Goal: Information Seeking & Learning: Learn about a topic

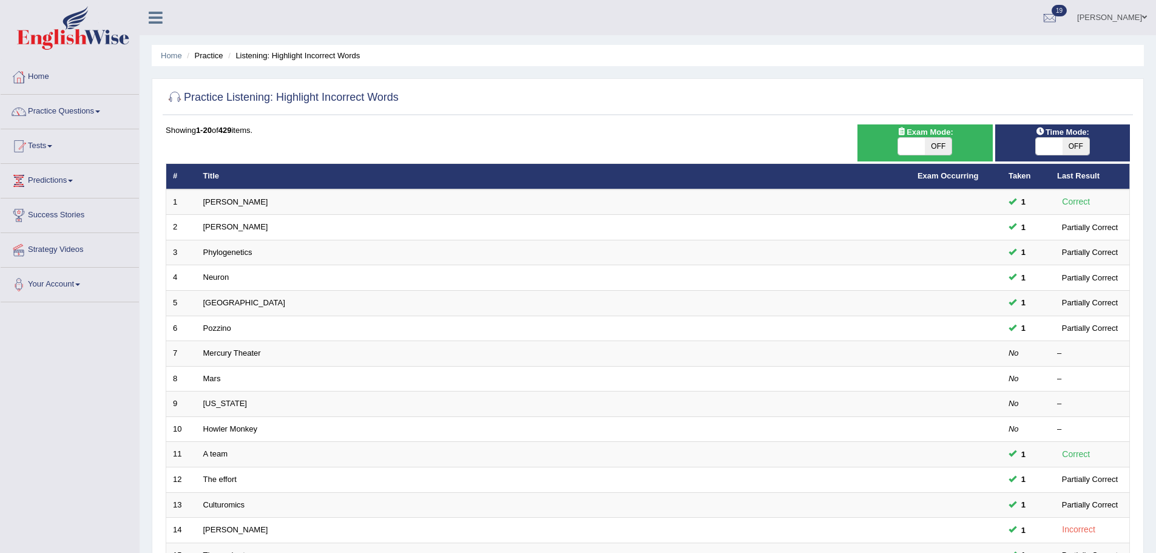
scroll to position [251, 0]
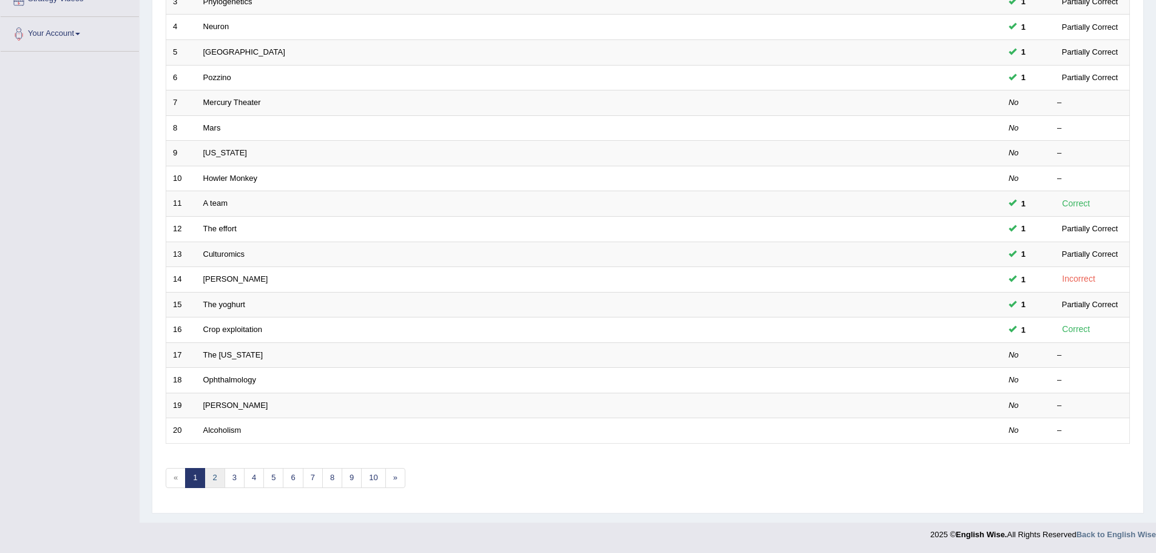
click at [219, 476] on link "2" at bounding box center [214, 478] width 20 height 20
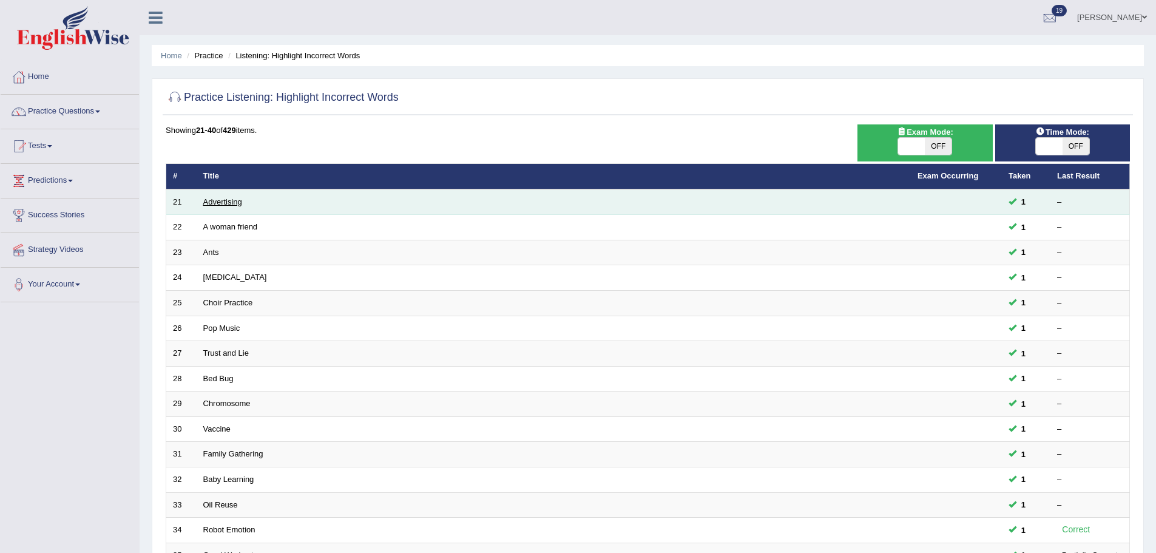
click at [213, 199] on link "Advertising" at bounding box center [222, 201] width 39 height 9
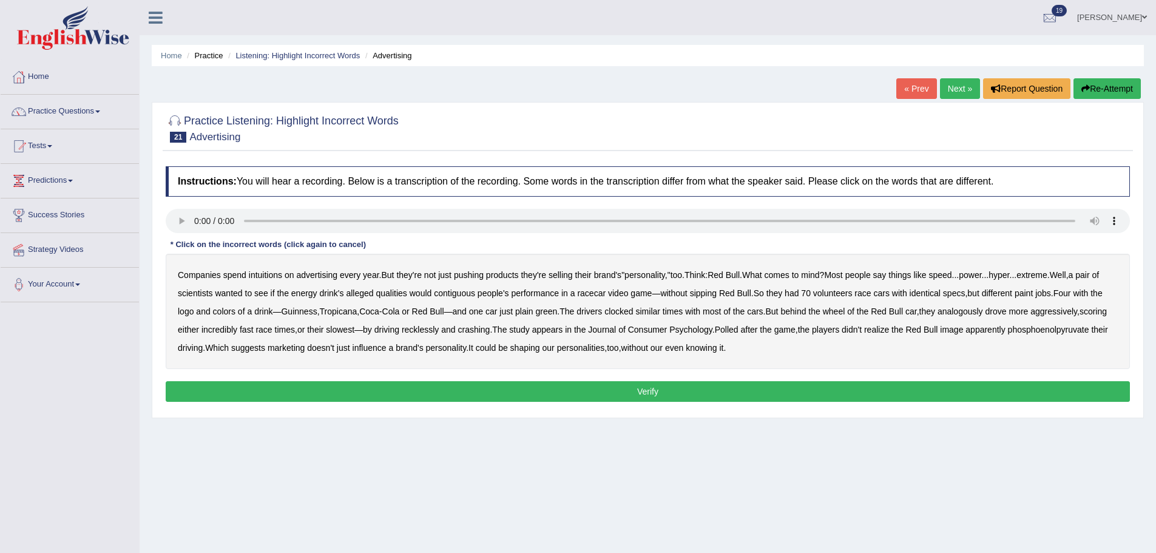
click at [255, 274] on b "intuitions" at bounding box center [265, 275] width 33 height 10
click at [368, 292] on b "alleged" at bounding box center [359, 293] width 27 height 10
click at [374, 288] on div "Companies spend intuitions on advertising every year . But they're not just pus…" at bounding box center [648, 311] width 964 height 115
click at [983, 312] on b "analogously" at bounding box center [960, 311] width 46 height 10
click at [1008, 334] on b "phosphoenolpyruvate" at bounding box center [1048, 330] width 81 height 10
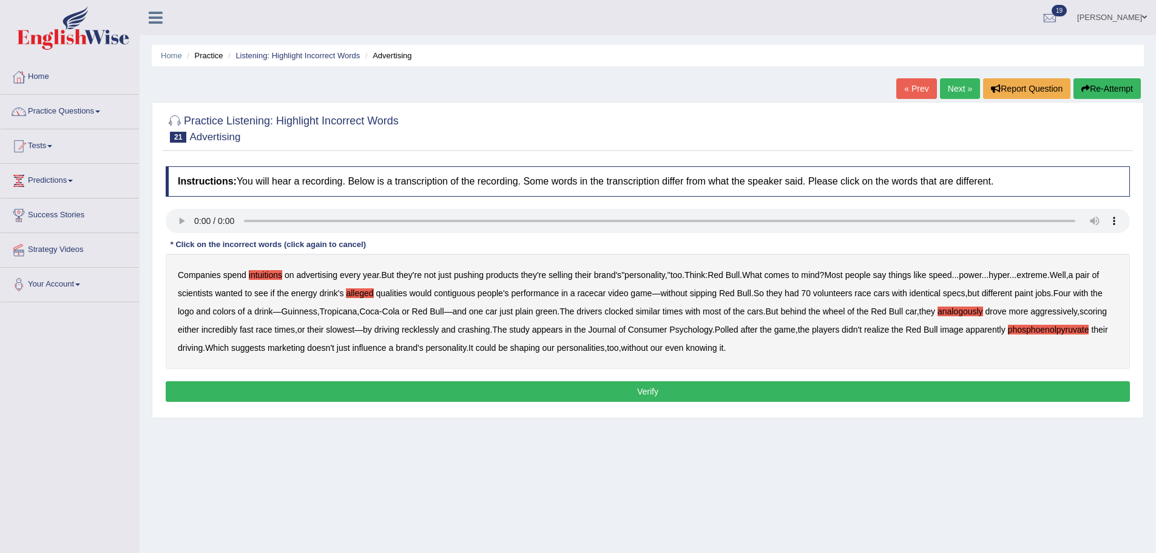
click at [685, 399] on button "Verify" at bounding box center [648, 391] width 964 height 21
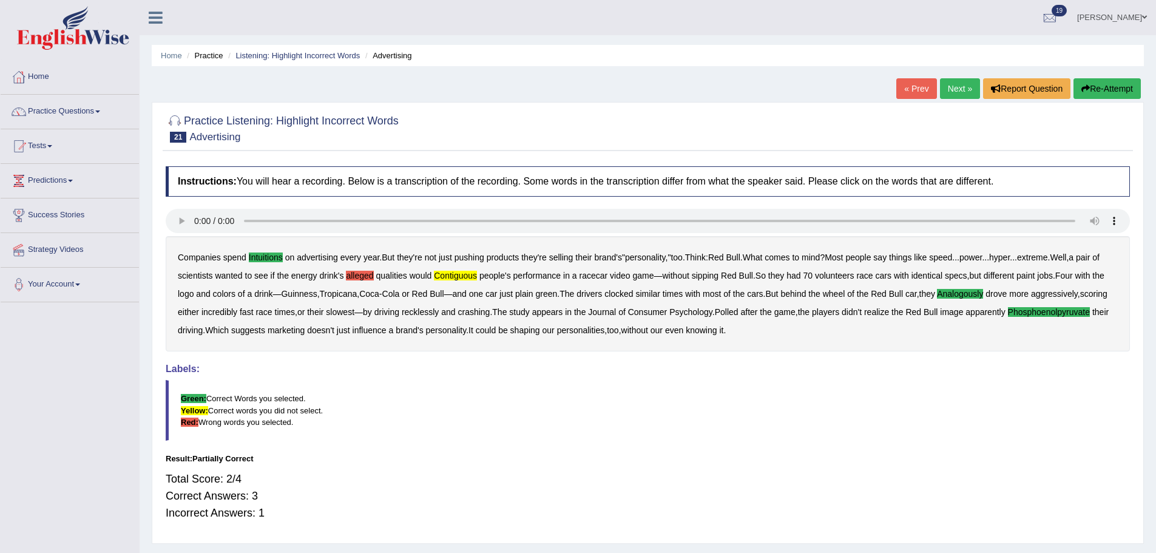
click at [960, 80] on link "Next »" at bounding box center [960, 88] width 40 height 21
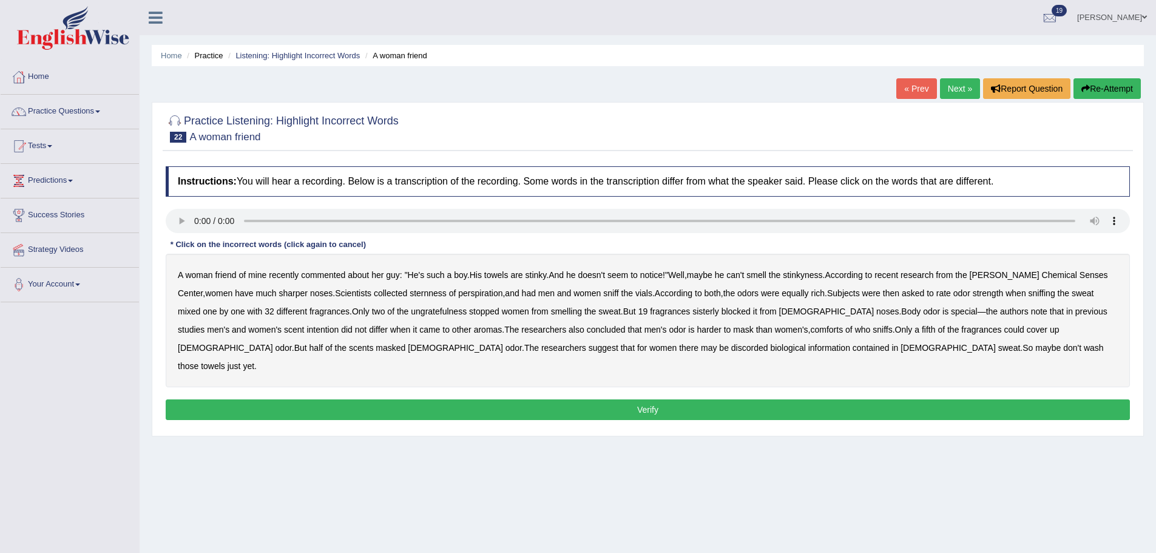
click at [410, 294] on b "sternness" at bounding box center [428, 293] width 37 height 10
click at [415, 311] on b "ungratefulness" at bounding box center [439, 311] width 56 height 10
click at [811, 329] on b "comforts" at bounding box center [827, 330] width 33 height 10
click at [731, 351] on b "discorded" at bounding box center [749, 348] width 37 height 10
click at [719, 399] on button "Verify" at bounding box center [648, 409] width 964 height 21
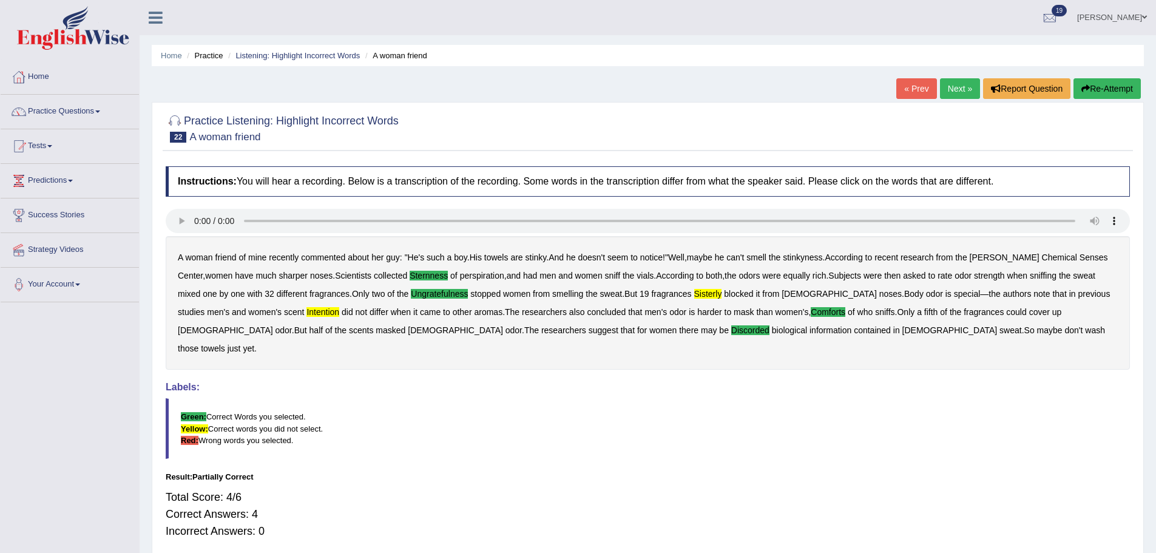
click at [948, 89] on link "Next »" at bounding box center [960, 88] width 40 height 21
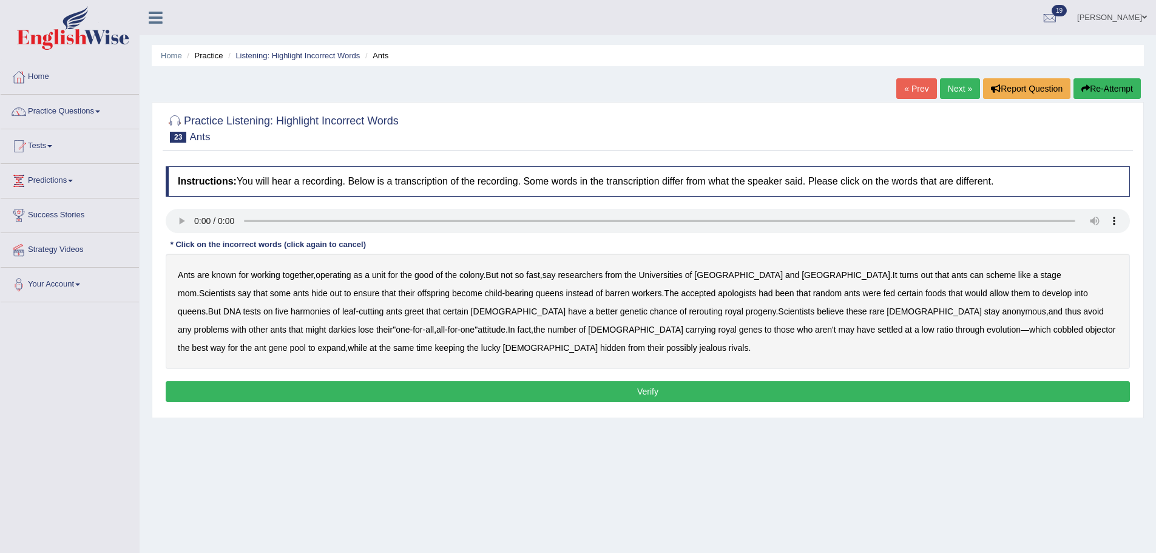
click at [718, 294] on b "apologists" at bounding box center [737, 293] width 38 height 10
click at [330, 306] on b "harmonies" at bounding box center [310, 311] width 39 height 10
click at [689, 313] on b "rerouting" at bounding box center [705, 311] width 33 height 10
click at [356, 325] on b "darkies" at bounding box center [341, 330] width 27 height 10
click at [338, 384] on button "Verify" at bounding box center [648, 391] width 964 height 21
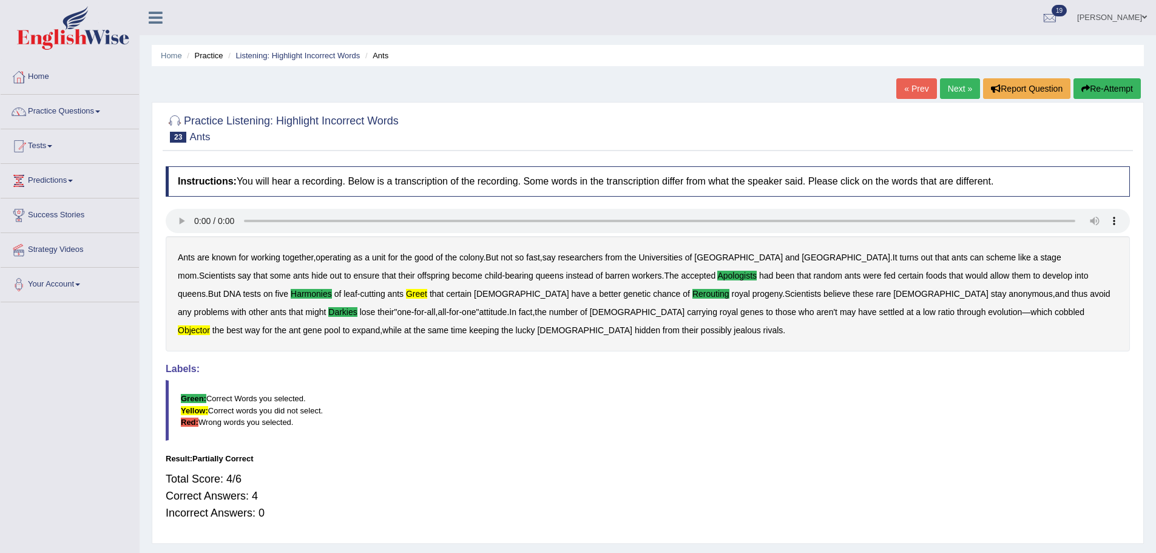
click at [965, 86] on link "Next »" at bounding box center [960, 88] width 40 height 21
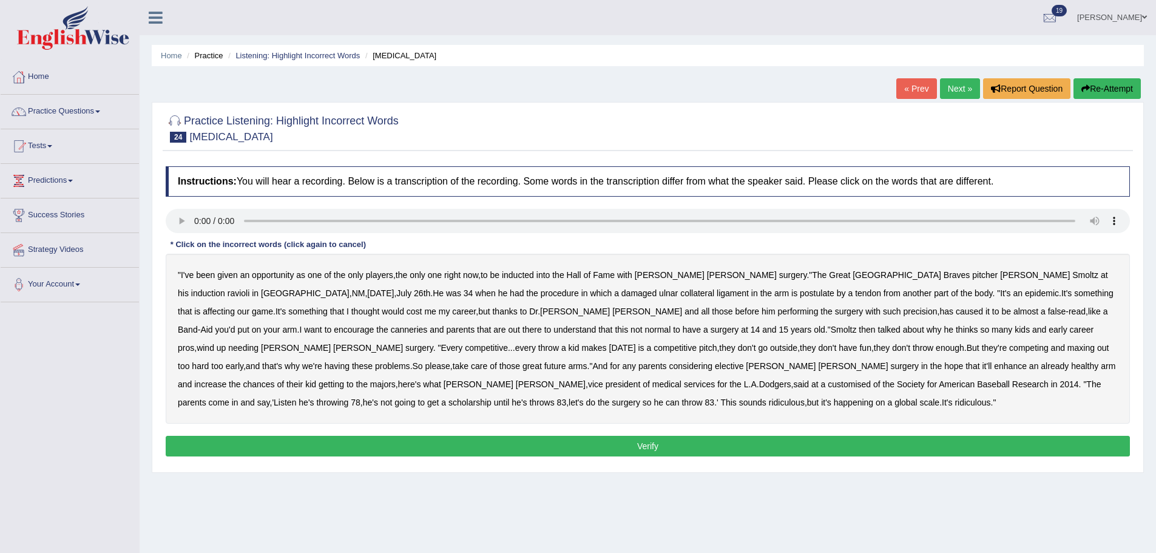
click at [225, 288] on b "induction" at bounding box center [208, 293] width 34 height 10
click at [800, 295] on b "postulate" at bounding box center [817, 293] width 35 height 10
click at [235, 306] on b "affecting" at bounding box center [219, 311] width 32 height 10
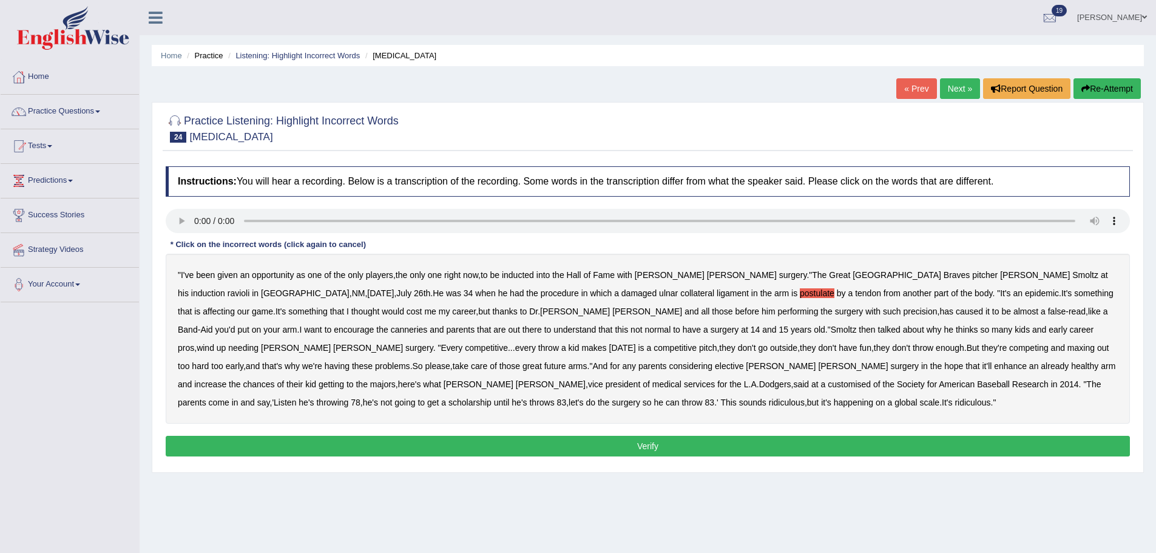
click at [428, 325] on b "canneries" at bounding box center [409, 330] width 37 height 10
click at [258, 343] on b "needing" at bounding box center [243, 348] width 30 height 10
click at [226, 379] on b "increase" at bounding box center [210, 384] width 32 height 10
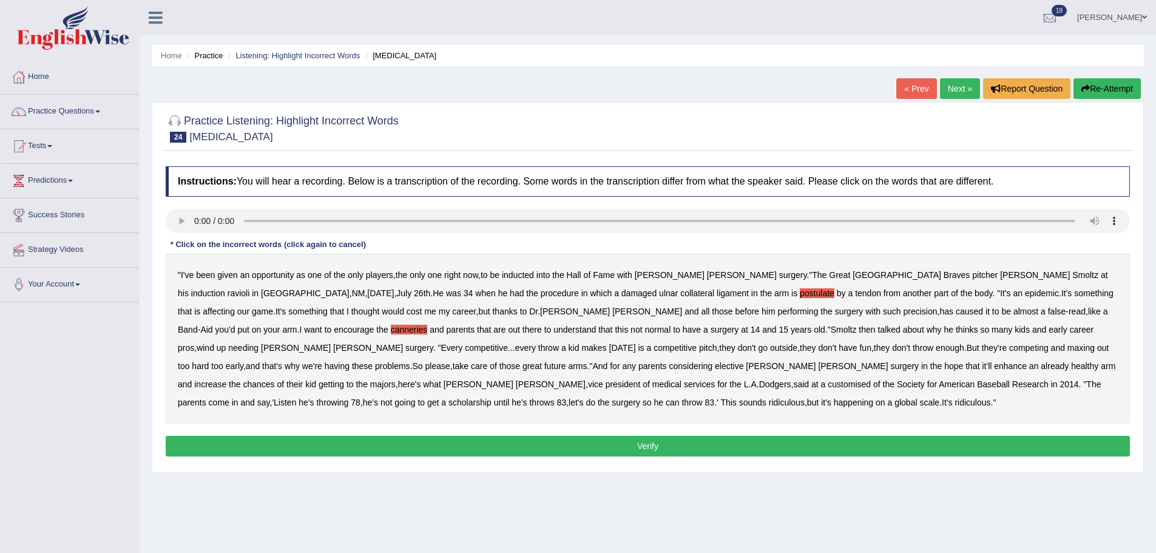
click at [828, 388] on b "customised" at bounding box center [849, 384] width 43 height 10
click at [348, 397] on b "throwing" at bounding box center [332, 402] width 32 height 10
click at [499, 447] on button "Verify" at bounding box center [648, 446] width 964 height 21
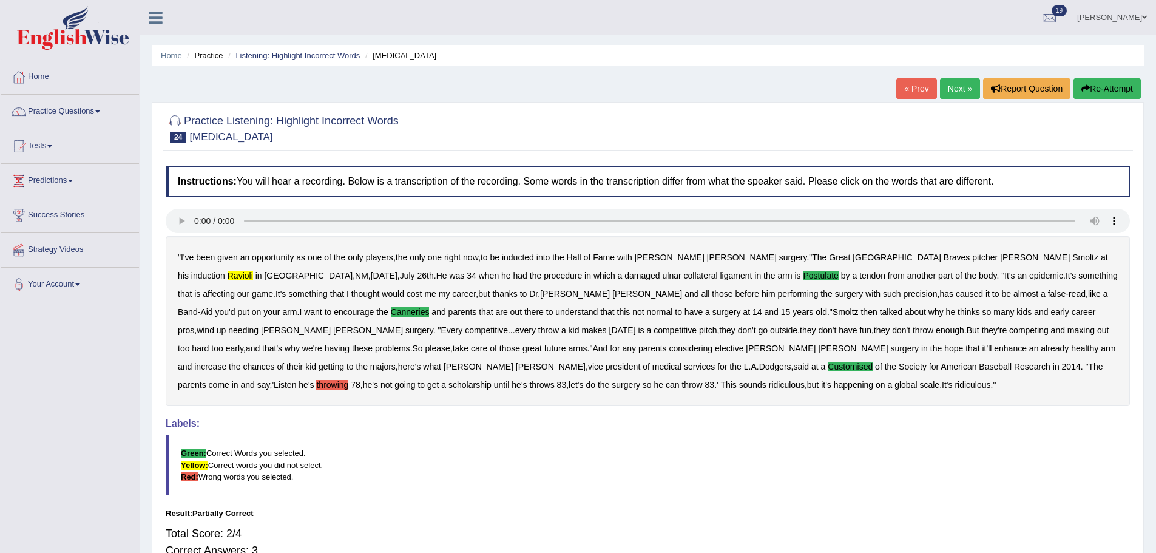
click at [951, 91] on link "Next »" at bounding box center [960, 88] width 40 height 21
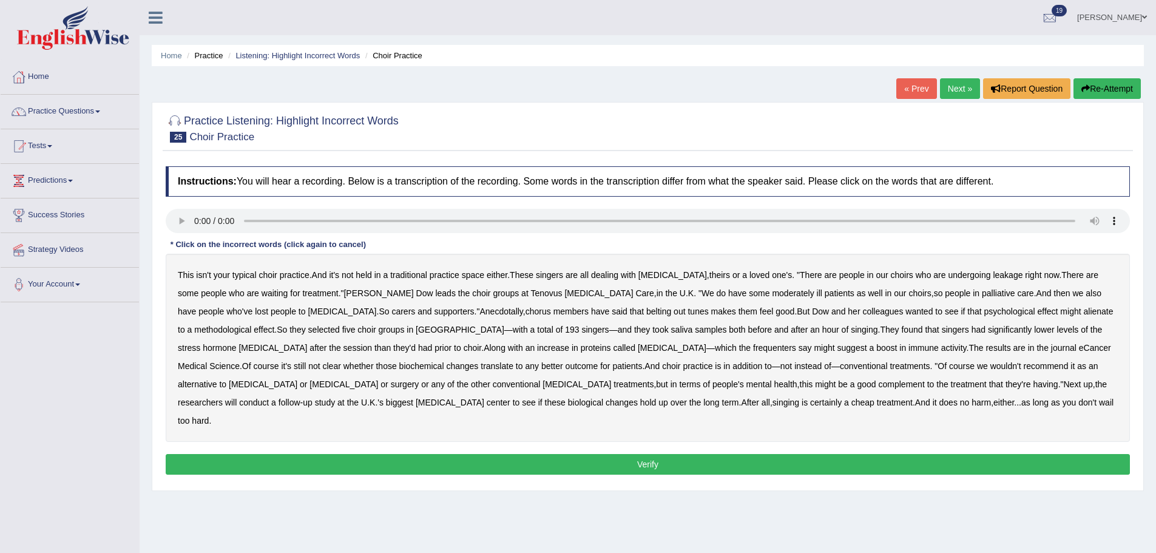
click at [993, 271] on b "leakage" at bounding box center [1008, 275] width 30 height 10
click at [772, 294] on b "moderately" at bounding box center [793, 293] width 42 height 10
click at [1083, 314] on b "alienate" at bounding box center [1098, 311] width 30 height 10
click at [251, 325] on b "methodological" at bounding box center [222, 330] width 57 height 10
click at [753, 346] on b "frequenters" at bounding box center [774, 348] width 43 height 10
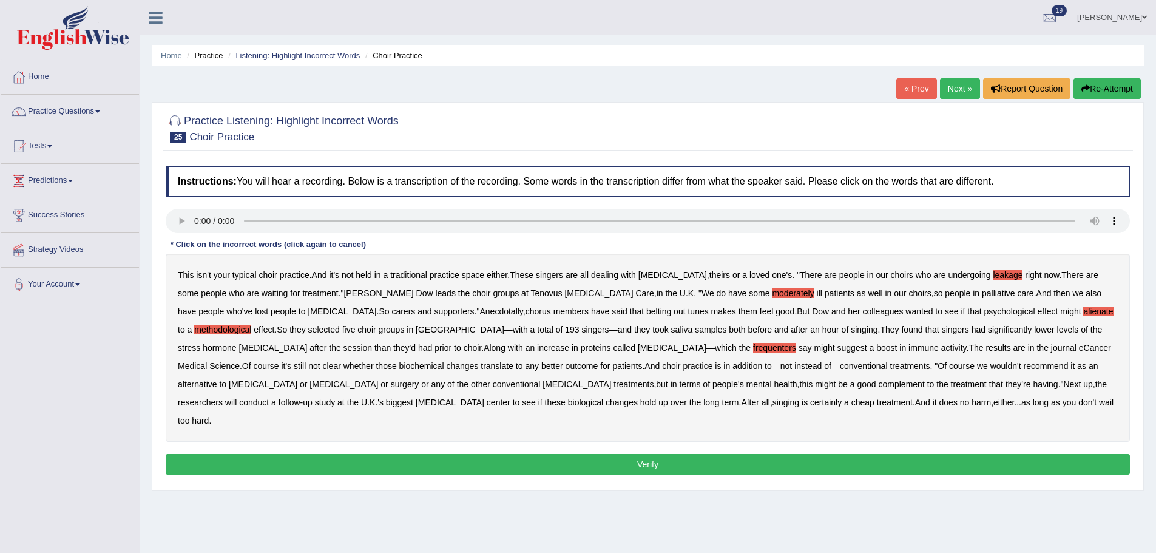
click at [715, 454] on button "Verify" at bounding box center [648, 464] width 964 height 21
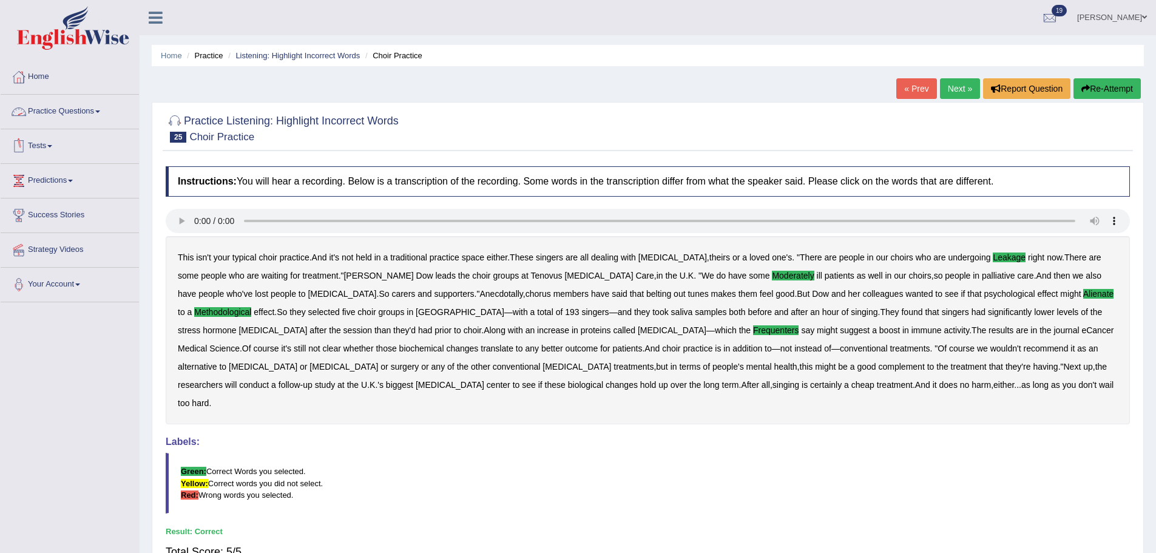
click at [959, 90] on link "Next »" at bounding box center [960, 88] width 40 height 21
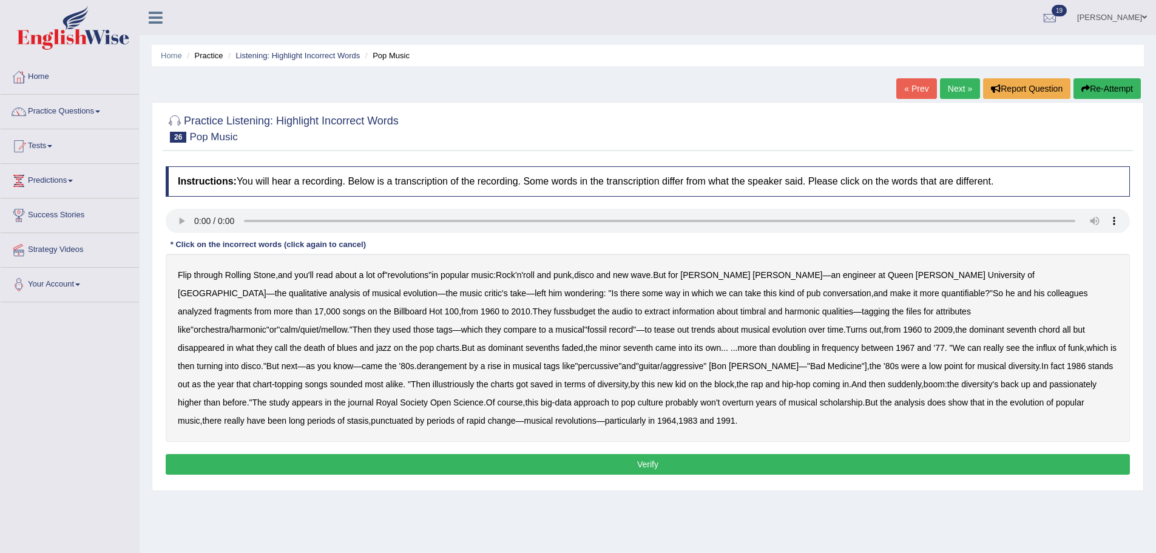
click at [554, 311] on b "fussbudget" at bounding box center [575, 311] width 42 height 10
click at [1128, 89] on button "Re-Attempt" at bounding box center [1106, 88] width 67 height 21
click at [554, 310] on b "fussbudget" at bounding box center [575, 311] width 42 height 10
click at [467, 361] on b "derangement" at bounding box center [442, 366] width 50 height 10
click at [474, 379] on b "illustriously" at bounding box center [453, 384] width 41 height 10
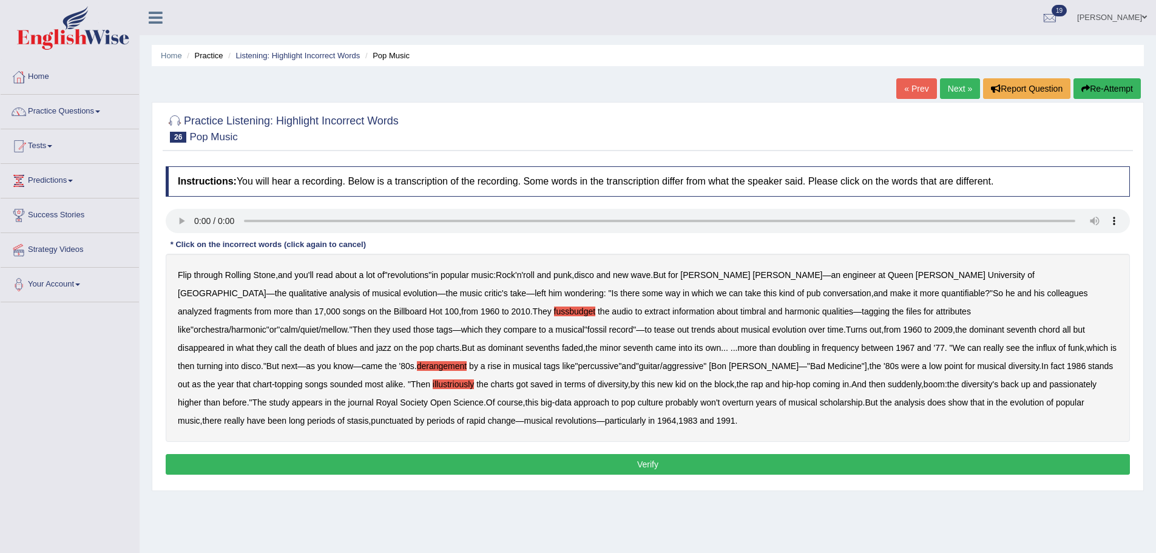
click at [1049, 387] on b "passionately" at bounding box center [1072, 384] width 47 height 10
drag, startPoint x: 681, startPoint y: 380, endPoint x: 675, endPoint y: 381, distance: 6.7
click at [1049, 380] on b "passionately" at bounding box center [1072, 384] width 47 height 10
click at [334, 458] on button "Verify" at bounding box center [648, 464] width 964 height 21
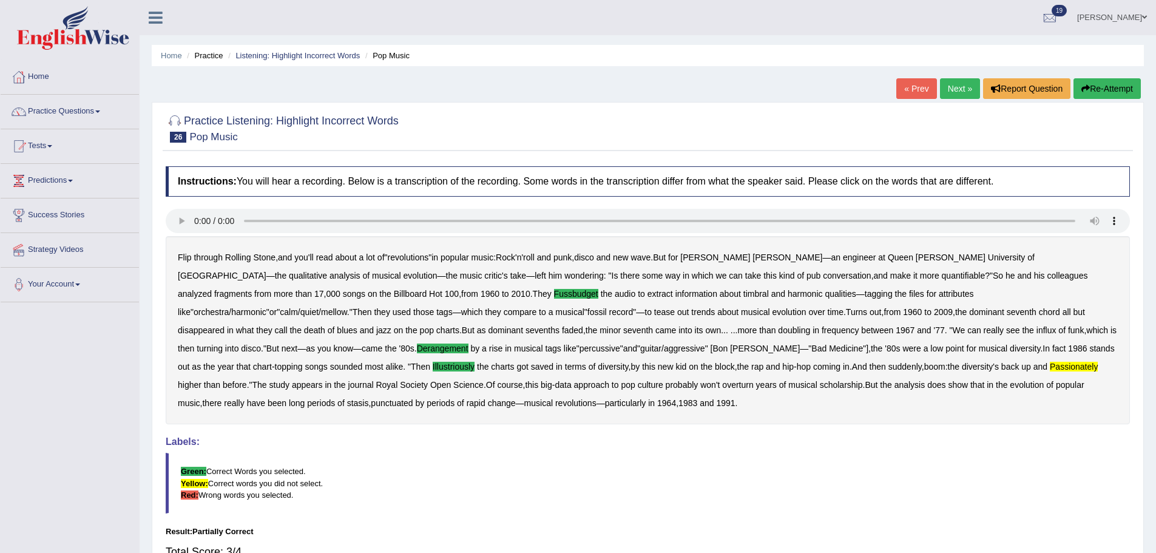
click at [1050, 364] on b "passionately" at bounding box center [1074, 367] width 48 height 10
click at [960, 86] on link "Next »" at bounding box center [960, 88] width 40 height 21
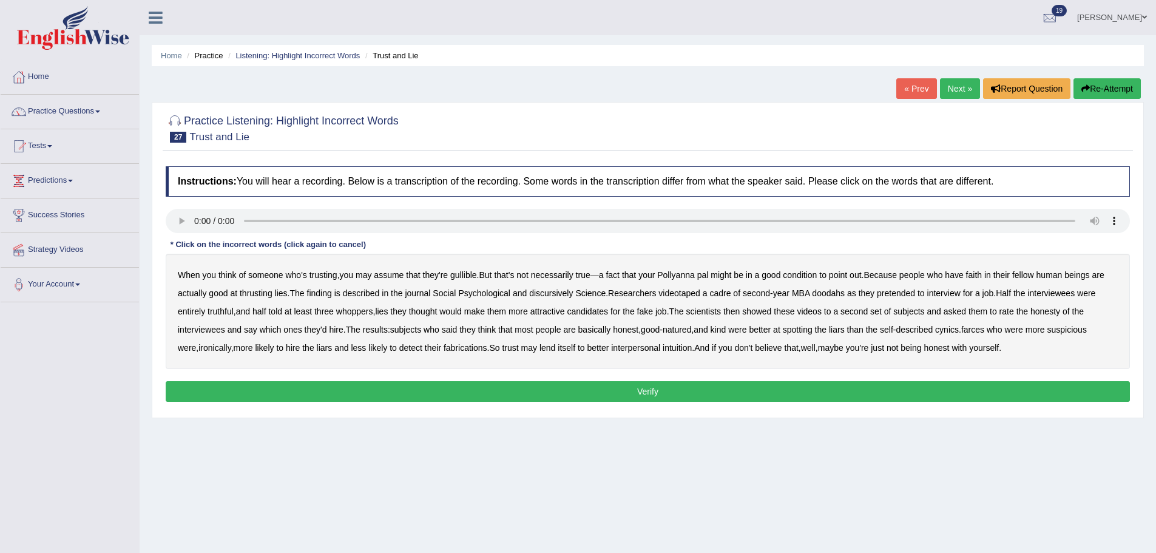
click at [817, 274] on b "condition" at bounding box center [800, 275] width 34 height 10
click at [251, 288] on div "When you think of someone who's trusting , you may assume that they're gullible…" at bounding box center [648, 311] width 964 height 115
click at [257, 289] on b "thrusting" at bounding box center [256, 293] width 33 height 10
click at [553, 290] on b "discursively" at bounding box center [551, 293] width 44 height 10
click at [996, 328] on div "When you think of someone who's trusting , you may assume that they're gullible…" at bounding box center [648, 311] width 964 height 115
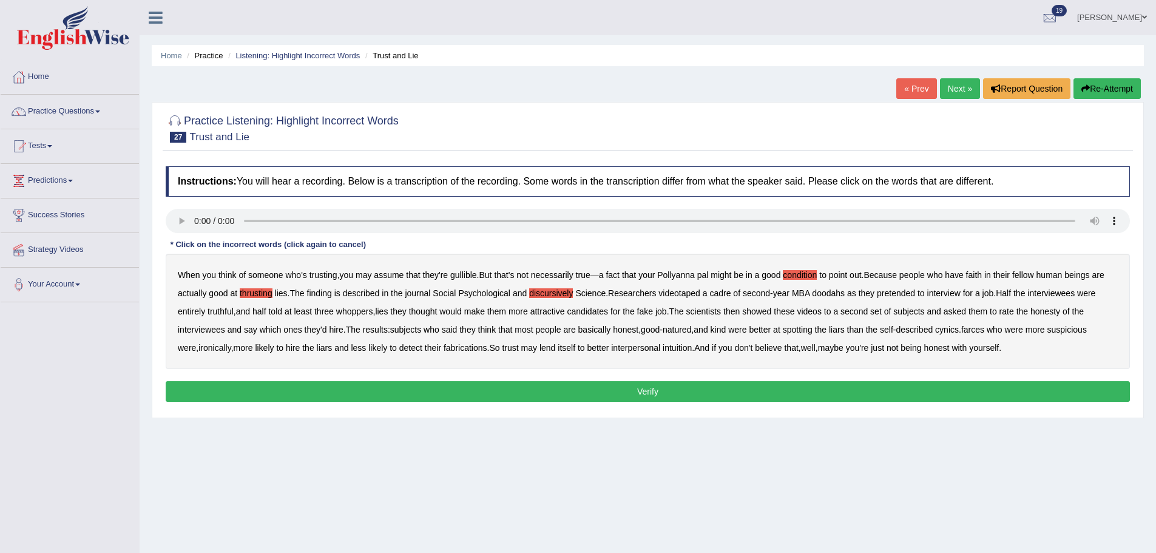
click at [984, 328] on b "farces" at bounding box center [972, 330] width 23 height 10
click at [853, 388] on button "Verify" at bounding box center [648, 391] width 964 height 21
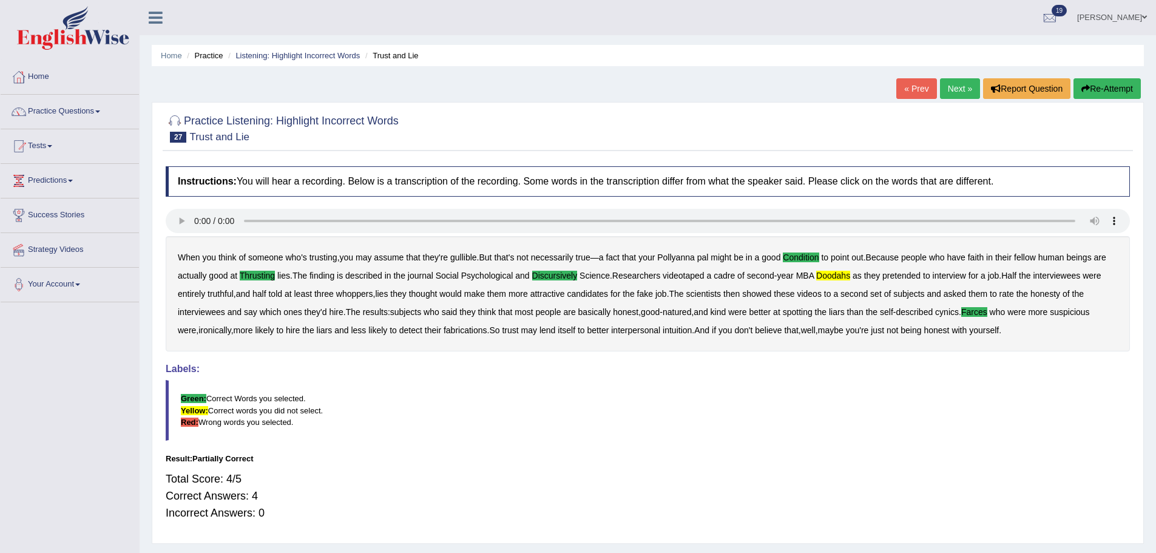
click at [953, 89] on link "Next »" at bounding box center [960, 88] width 40 height 21
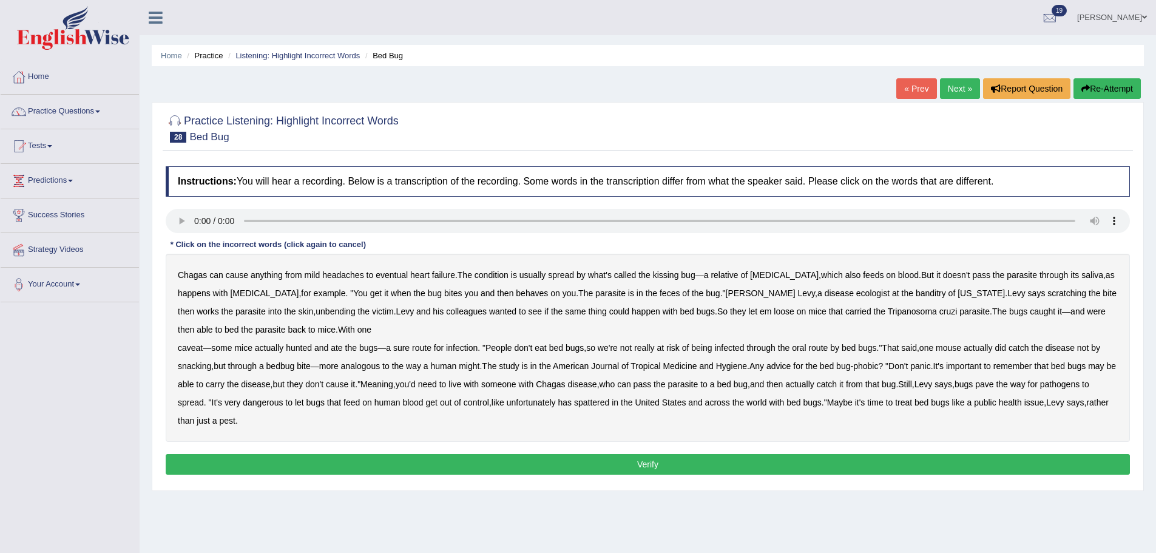
click at [1101, 85] on button "Re-Attempt" at bounding box center [1106, 88] width 67 height 21
click at [516, 294] on b "behaves" at bounding box center [532, 293] width 32 height 10
click at [916, 292] on b "banditry" at bounding box center [931, 293] width 30 height 10
click at [255, 328] on b "parasite" at bounding box center [270, 330] width 30 height 10
click at [606, 402] on b "spattered" at bounding box center [591, 402] width 35 height 10
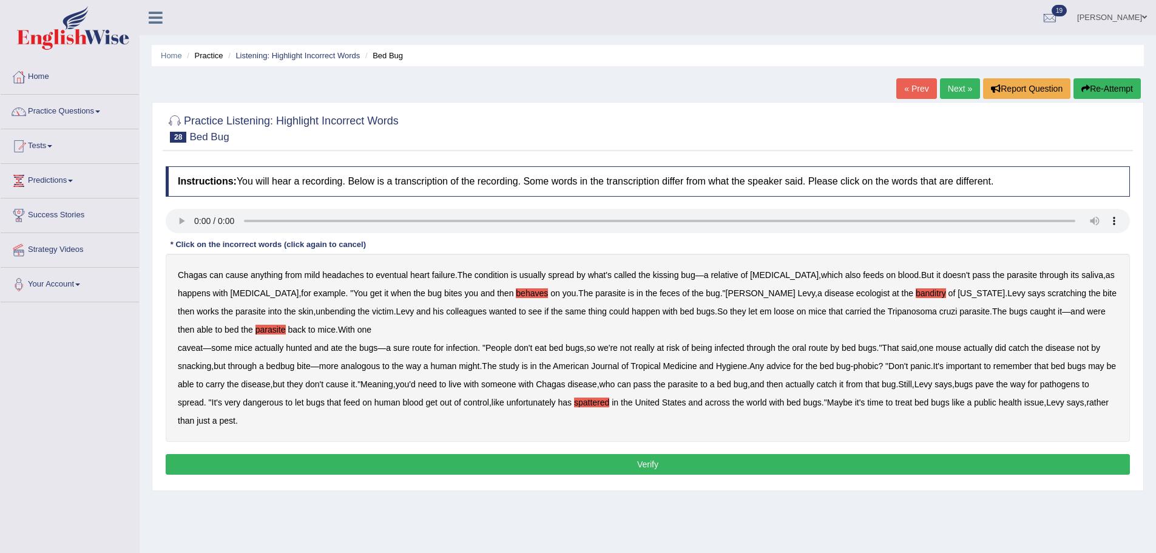
click at [255, 465] on button "Verify" at bounding box center [648, 464] width 964 height 21
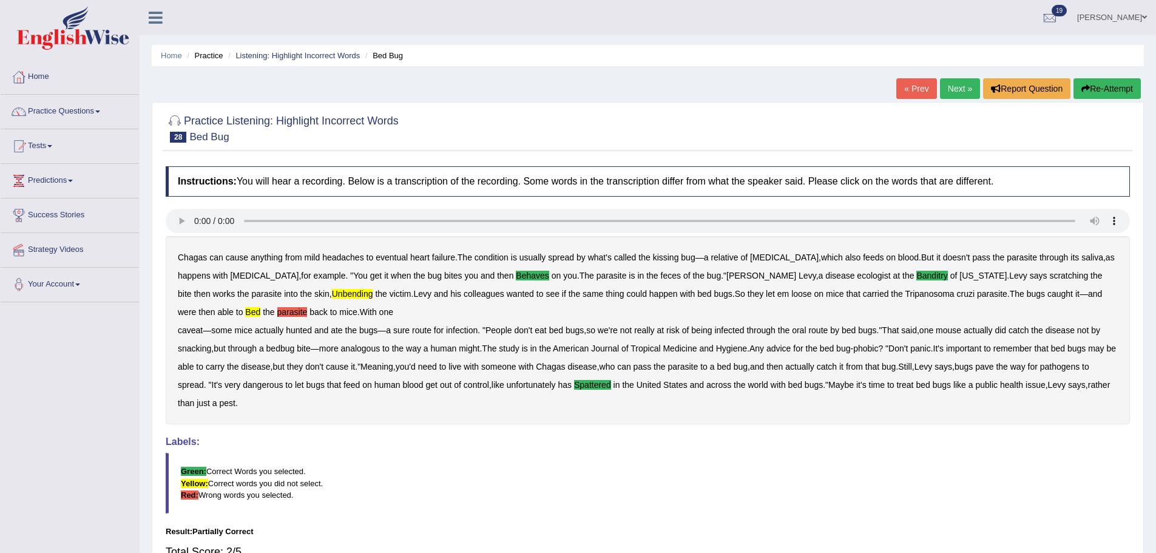
click at [965, 93] on link "Next »" at bounding box center [960, 88] width 40 height 21
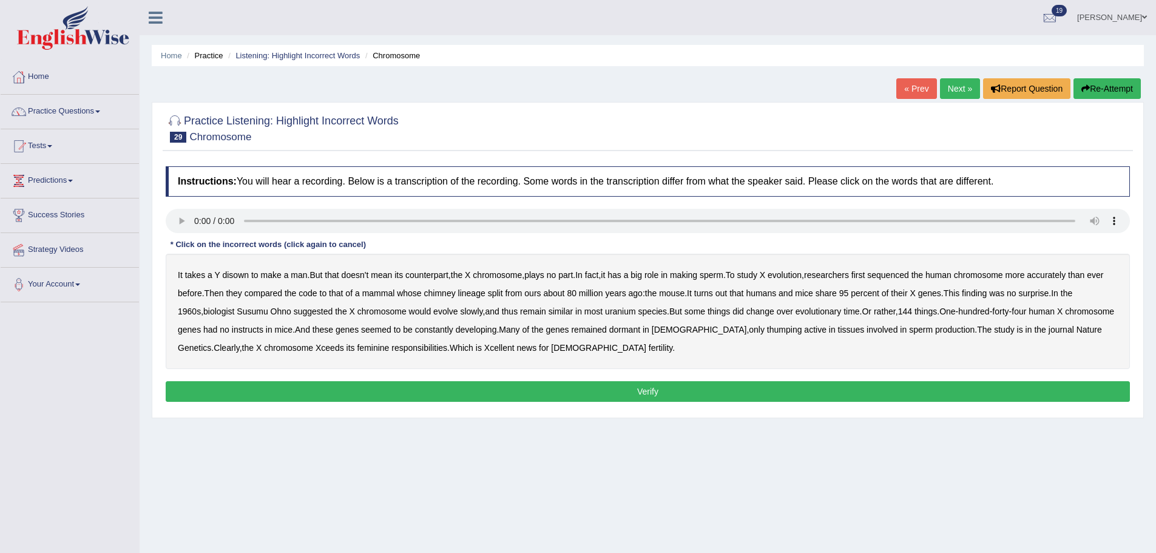
click at [241, 270] on b "disown" at bounding box center [235, 275] width 27 height 10
click at [802, 274] on b "evolution" at bounding box center [785, 275] width 34 height 10
click at [802, 275] on b "evolution" at bounding box center [785, 275] width 34 height 10
click at [456, 294] on b "chimney" at bounding box center [440, 293] width 32 height 10
click at [263, 329] on b "instructs" at bounding box center [248, 330] width 32 height 10
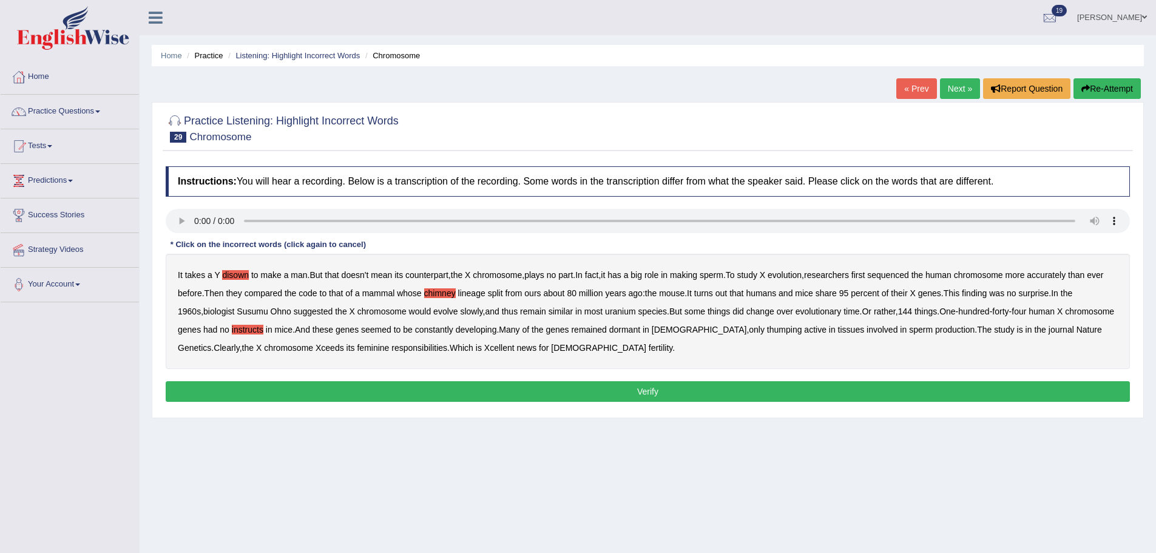
click at [785, 329] on b "thumping" at bounding box center [784, 330] width 35 height 10
click at [567, 391] on button "Verify" at bounding box center [648, 391] width 964 height 21
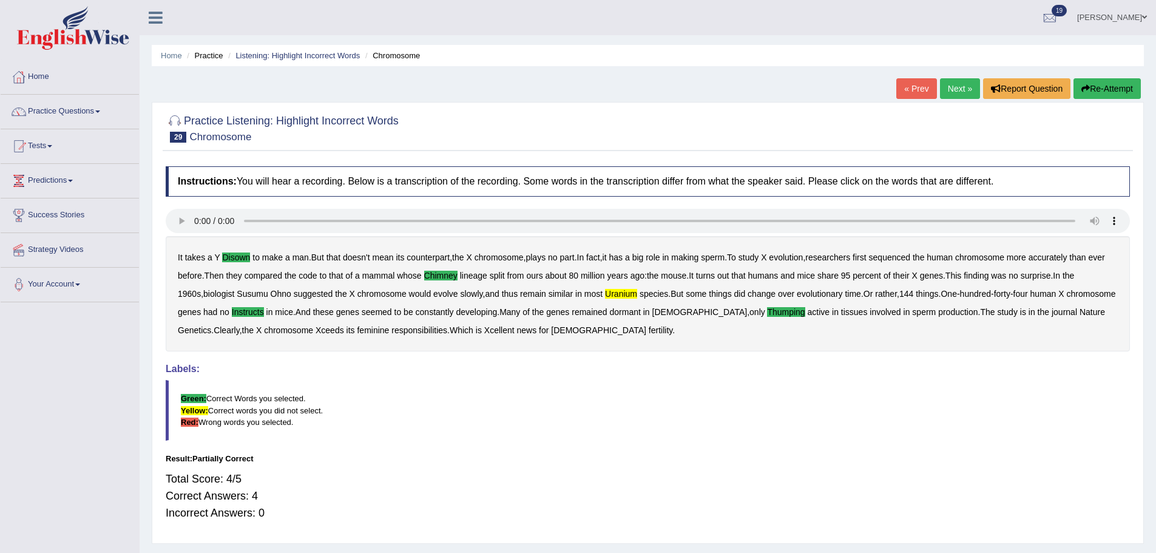
click at [969, 89] on link "Next »" at bounding box center [960, 88] width 40 height 21
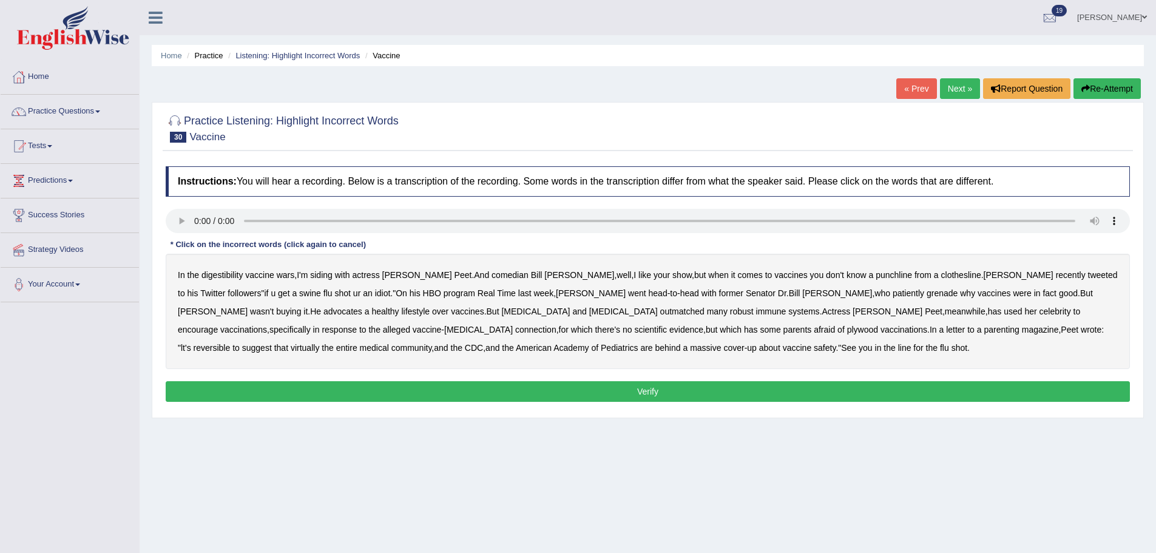
click at [221, 277] on b "digestibility" at bounding box center [221, 275] width 41 height 10
click at [927, 292] on b "grenade" at bounding box center [942, 293] width 31 height 10
click at [783, 328] on b "parents" at bounding box center [797, 330] width 29 height 10
click at [601, 346] on b "Pediatrics" at bounding box center [619, 348] width 37 height 10
click at [601, 349] on b "Pediatrics" at bounding box center [619, 348] width 37 height 10
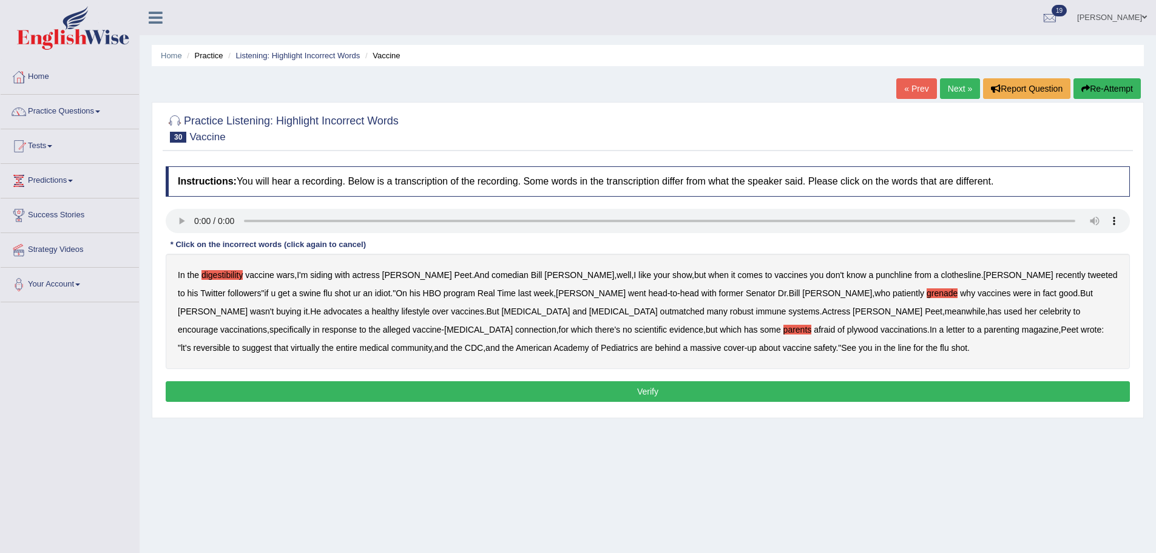
click at [429, 385] on button "Verify" at bounding box center [648, 391] width 964 height 21
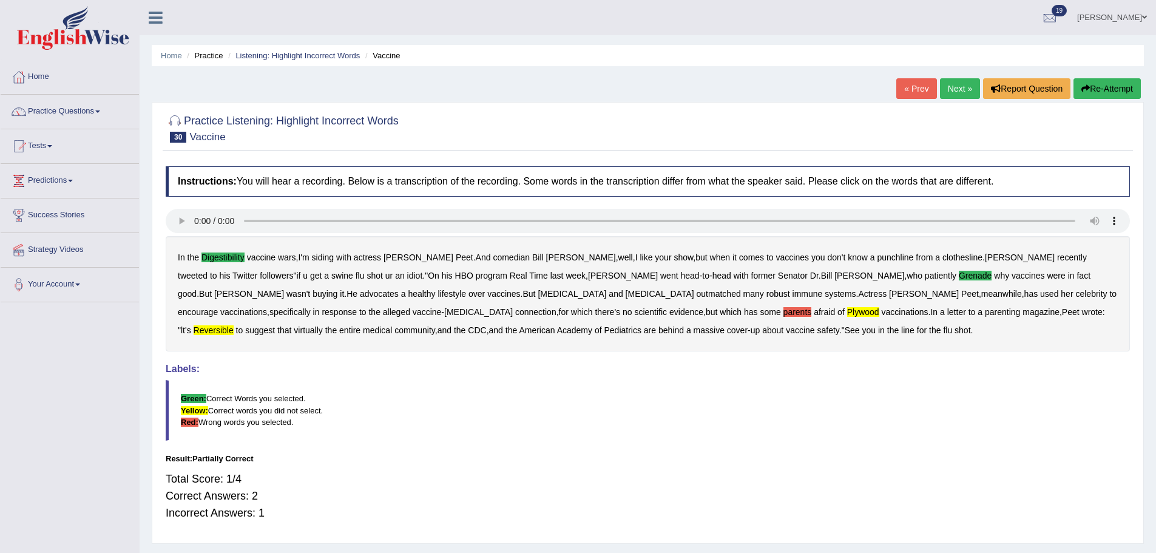
click at [1102, 87] on button "Re-Attempt" at bounding box center [1106, 88] width 67 height 21
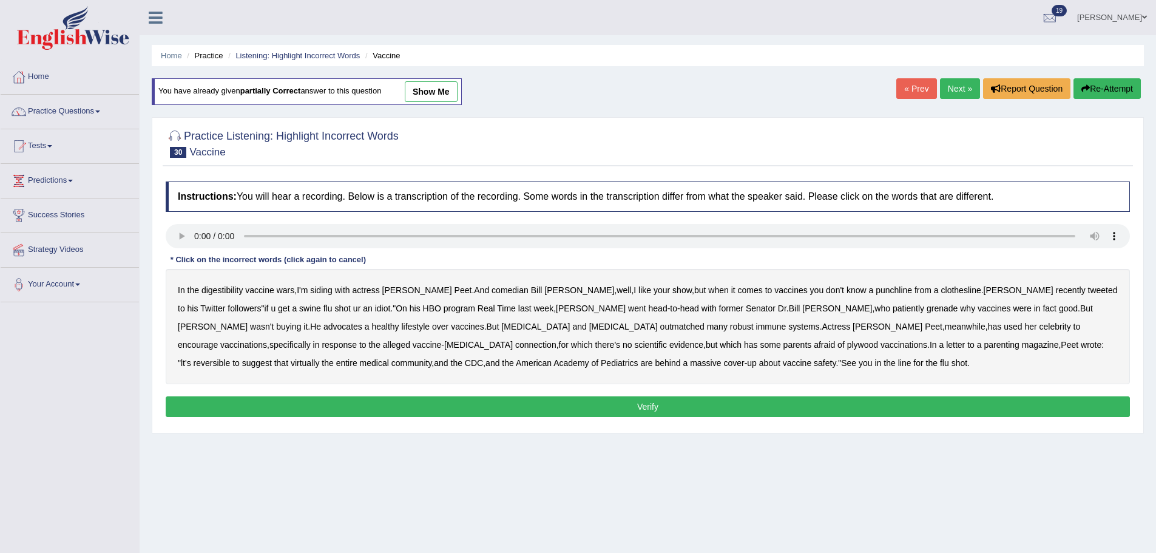
click at [218, 292] on b "digestibility" at bounding box center [221, 290] width 41 height 10
click at [927, 309] on b "grenade" at bounding box center [942, 308] width 31 height 10
click at [231, 358] on b "reversible" at bounding box center [212, 363] width 37 height 10
click at [452, 404] on button "Verify" at bounding box center [648, 406] width 964 height 21
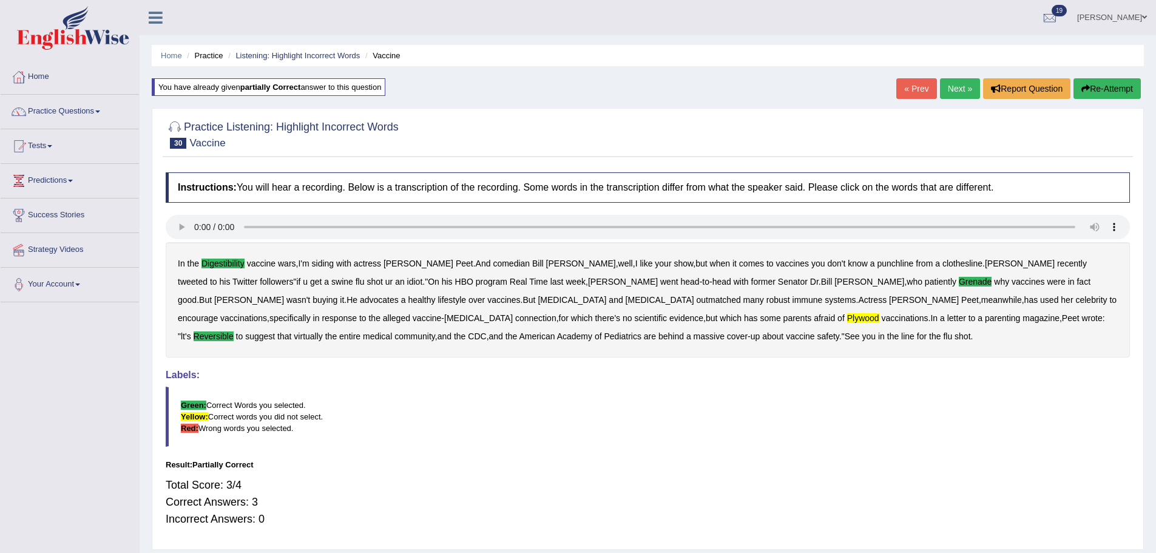
click at [959, 85] on link "Next »" at bounding box center [960, 88] width 40 height 21
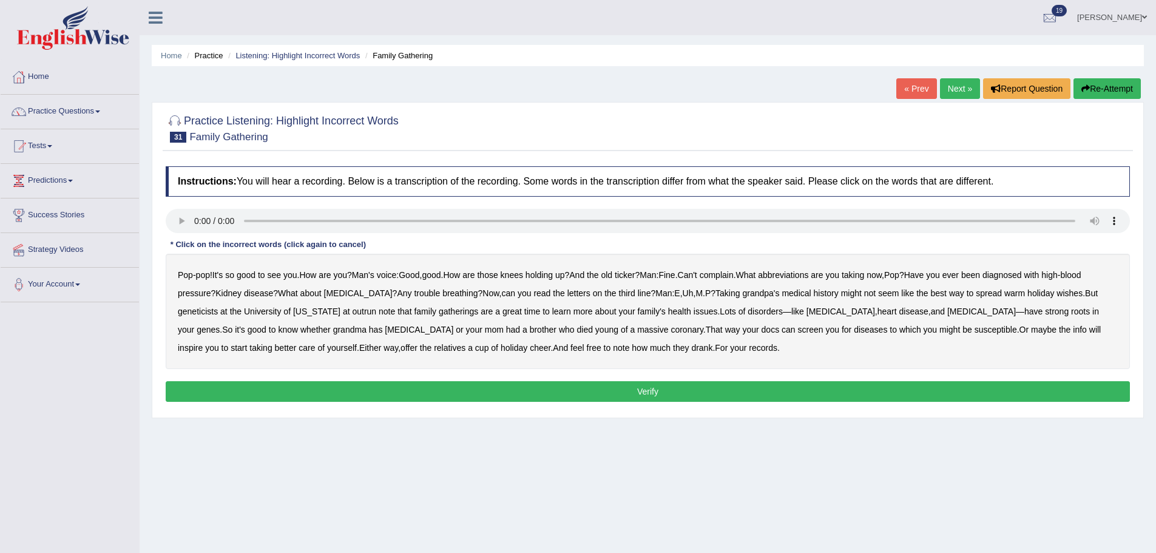
click at [808, 274] on b "abbreviations" at bounding box center [783, 275] width 50 height 10
click at [359, 311] on b "outrun" at bounding box center [364, 311] width 24 height 10
click at [761, 331] on b "docs" at bounding box center [770, 330] width 18 height 10
click at [430, 396] on button "Verify" at bounding box center [648, 391] width 964 height 21
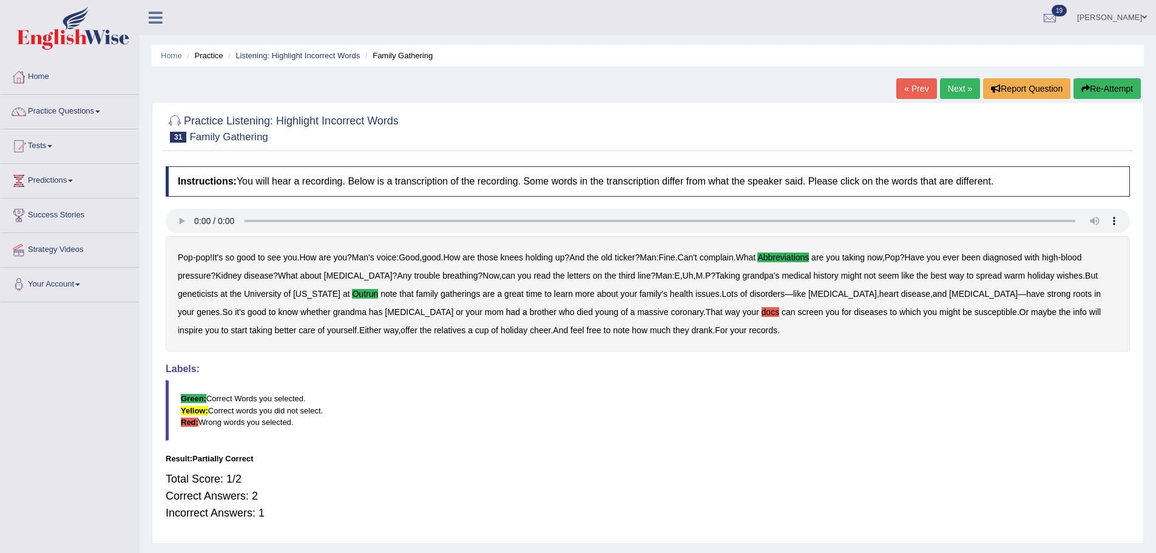
click at [960, 84] on link "Next »" at bounding box center [960, 88] width 40 height 21
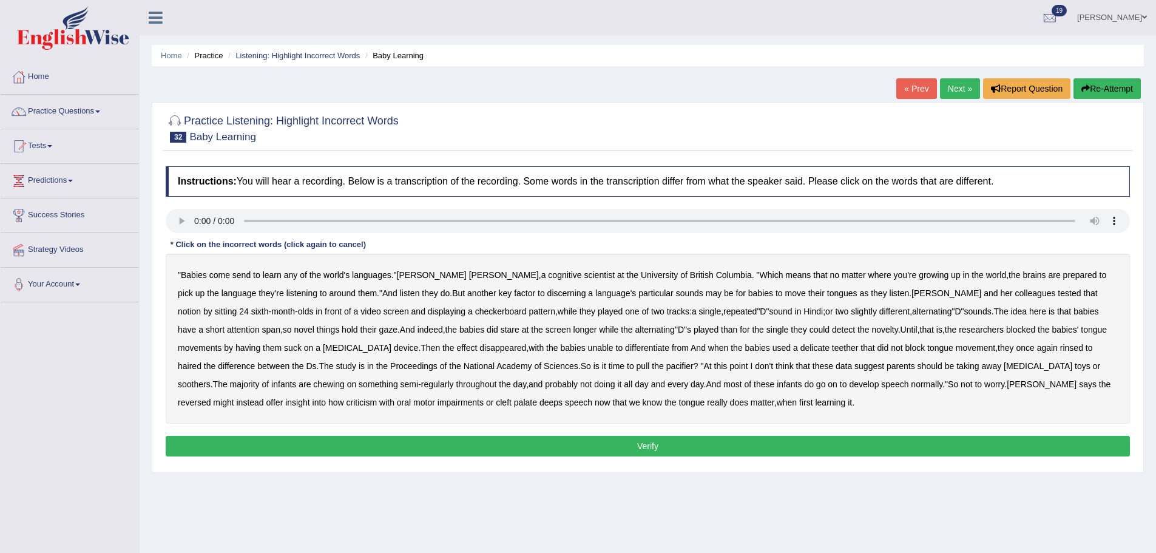
click at [547, 292] on b "discerning" at bounding box center [566, 293] width 39 height 10
drag, startPoint x: 751, startPoint y: 329, endPoint x: 758, endPoint y: 329, distance: 6.7
click at [832, 329] on b "detect" at bounding box center [843, 330] width 23 height 10
click at [832, 332] on b "detect" at bounding box center [843, 330] width 23 height 10
click at [809, 331] on b "could" at bounding box center [819, 330] width 20 height 10
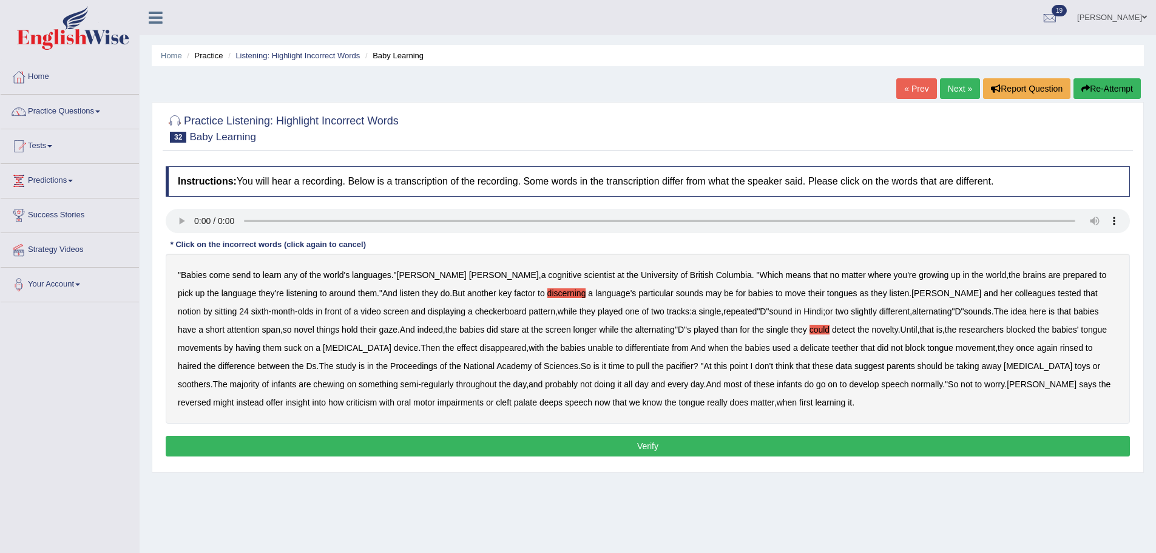
click at [800, 345] on b "delicate" at bounding box center [814, 348] width 29 height 10
click at [211, 397] on b "reversed" at bounding box center [194, 402] width 33 height 10
click at [566, 443] on button "Verify" at bounding box center [648, 446] width 964 height 21
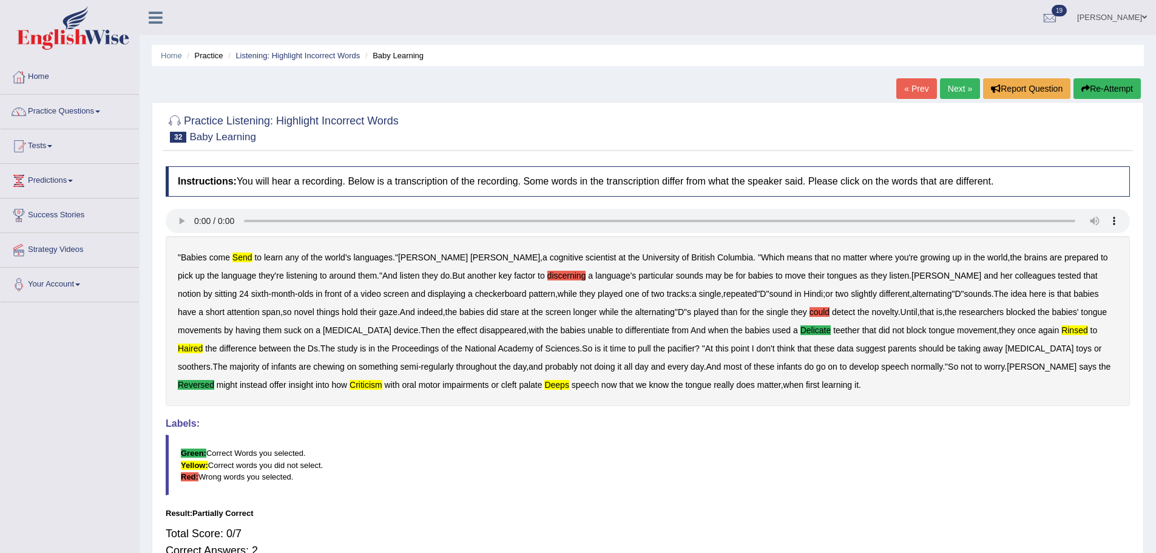
click at [1116, 90] on button "Re-Attempt" at bounding box center [1106, 88] width 67 height 21
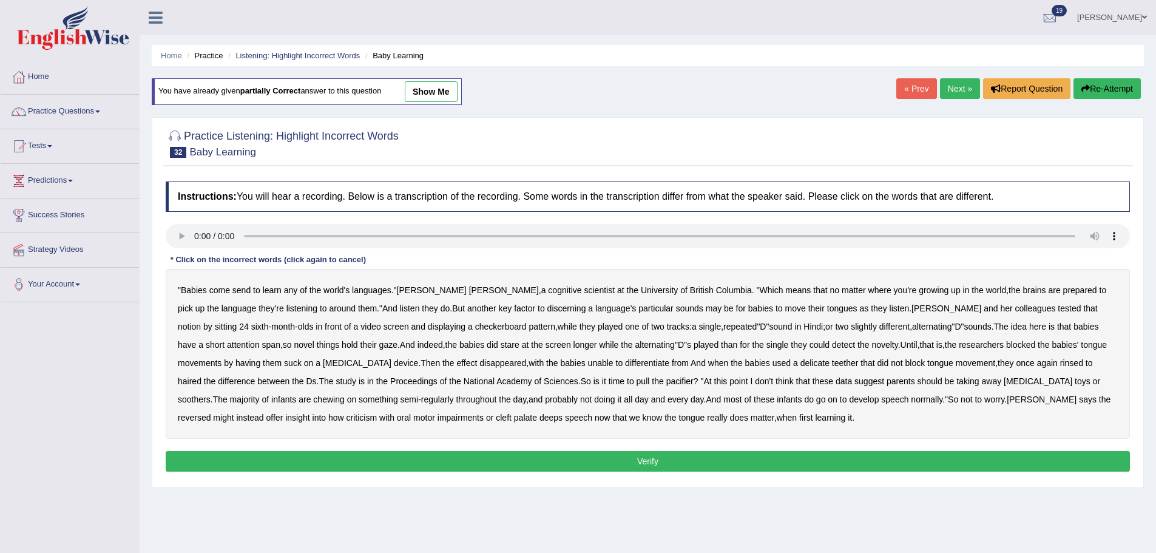
click at [244, 290] on b "send" at bounding box center [241, 290] width 18 height 10
click at [800, 363] on b "delicate" at bounding box center [814, 363] width 29 height 10
click at [211, 413] on b "reversed" at bounding box center [194, 418] width 33 height 10
click at [616, 464] on button "Verify" at bounding box center [648, 461] width 964 height 21
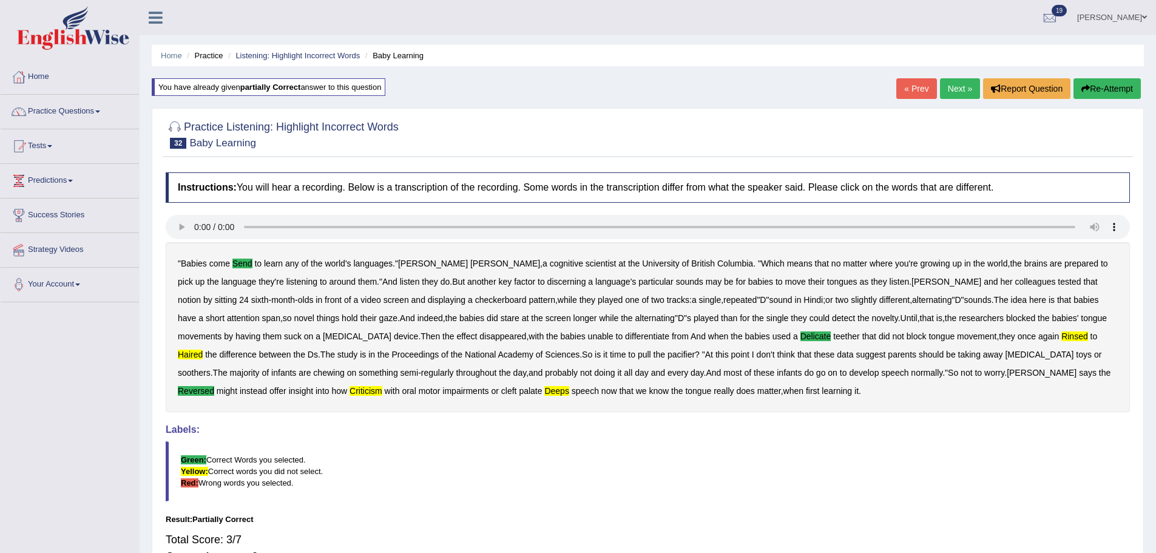
click at [954, 89] on link "Next »" at bounding box center [960, 88] width 40 height 21
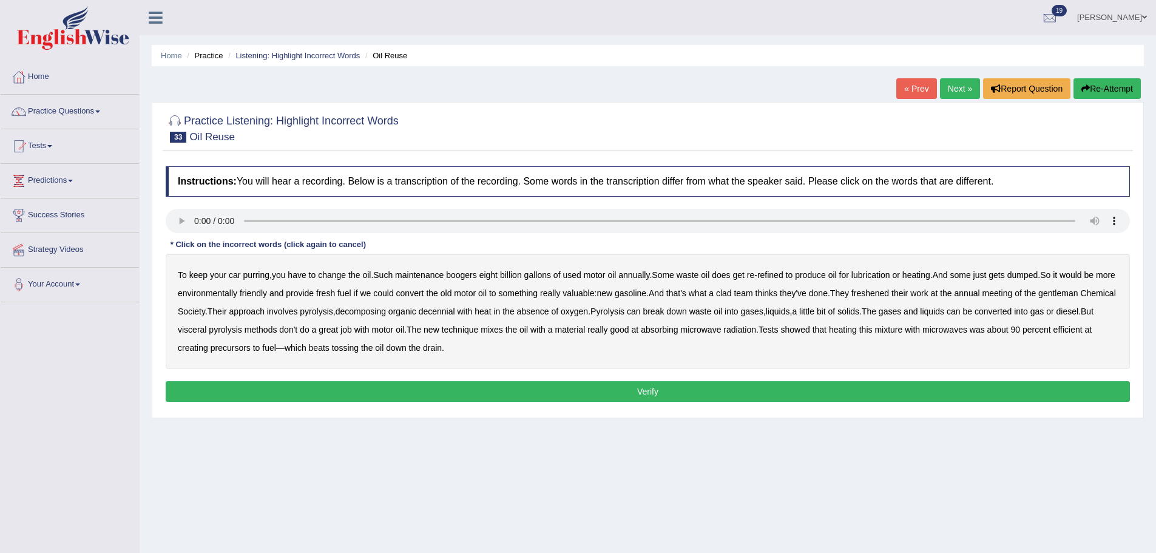
click at [471, 275] on b "boogers" at bounding box center [461, 275] width 31 height 10
click at [732, 297] on b "clad" at bounding box center [724, 293] width 16 height 10
click at [889, 293] on b "freshened" at bounding box center [870, 293] width 38 height 10
click at [455, 311] on b "decennial" at bounding box center [437, 311] width 36 height 10
click at [206, 330] on b "visceral" at bounding box center [192, 330] width 29 height 10
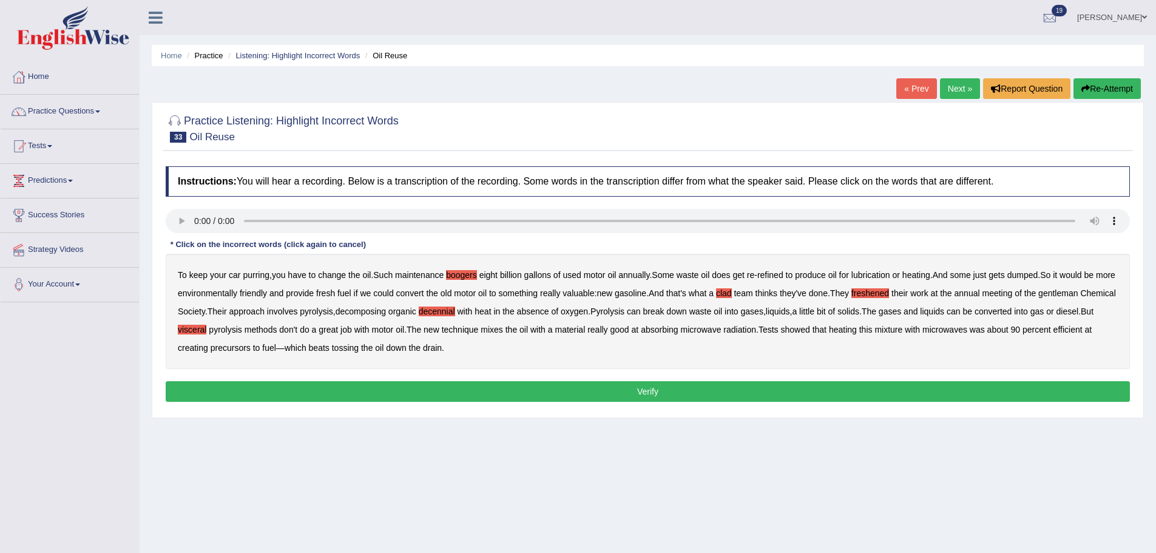
click at [454, 388] on button "Verify" at bounding box center [648, 391] width 964 height 21
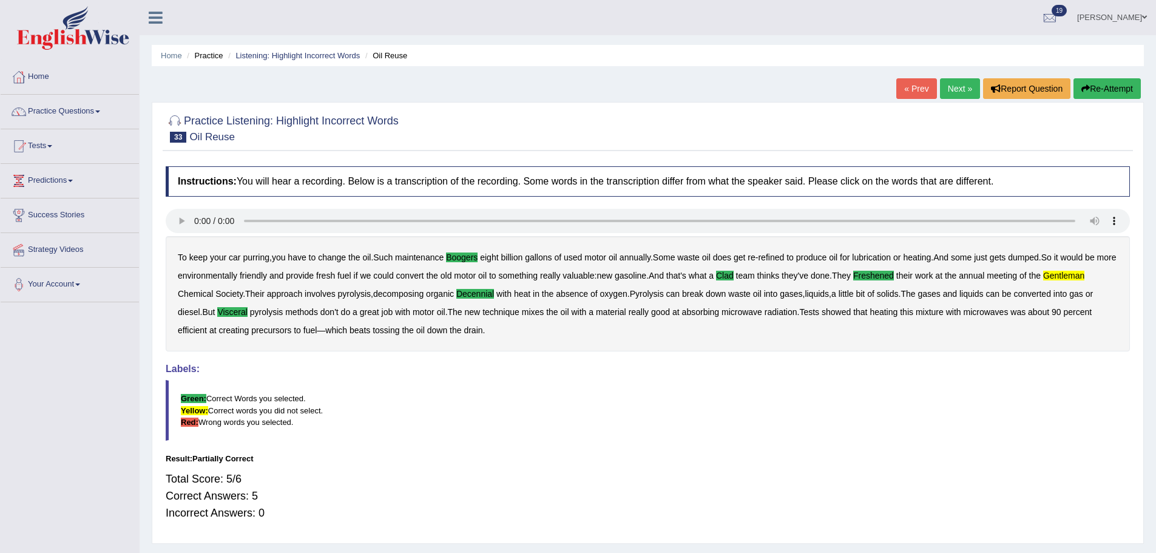
click at [960, 80] on link "Next »" at bounding box center [960, 88] width 40 height 21
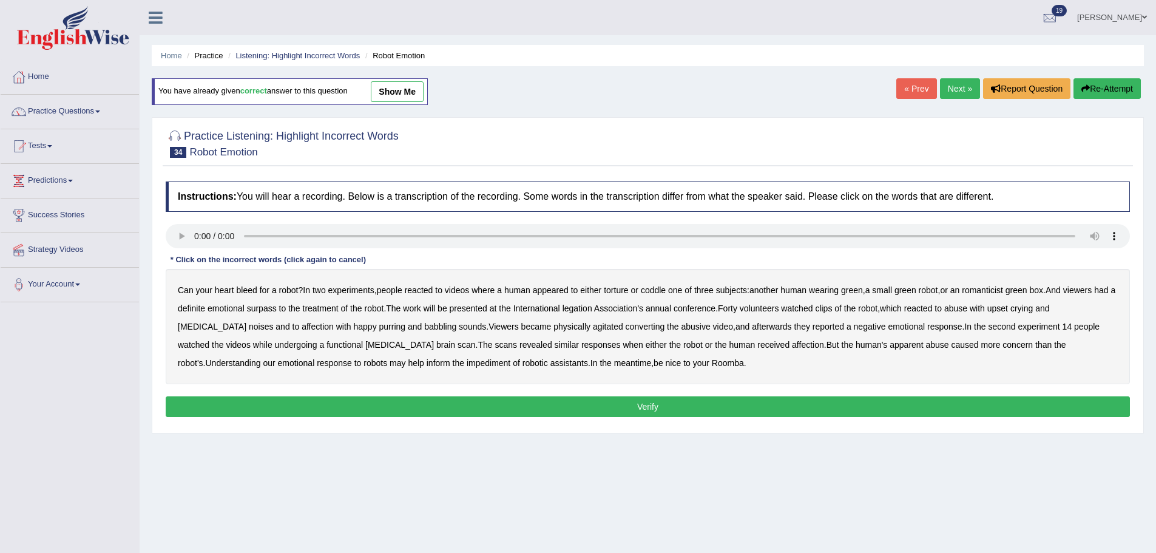
click at [996, 291] on b "romanticist" at bounding box center [982, 290] width 41 height 10
click at [277, 310] on b "surpass" at bounding box center [262, 308] width 30 height 10
click at [626, 329] on b "converting" at bounding box center [645, 327] width 39 height 10
click at [467, 366] on b "impediment" at bounding box center [489, 363] width 44 height 10
click at [492, 403] on button "Verify" at bounding box center [648, 406] width 964 height 21
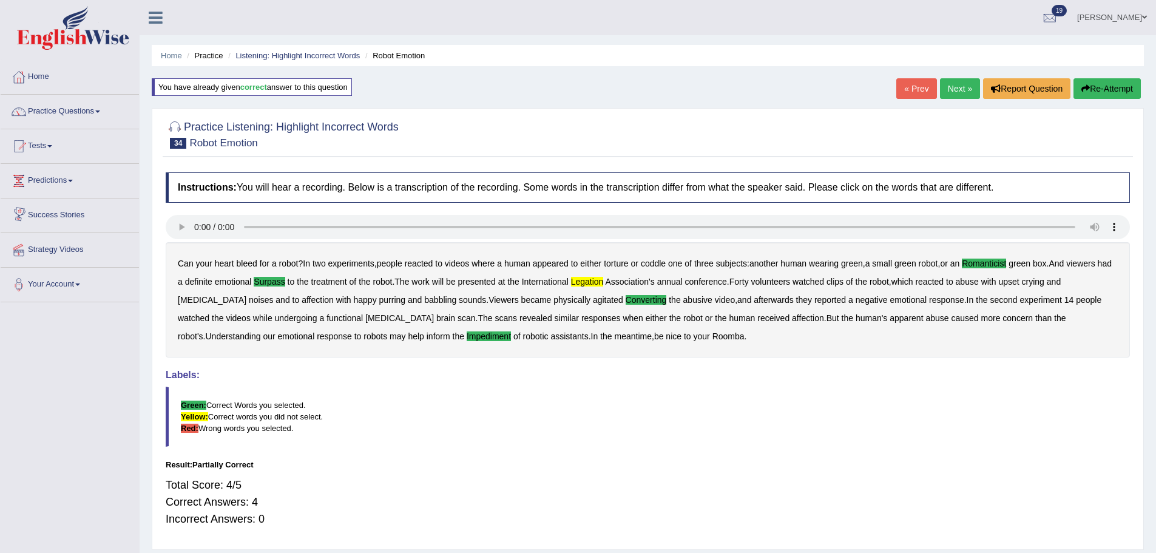
click at [948, 88] on link "Next »" at bounding box center [960, 88] width 40 height 21
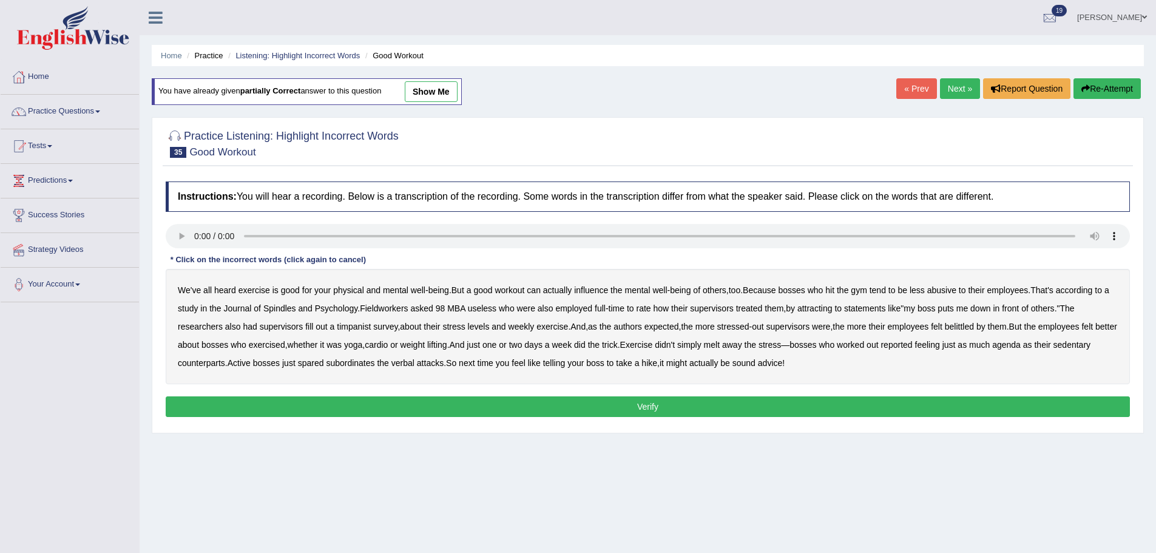
click at [286, 304] on b "Spindles" at bounding box center [279, 308] width 33 height 10
click at [401, 311] on b "Fieldworkers" at bounding box center [384, 308] width 48 height 10
click at [827, 306] on b "attracting" at bounding box center [814, 308] width 35 height 10
click at [354, 326] on b "timpanist" at bounding box center [354, 327] width 34 height 10
click at [1021, 343] on b "agenda" at bounding box center [1006, 345] width 29 height 10
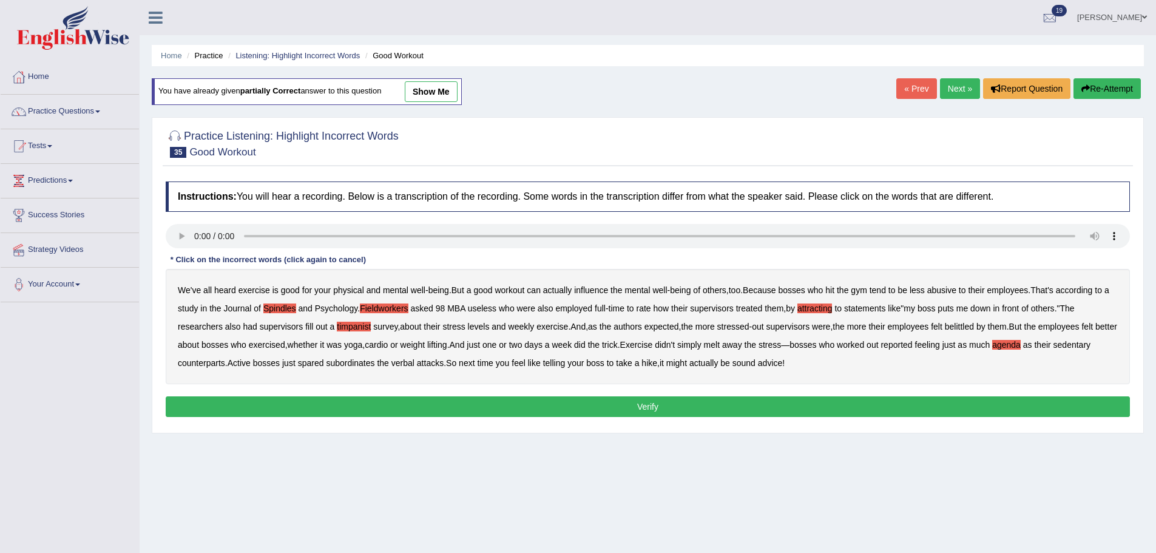
click at [277, 410] on button "Verify" at bounding box center [648, 406] width 964 height 21
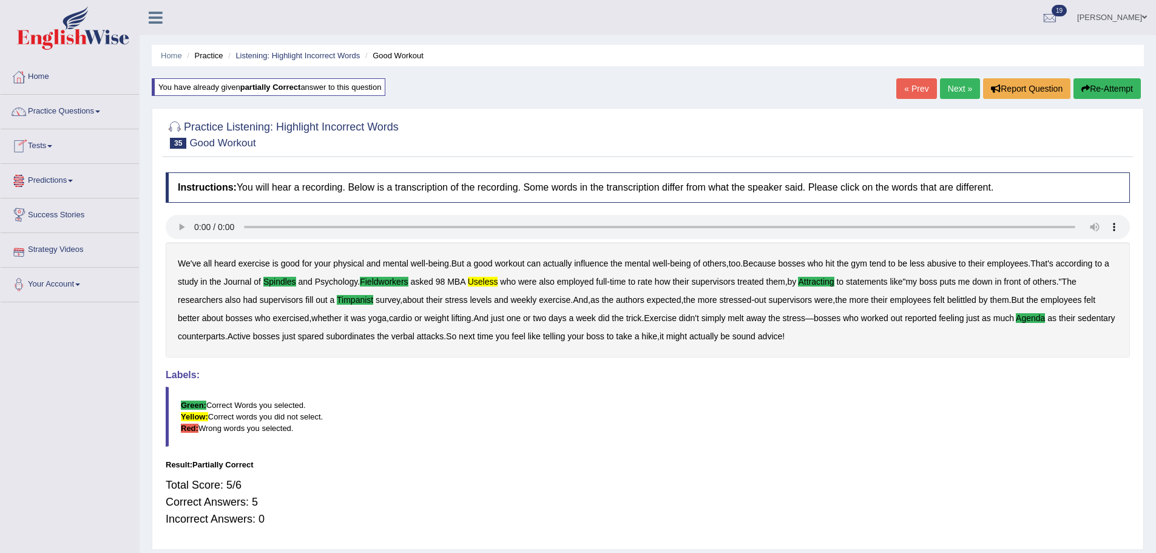
click at [959, 85] on link "Next »" at bounding box center [960, 88] width 40 height 21
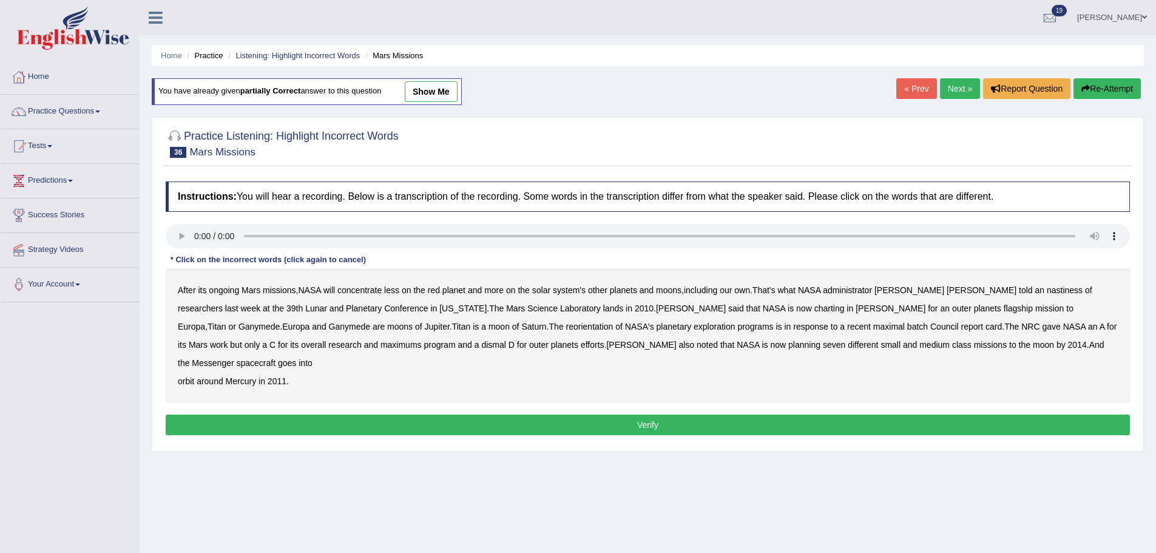
click at [1047, 291] on b "nastiness" at bounding box center [1065, 290] width 36 height 10
click at [814, 311] on b "charting" at bounding box center [829, 308] width 30 height 10
click at [873, 326] on b "maximal" at bounding box center [889, 327] width 32 height 10
click at [380, 340] on b "maximums" at bounding box center [400, 345] width 41 height 10
click at [230, 414] on button "Verify" at bounding box center [648, 424] width 964 height 21
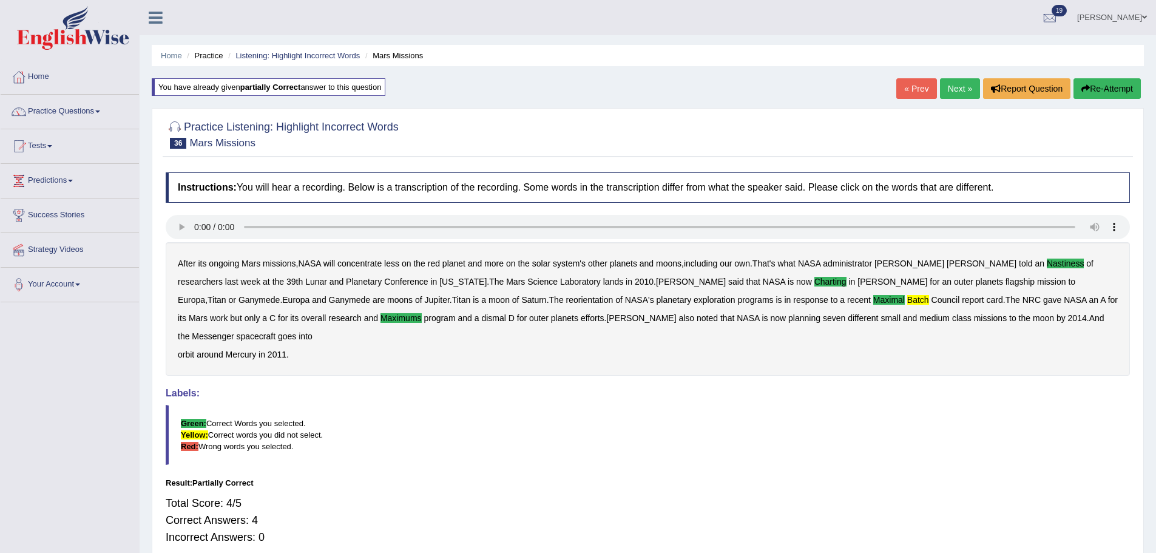
click at [957, 95] on link "Next »" at bounding box center [960, 88] width 40 height 21
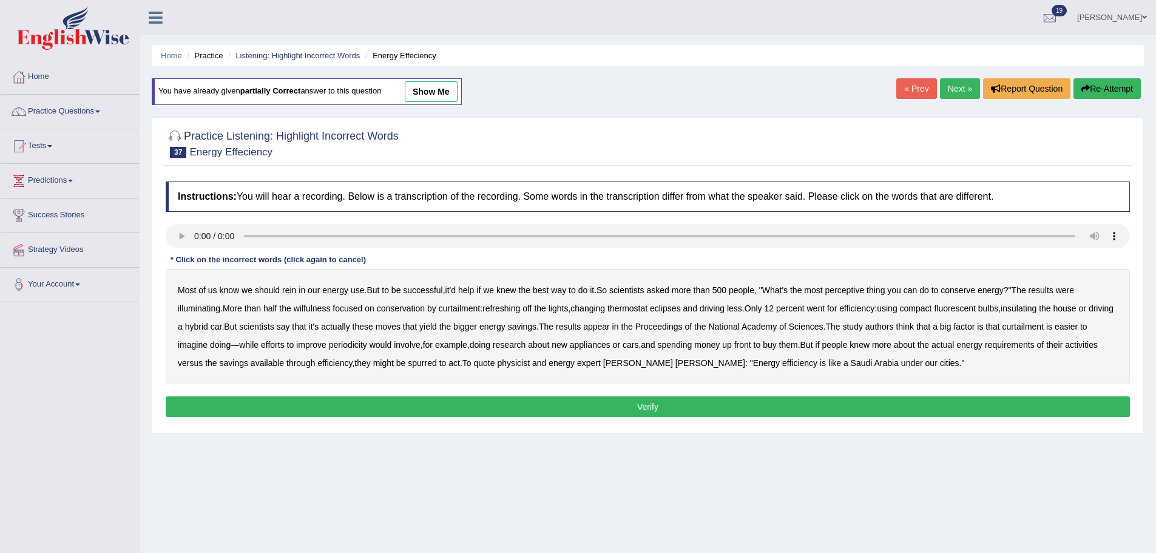
click at [856, 294] on b "perceptive" at bounding box center [844, 290] width 39 height 10
click at [207, 309] on b "illuminating" at bounding box center [199, 308] width 42 height 10
click at [366, 346] on b "periodicity" at bounding box center [348, 345] width 38 height 10
click at [801, 400] on button "Verify" at bounding box center [648, 406] width 964 height 21
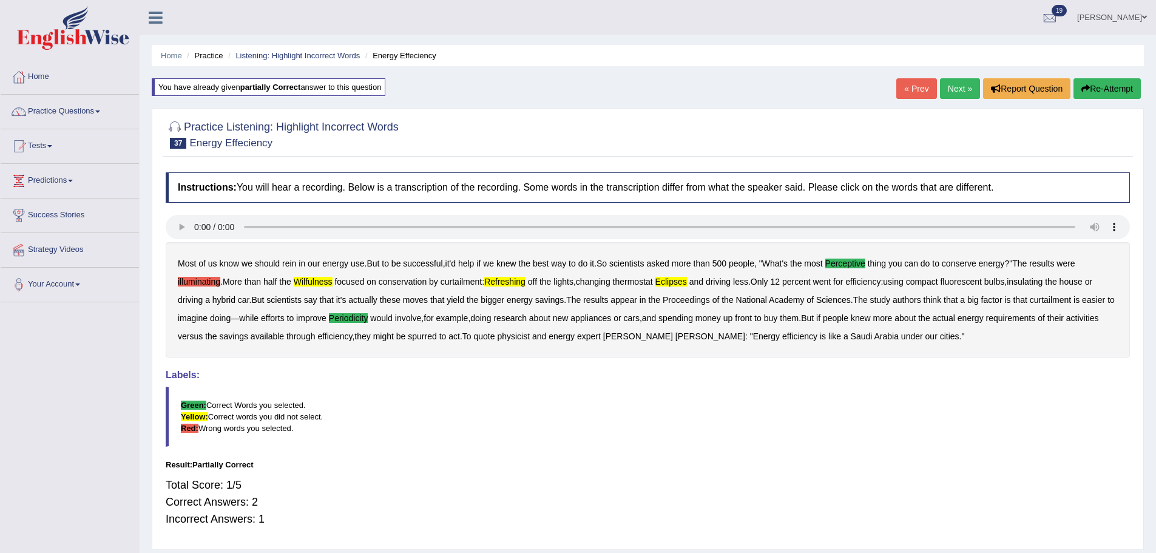
click at [1102, 86] on button "Re-Attempt" at bounding box center [1106, 88] width 67 height 21
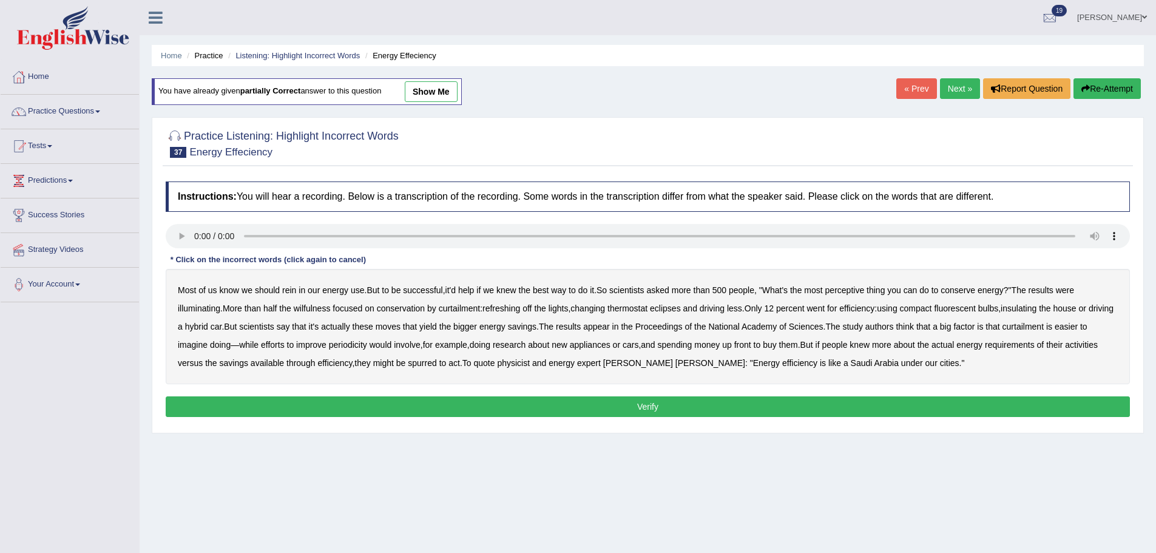
click at [859, 291] on b "perceptive" at bounding box center [844, 290] width 39 height 10
click at [206, 307] on b "illuminating" at bounding box center [199, 308] width 42 height 10
click at [201, 307] on b "illuminating" at bounding box center [199, 308] width 42 height 10
click at [367, 346] on b "periodicity" at bounding box center [348, 345] width 38 height 10
click at [319, 309] on b "wilfulness" at bounding box center [312, 308] width 37 height 10
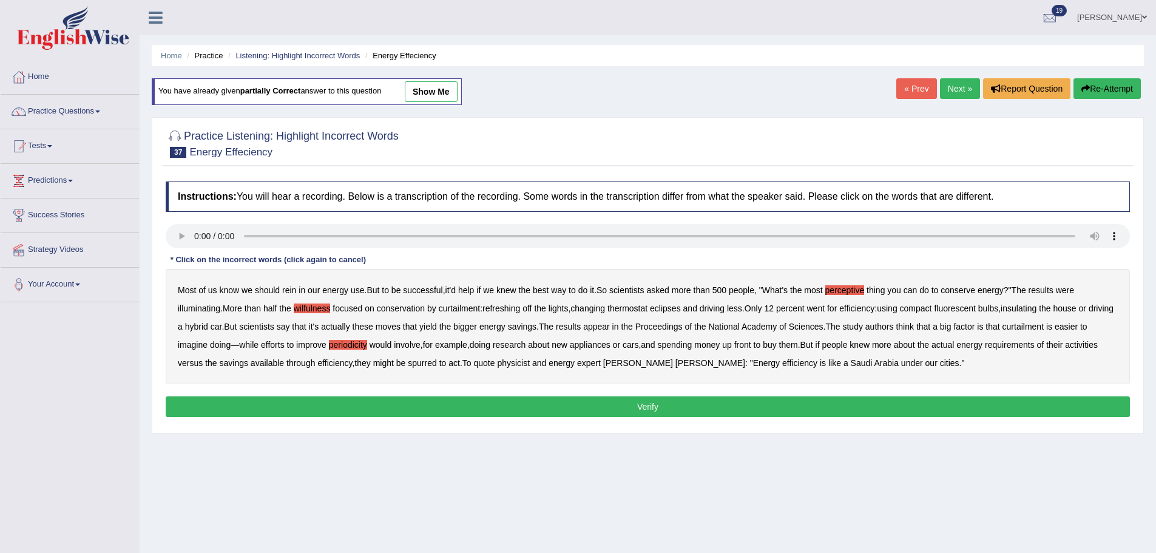
click at [504, 308] on b "refreshing" at bounding box center [501, 308] width 38 height 10
click at [965, 406] on button "Verify" at bounding box center [648, 406] width 964 height 21
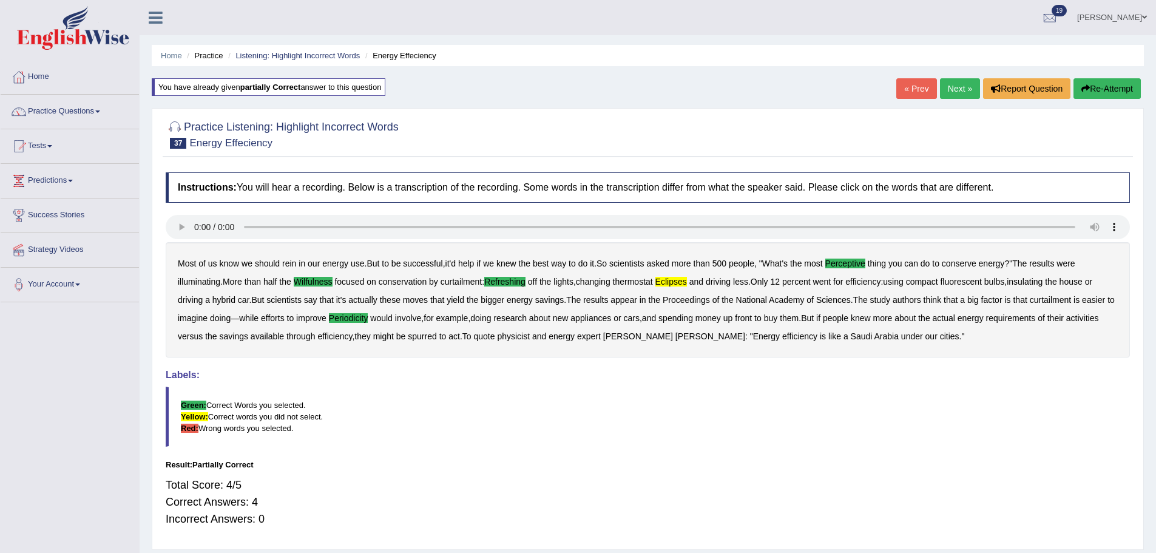
click at [949, 93] on link "Next »" at bounding box center [960, 88] width 40 height 21
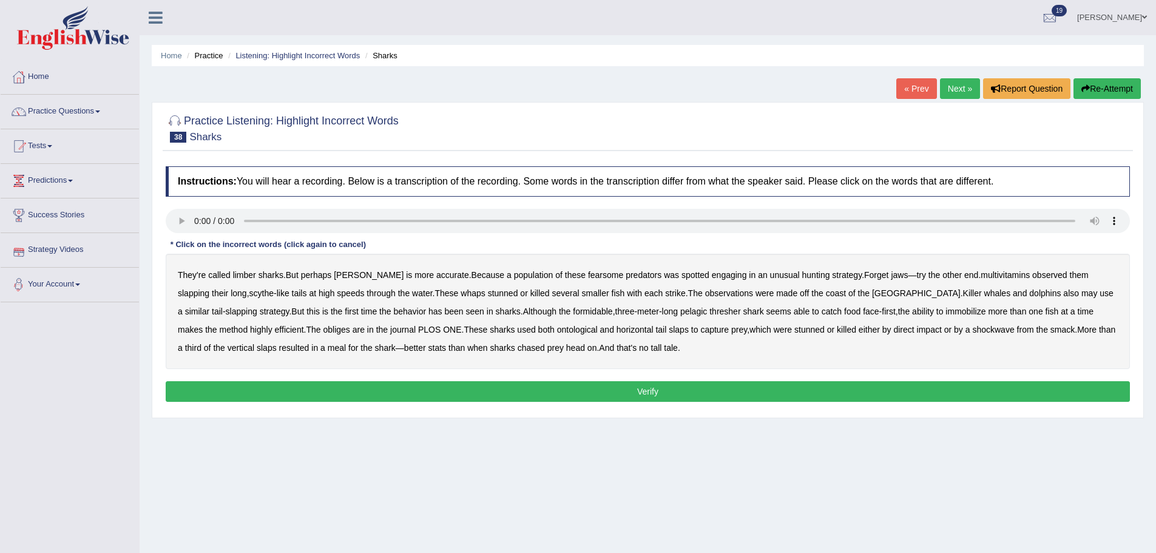
click at [249, 276] on b "limber" at bounding box center [244, 275] width 23 height 10
click at [1107, 88] on button "Re-Attempt" at bounding box center [1106, 88] width 67 height 21
click at [245, 276] on b "limber" at bounding box center [244, 275] width 23 height 10
click at [985, 276] on b "multivitamins" at bounding box center [1005, 275] width 49 height 10
click at [243, 335] on div "They're called limber sharks . But perhaps thrasher is more accurate . Because …" at bounding box center [648, 311] width 964 height 115
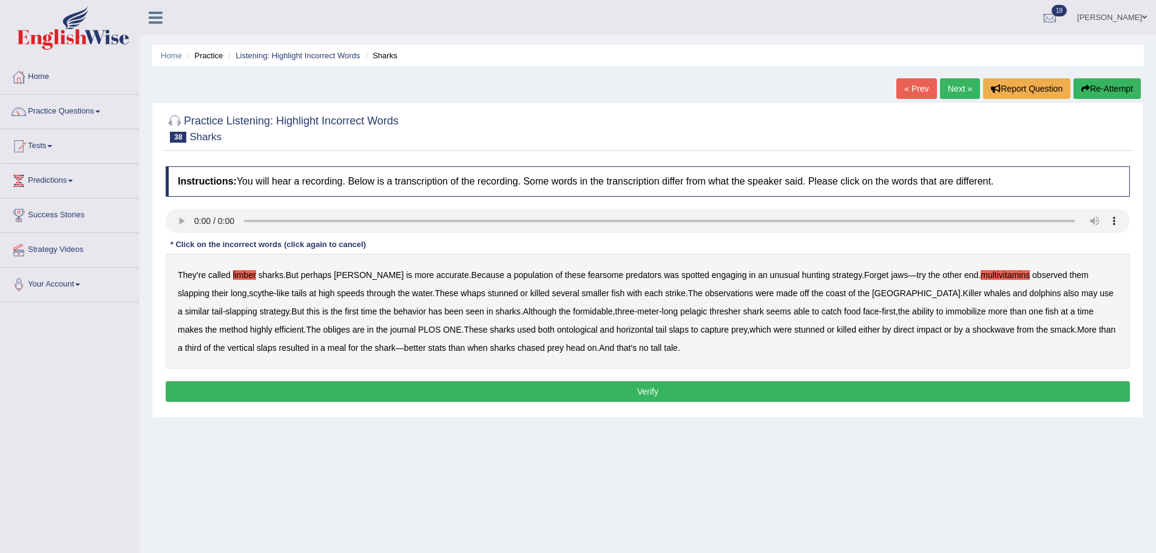
click at [323, 327] on b "obliges" at bounding box center [336, 330] width 27 height 10
click at [557, 334] on b "ontological" at bounding box center [577, 330] width 41 height 10
click at [586, 389] on button "Verify" at bounding box center [648, 391] width 964 height 21
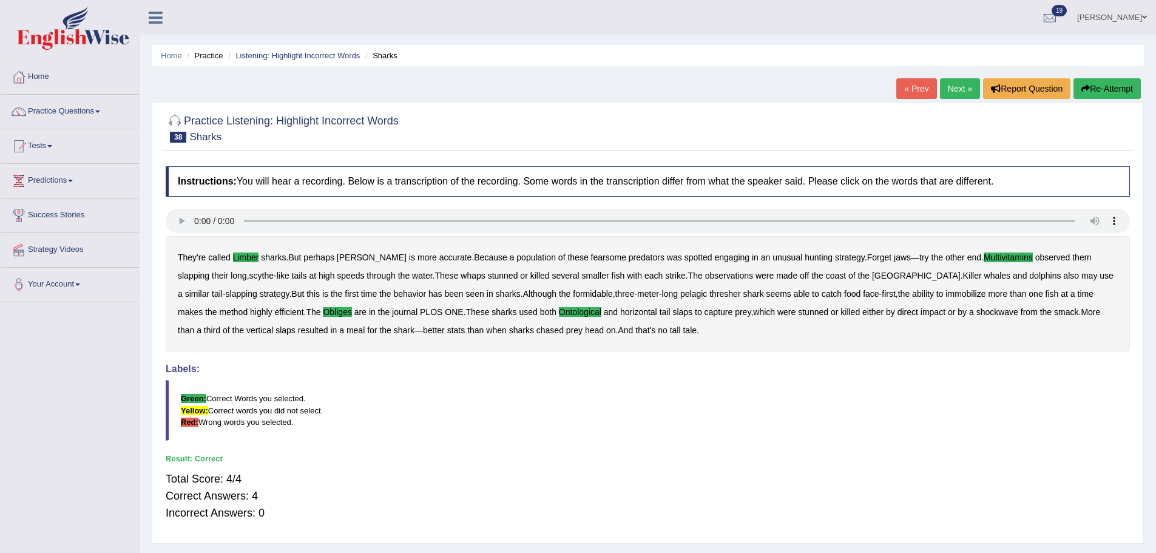
click at [955, 92] on link "Next »" at bounding box center [960, 88] width 40 height 21
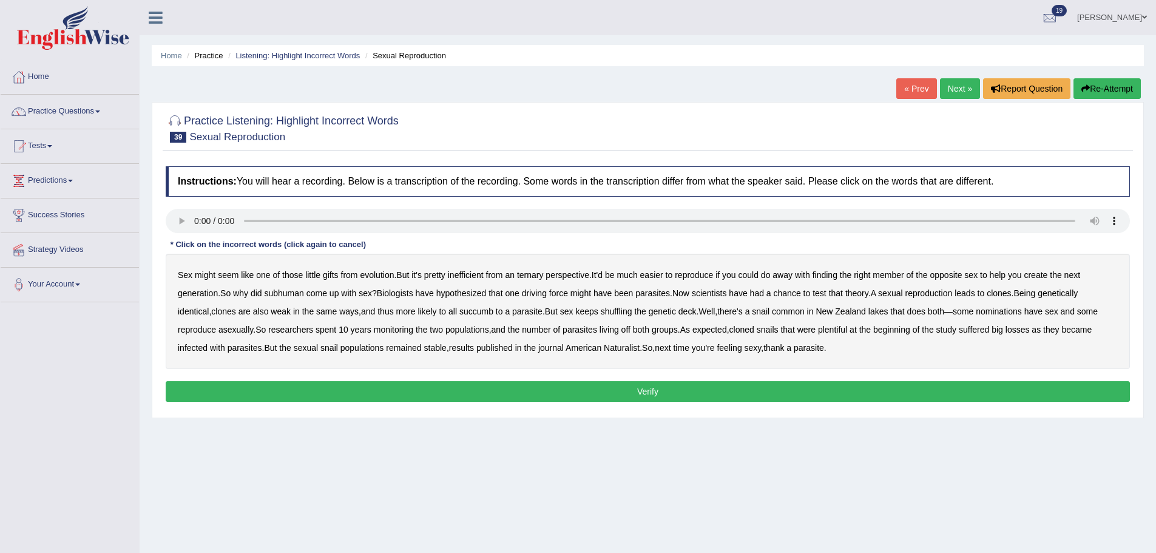
click at [533, 275] on b "ternary" at bounding box center [530, 275] width 27 height 10
click at [295, 295] on b "subhuman" at bounding box center [283, 293] width 39 height 10
click at [1015, 314] on b "nominations" at bounding box center [999, 311] width 46 height 10
click at [257, 392] on button "Verify" at bounding box center [648, 391] width 964 height 21
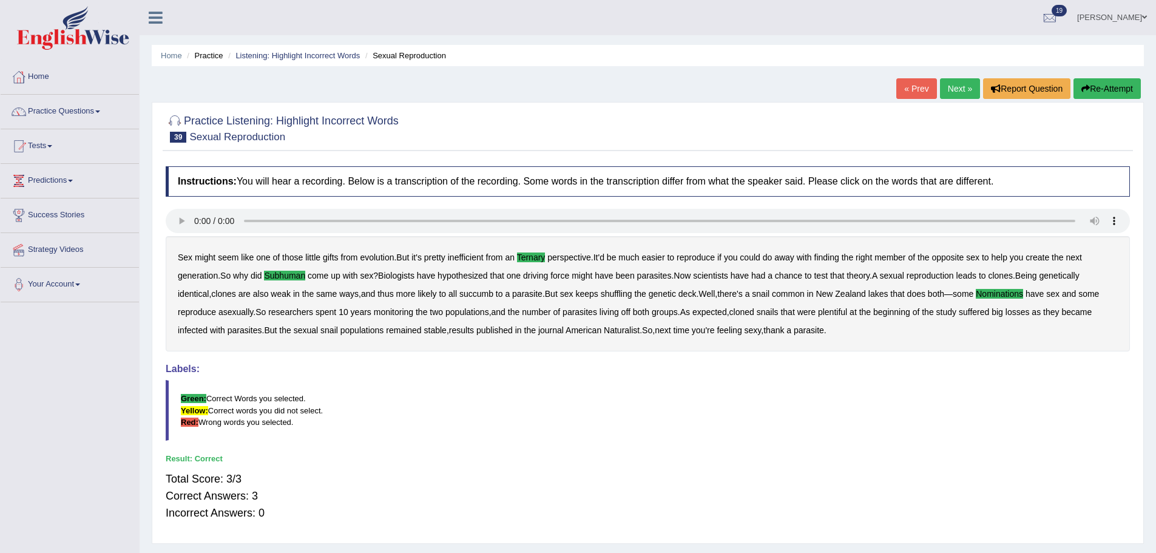
click at [951, 87] on link "Next »" at bounding box center [960, 88] width 40 height 21
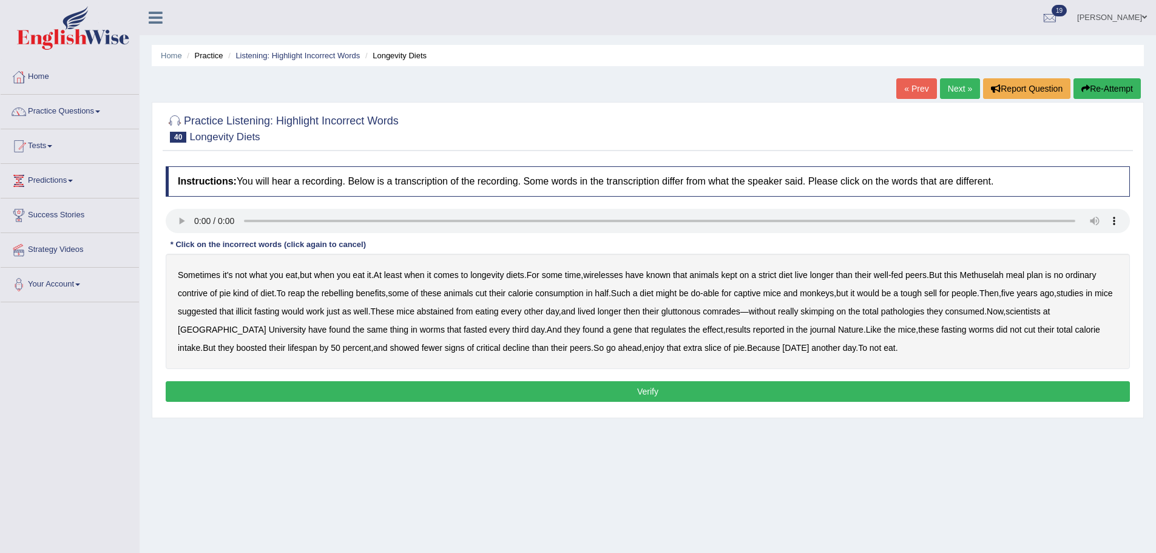
click at [623, 275] on b "wirelesses" at bounding box center [602, 275] width 39 height 10
click at [195, 297] on b "contrive" at bounding box center [193, 293] width 30 height 10
click at [376, 292] on b "benefits" at bounding box center [371, 293] width 30 height 10
click at [340, 293] on b "rebelling" at bounding box center [338, 293] width 32 height 10
click at [369, 291] on b "benefits" at bounding box center [371, 293] width 30 height 10
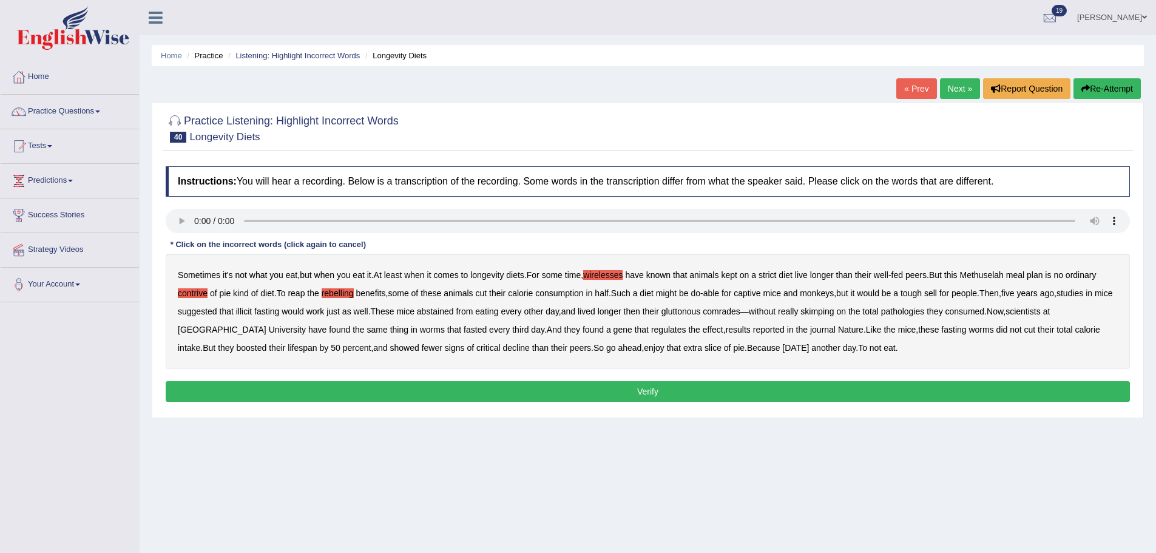
click at [252, 313] on b "illicit" at bounding box center [244, 311] width 16 height 10
click at [925, 314] on b "pathologies" at bounding box center [903, 311] width 44 height 10
click at [476, 349] on b "critical" at bounding box center [488, 348] width 24 height 10
click at [486, 383] on button "Verify" at bounding box center [648, 391] width 964 height 21
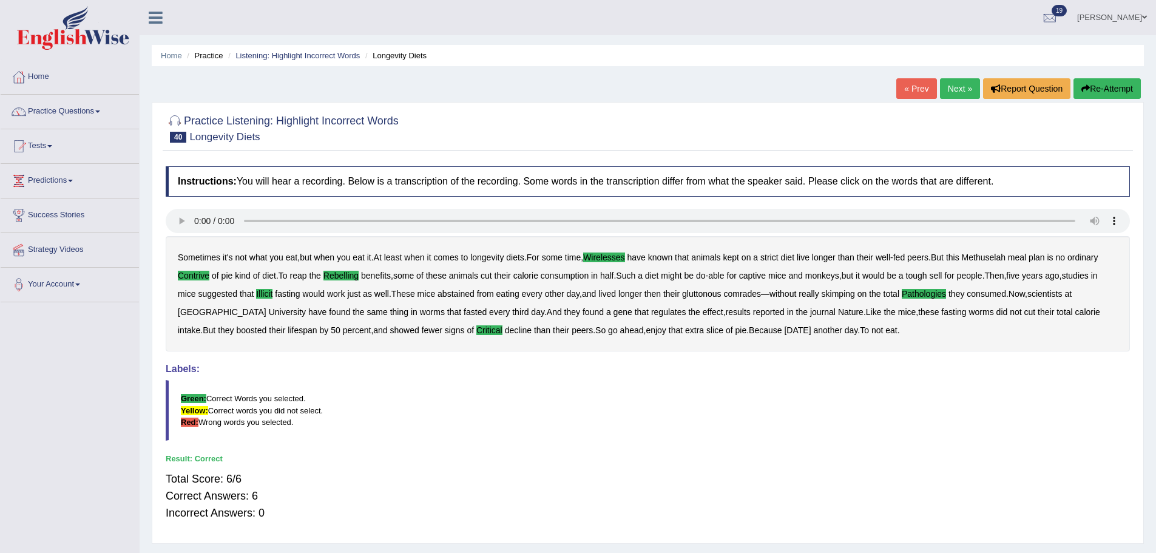
click at [952, 84] on link "Next »" at bounding box center [960, 88] width 40 height 21
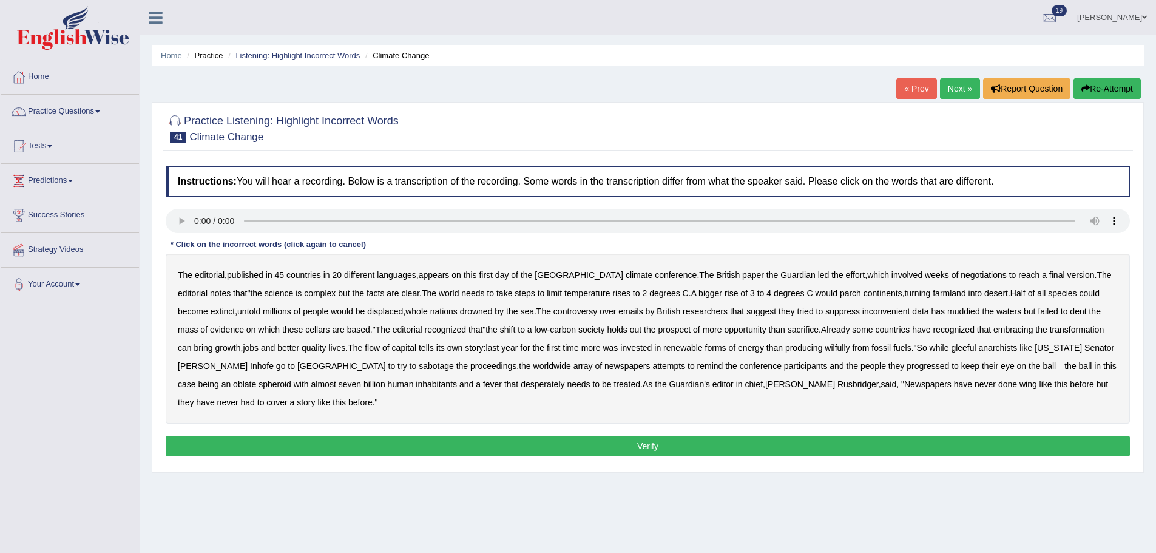
click at [305, 333] on b "cellars" at bounding box center [317, 330] width 24 height 10
click at [825, 350] on b "wilfully" at bounding box center [837, 348] width 25 height 10
click at [906, 370] on b "progressed" at bounding box center [927, 366] width 42 height 10
click at [1019, 385] on b "wing" at bounding box center [1028, 384] width 18 height 10
click at [235, 436] on button "Verify" at bounding box center [648, 446] width 964 height 21
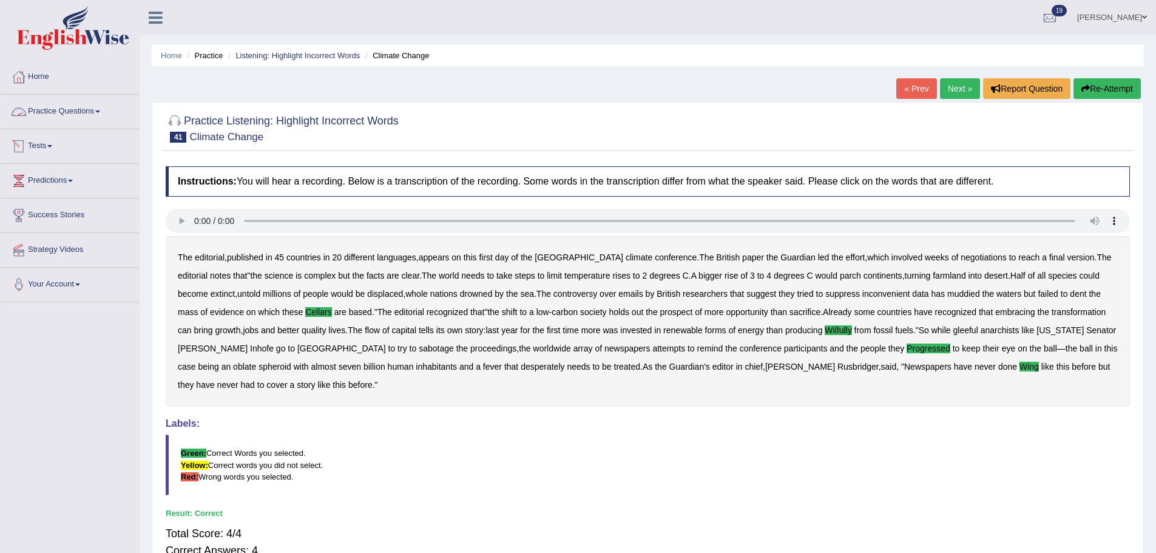
click at [53, 150] on link "Tests" at bounding box center [70, 144] width 138 height 30
click at [32, 219] on link "History" at bounding box center [78, 217] width 113 height 22
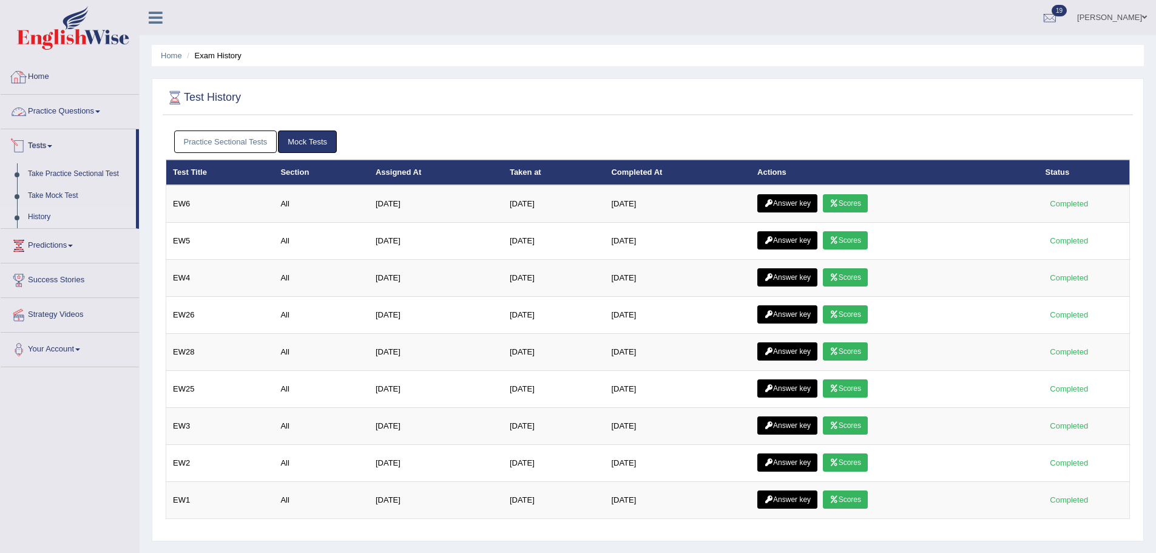
click at [215, 143] on link "Practice Sectional Tests" at bounding box center [225, 141] width 103 height 22
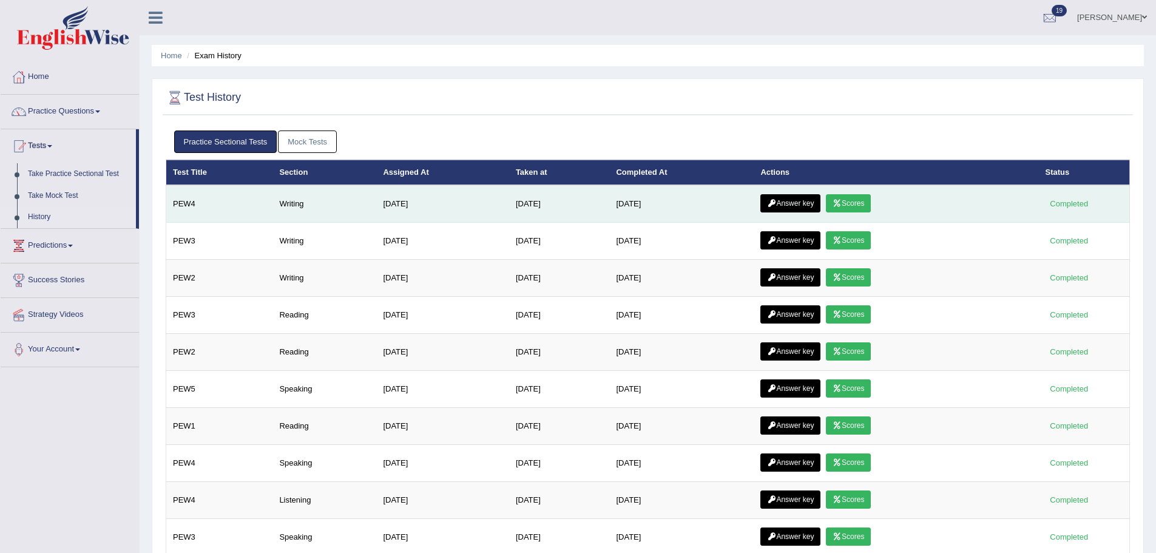
click at [803, 202] on link "Answer key" at bounding box center [790, 203] width 60 height 18
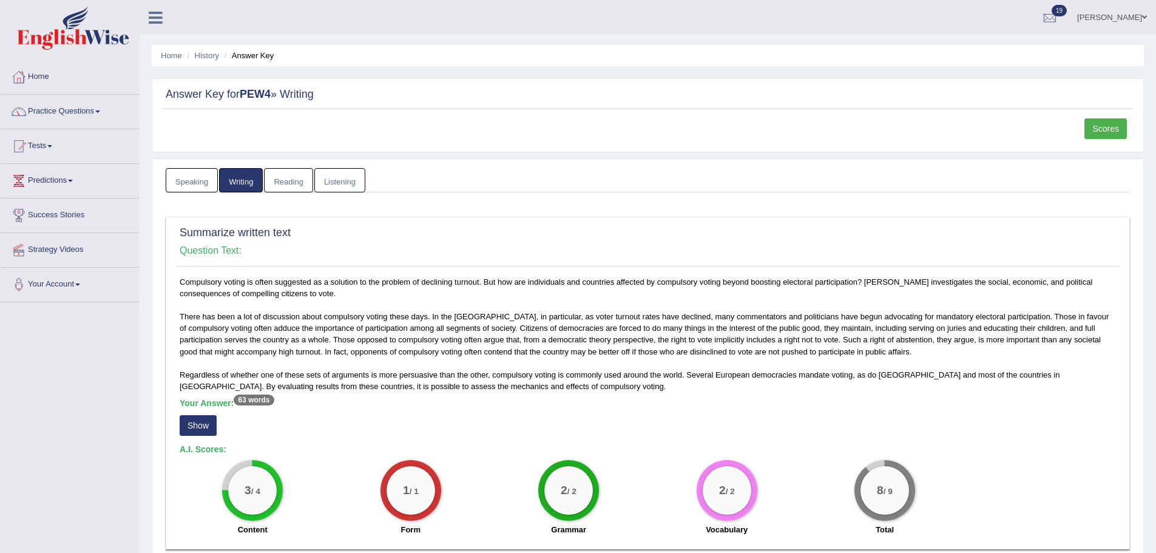
click at [1100, 123] on link "Scores" at bounding box center [1105, 128] width 42 height 21
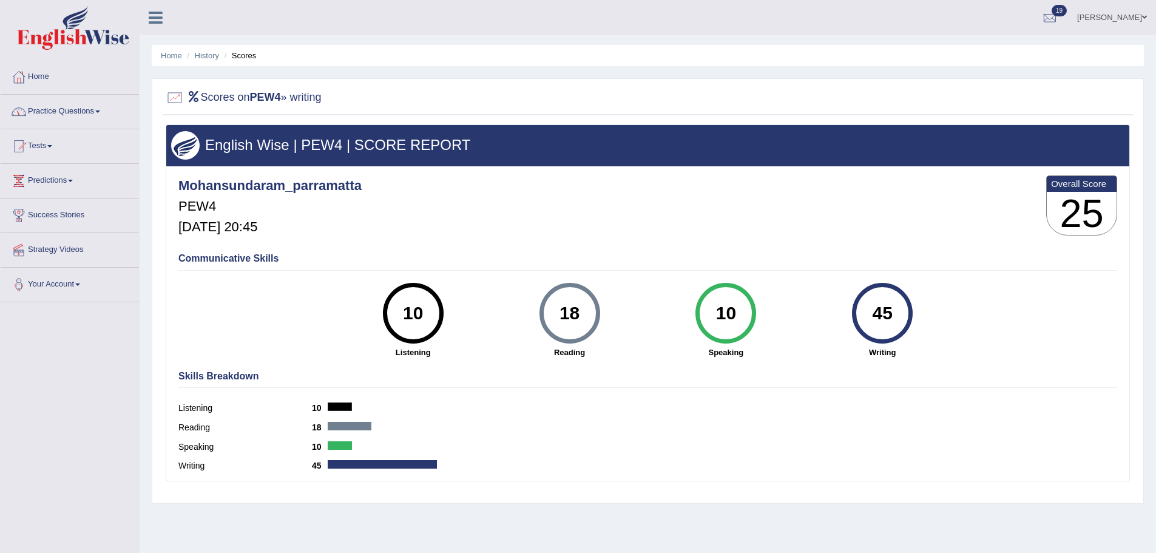
click at [52, 109] on link "Practice Questions" at bounding box center [70, 110] width 138 height 30
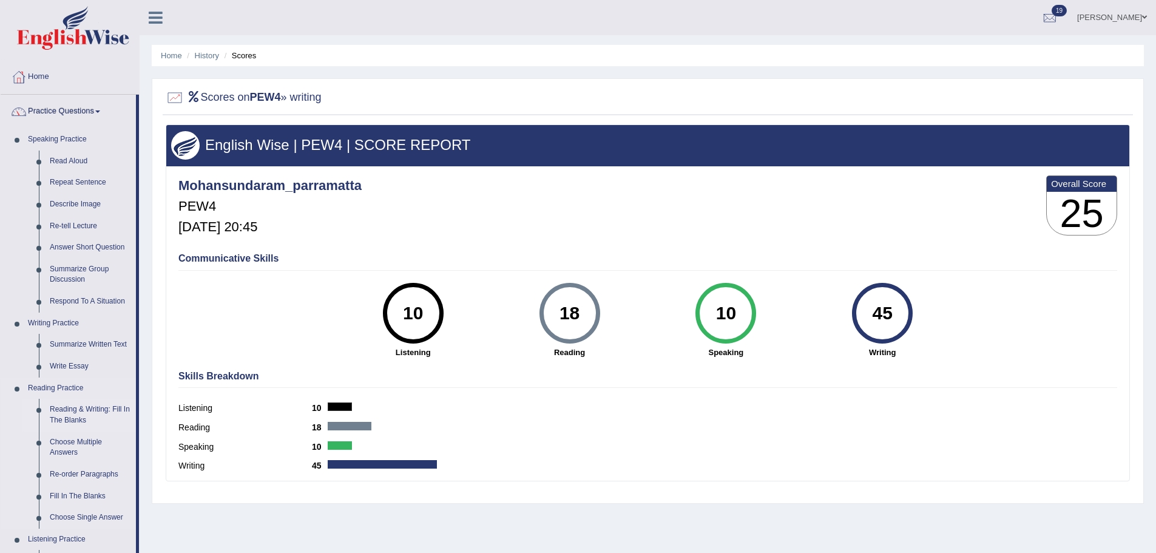
click at [72, 406] on link "Reading & Writing: Fill In The Blanks" at bounding box center [90, 415] width 92 height 32
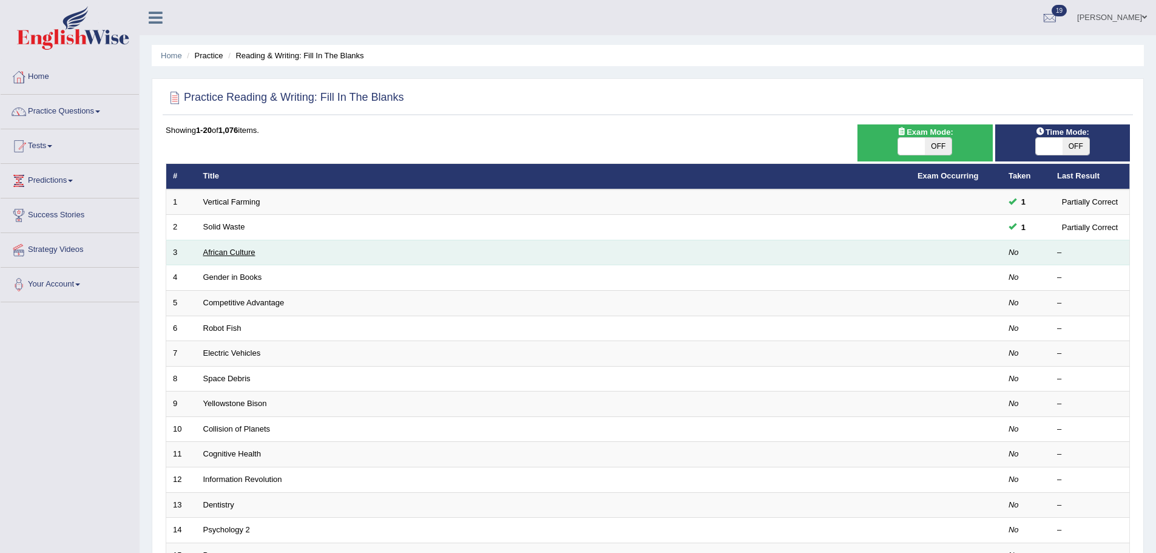
click at [235, 254] on link "African Culture" at bounding box center [229, 252] width 52 height 9
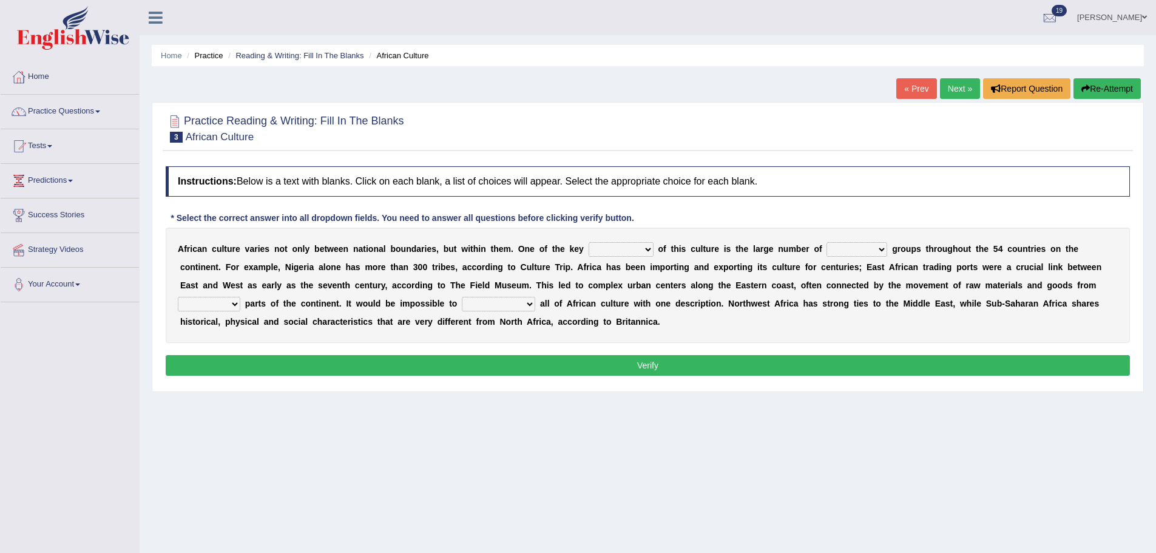
click at [644, 248] on select "conjectures features issues doubts" at bounding box center [621, 249] width 65 height 15
select select "features"
click at [589, 242] on select "conjectures features issues doubts" at bounding box center [621, 249] width 65 height 15
click at [881, 248] on select "ethic ethnic eugenic epic" at bounding box center [856, 249] width 61 height 15
select select "ethnic"
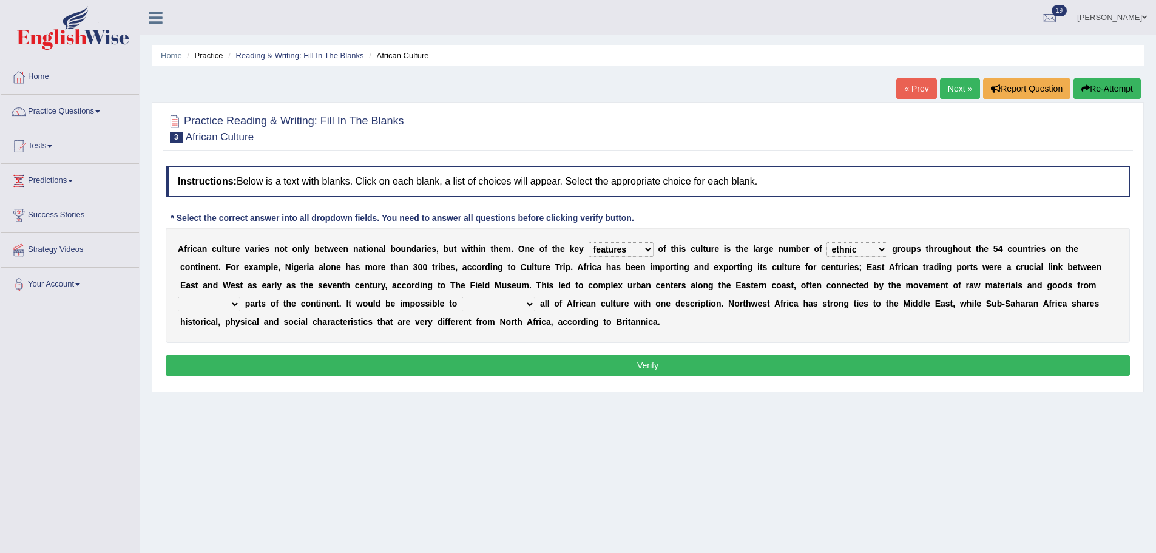
click at [826, 242] on select "ethic ethnic eugenic epic" at bounding box center [856, 249] width 61 height 15
click at [232, 302] on select "forelocked interlocked unlocked landlocked" at bounding box center [209, 304] width 62 height 15
select select "unlocked"
click at [178, 297] on select "forelocked interlocked unlocked landlocked" at bounding box center [209, 304] width 62 height 15
click at [528, 302] on select "characterize conceptualize symbolize synthesize" at bounding box center [498, 304] width 73 height 15
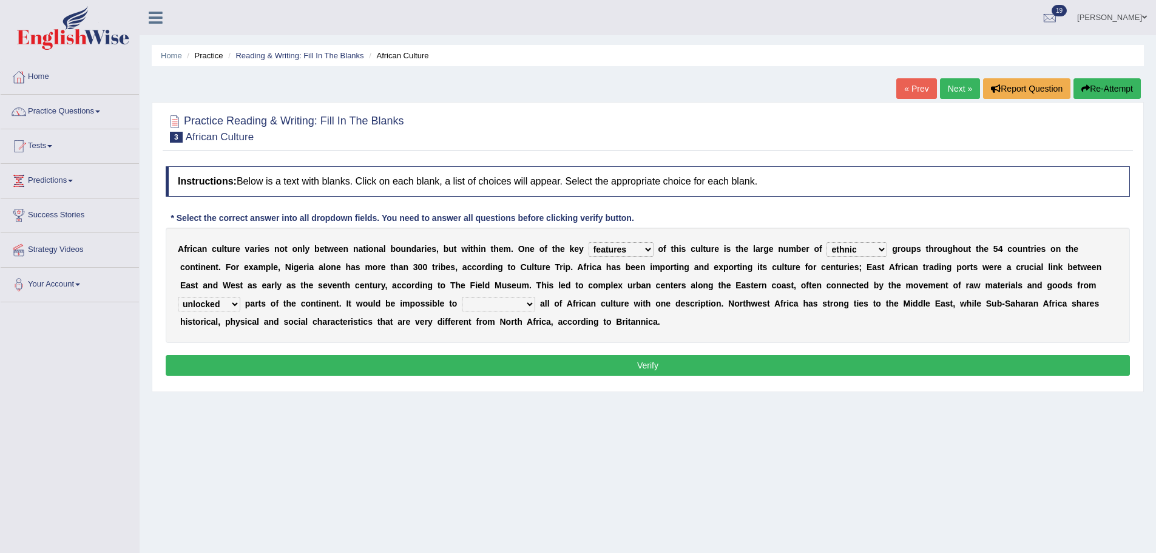
select select "symbolize"
click at [462, 297] on select "characterize conceptualize symbolize synthesize" at bounding box center [498, 304] width 73 height 15
click at [555, 369] on button "Verify" at bounding box center [648, 365] width 964 height 21
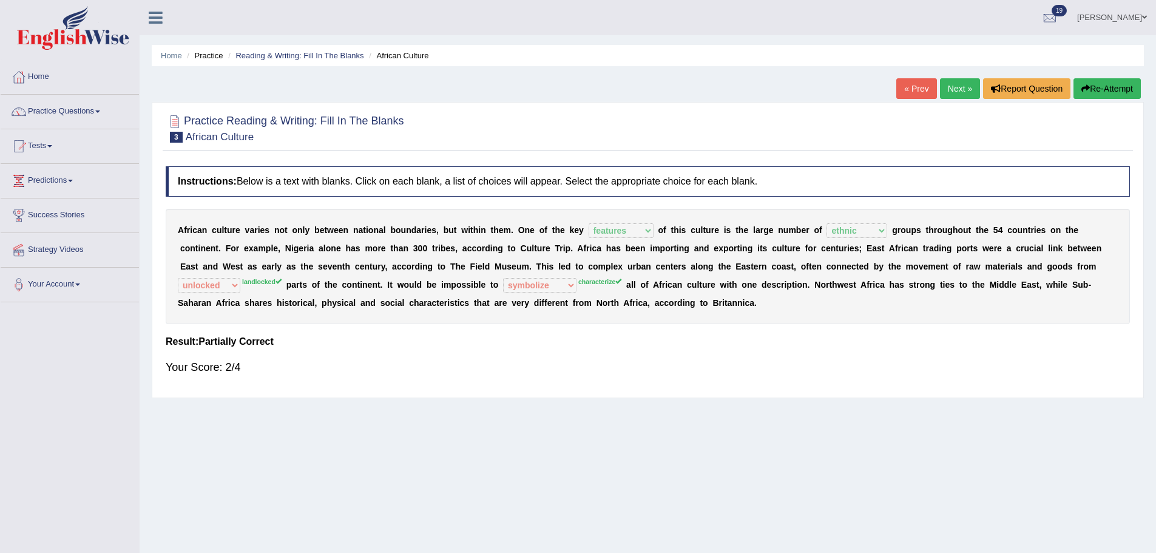
click at [960, 84] on link "Next »" at bounding box center [960, 88] width 40 height 21
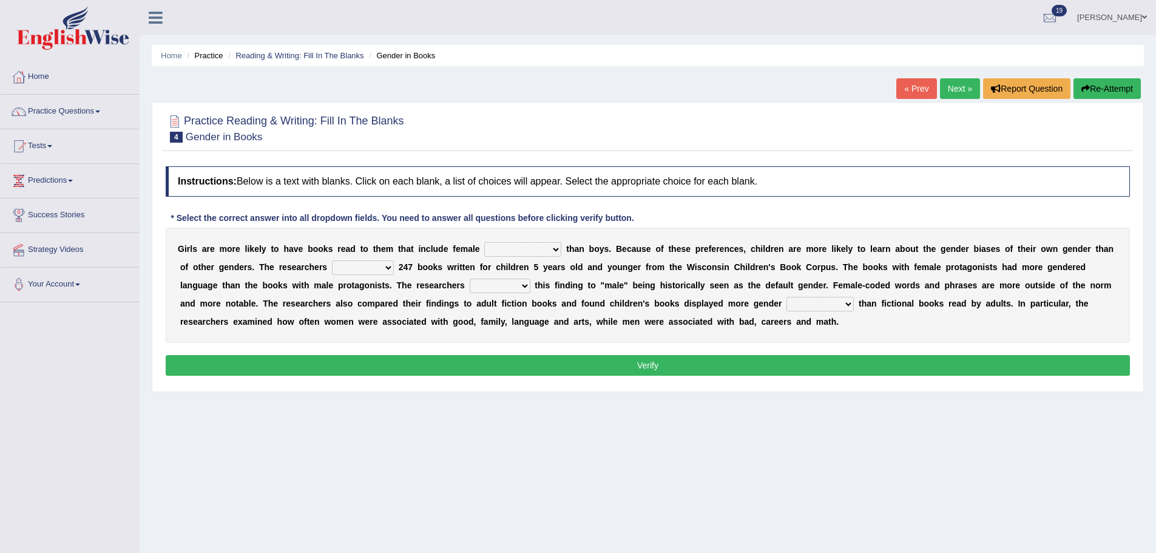
click at [554, 248] on select "protagonists cosmogonists agonists expressionists" at bounding box center [522, 249] width 77 height 15
select select "expressionists"
click at [484, 242] on select "protagonists cosmogonists agonists expressionists" at bounding box center [522, 249] width 77 height 15
click at [387, 266] on select "hydrolyzed paralyzed catalyzed analyzed" at bounding box center [363, 267] width 62 height 15
select select "analyzed"
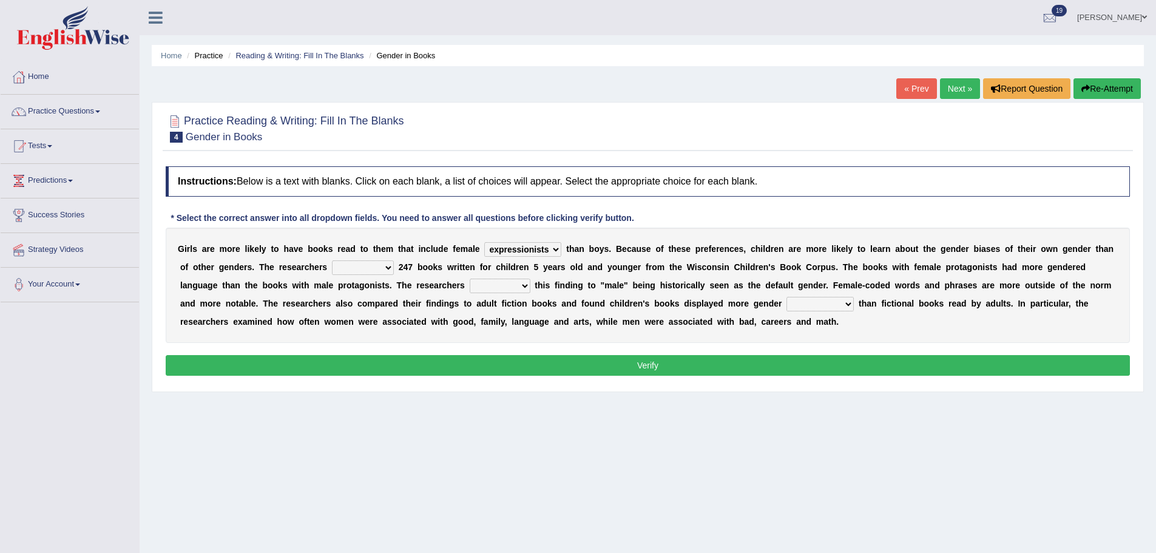
click at [332, 260] on select "hydrolyzed paralyzed catalyzed analyzed" at bounding box center [363, 267] width 62 height 15
click at [550, 248] on select "protagonists cosmogonists agonists expressionists" at bounding box center [522, 249] width 77 height 15
select select "protagonists"
click at [484, 242] on select "protagonists cosmogonists agonists expressionists" at bounding box center [522, 249] width 77 height 15
click at [525, 286] on select "contribute tribute distribute attribute" at bounding box center [500, 286] width 61 height 15
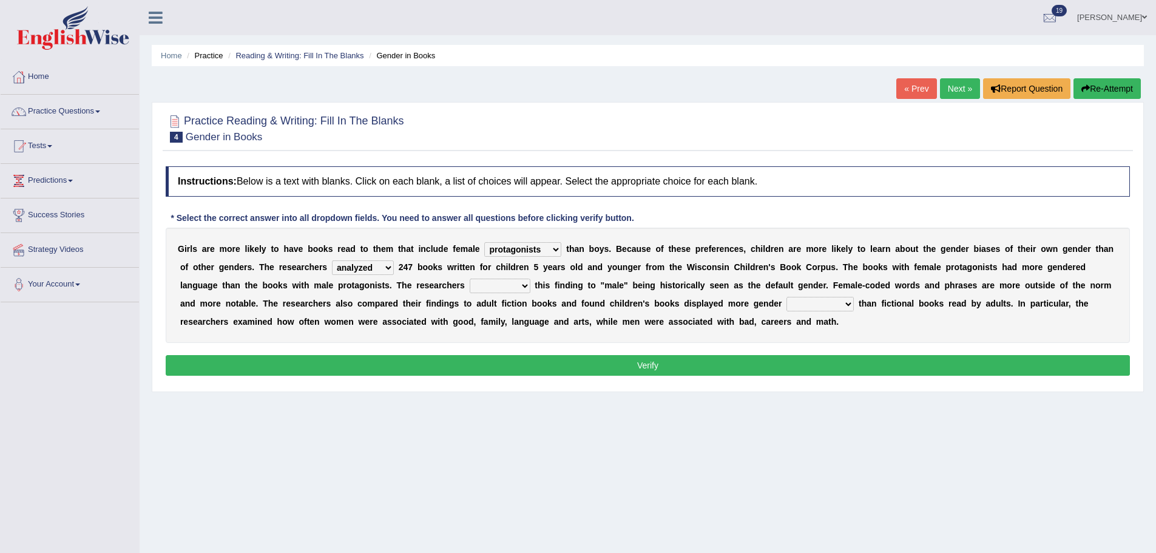
click at [470, 279] on select "contribute tribute distribute attribute" at bounding box center [500, 286] width 61 height 15
click at [519, 284] on select "contribute tribute distribute attribute" at bounding box center [500, 286] width 61 height 15
select select "contribute"
click at [470, 279] on select "contribute tribute distribute attribute" at bounding box center [500, 286] width 61 height 15
click at [524, 285] on select "contribute tribute distribute attribute" at bounding box center [500, 286] width 61 height 15
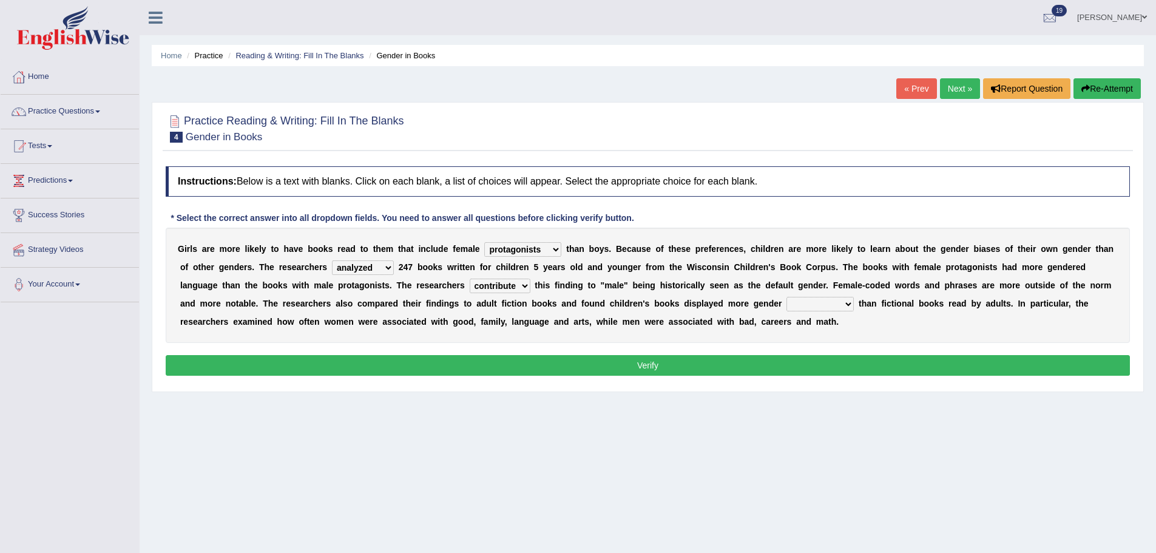
click at [527, 285] on select "contribute tribute distribute attribute" at bounding box center [500, 286] width 61 height 15
click at [852, 303] on select "stereotypes teletypes prototypes electrotypes" at bounding box center [819, 304] width 67 height 15
select select "stereotypes"
click at [786, 297] on select "stereotypes teletypes prototypes electrotypes" at bounding box center [819, 304] width 67 height 15
click at [854, 371] on button "Verify" at bounding box center [648, 365] width 964 height 21
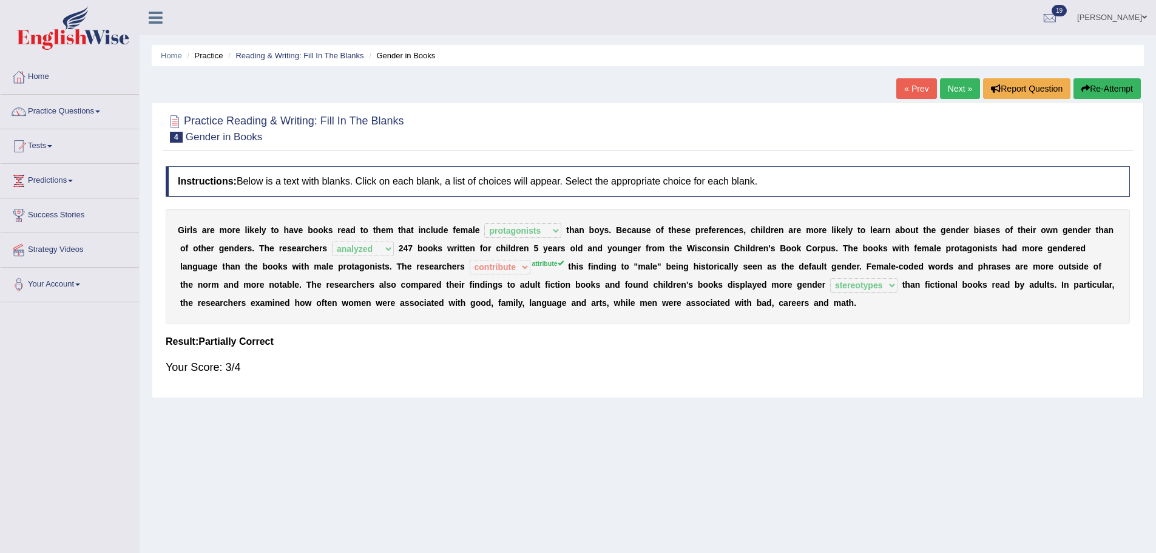
click at [965, 92] on link "Next »" at bounding box center [960, 88] width 40 height 21
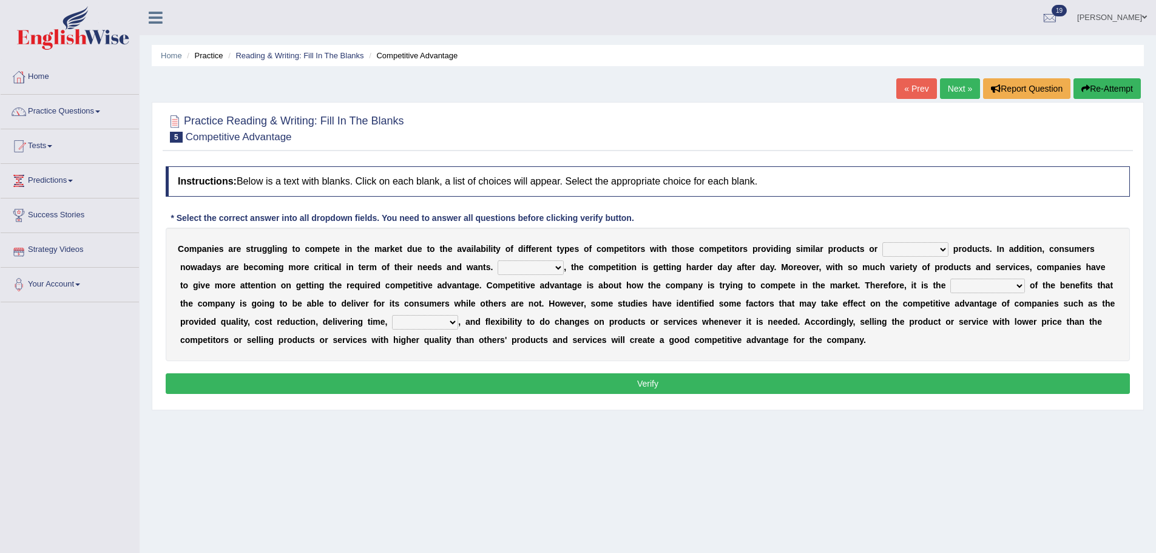
click at [944, 249] on select "constitution restitution substitution institution" at bounding box center [915, 249] width 66 height 15
select select "restitution"
click at [882, 242] on select "constitution restitution substitution institution" at bounding box center [915, 249] width 66 height 15
click at [562, 264] on select "However Instead Additionally Therefore" at bounding box center [531, 267] width 66 height 15
select select "Additionally"
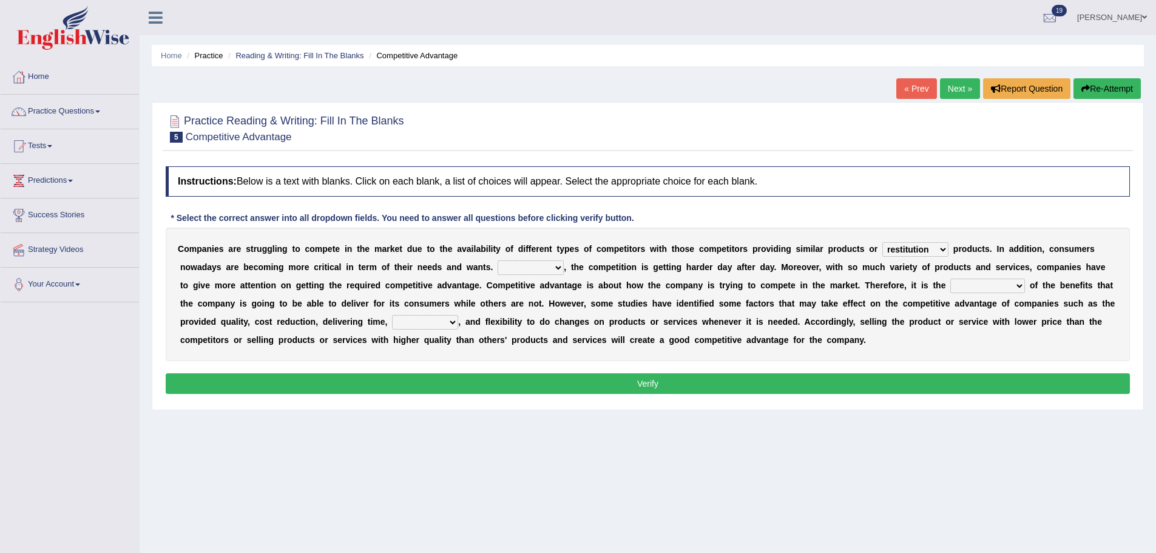
click at [498, 260] on select "However Instead Additionally Therefore" at bounding box center [531, 267] width 66 height 15
click at [1014, 287] on select "dissemination ordination determination incarnation" at bounding box center [987, 286] width 75 height 15
click at [950, 279] on select "dissemination ordination determination incarnation" at bounding box center [987, 286] width 75 height 15
click at [1015, 282] on select "dissemination ordination determination incarnation" at bounding box center [987, 286] width 75 height 15
select select "dissemination"
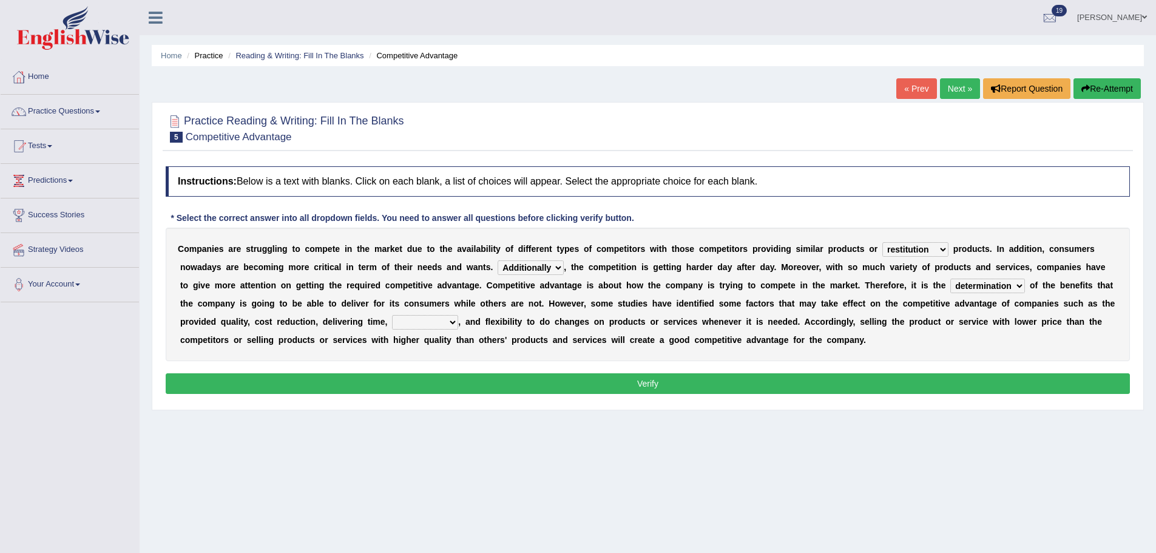
click at [950, 279] on select "dissemination ordination determination incarnation" at bounding box center [987, 286] width 75 height 15
click at [454, 322] on select "captivation aggregation deprivation innovation" at bounding box center [425, 322] width 66 height 15
select select "innovation"
click at [392, 315] on select "captivation aggregation deprivation innovation" at bounding box center [425, 322] width 66 height 15
click at [466, 376] on button "Verify" at bounding box center [648, 383] width 964 height 21
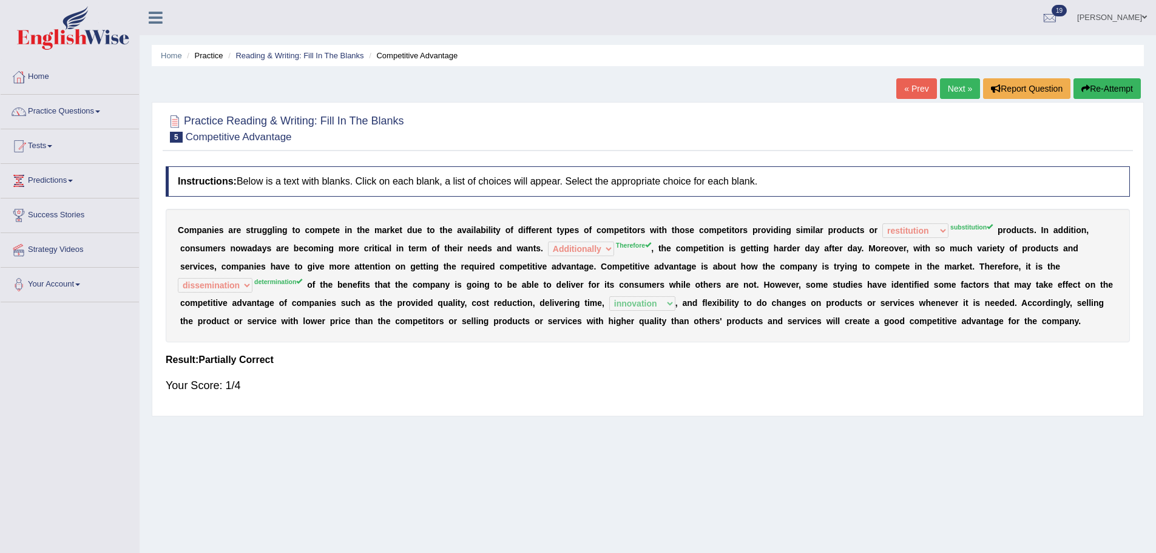
click at [963, 87] on link "Next »" at bounding box center [960, 88] width 40 height 21
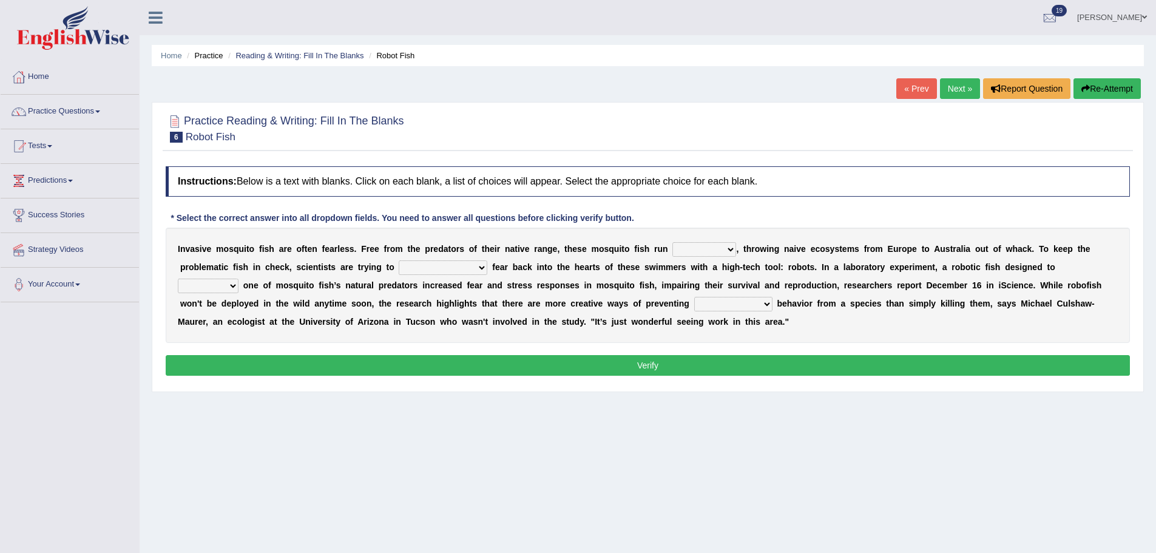
click at [732, 244] on select "occupant flippant rampant concordant" at bounding box center [704, 249] width 64 height 15
select select "occupant"
click at [672, 242] on select "occupant flippant rampant concordant" at bounding box center [704, 249] width 64 height 15
click at [727, 249] on select "occupant flippant rampant concordant" at bounding box center [704, 249] width 64 height 15
click at [590, 381] on div "Instructions: Below is a text with blanks. Click on each blank, a list of choic…" at bounding box center [648, 272] width 970 height 225
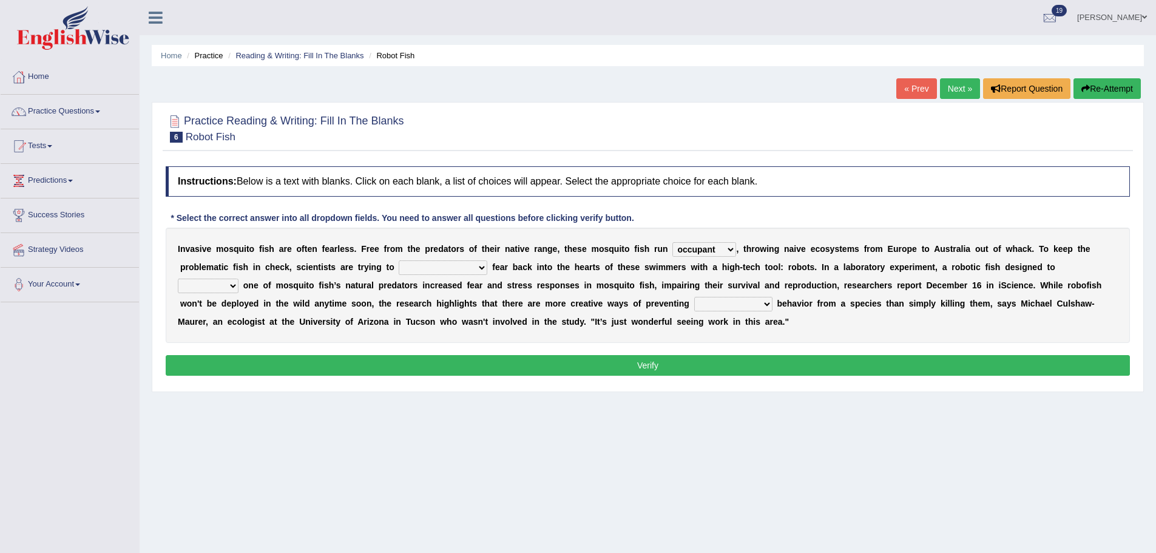
click at [731, 247] on select "occupant flippant rampant concordant" at bounding box center [704, 249] width 64 height 15
click at [672, 242] on select "occupant flippant rampant concordant" at bounding box center [704, 249] width 64 height 15
click at [451, 269] on select "accept spike strike [PERSON_NAME]" at bounding box center [443, 267] width 89 height 15
select select "strike"
click at [399, 260] on select "accept spike strike drake" at bounding box center [443, 267] width 89 height 15
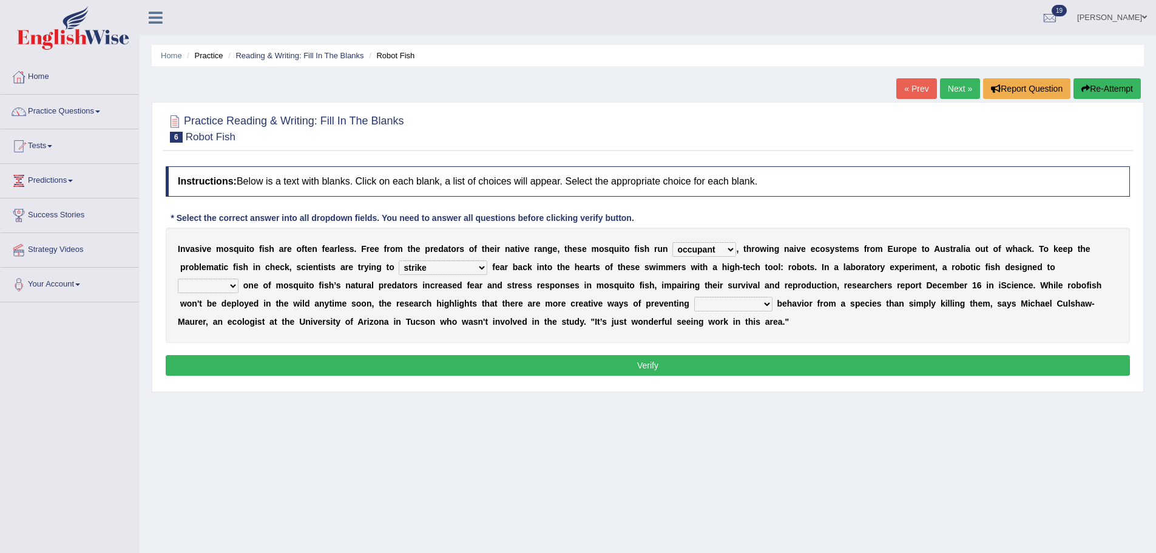
click at [726, 249] on select "occupant flippant rampant concordant" at bounding box center [704, 249] width 64 height 15
click at [238, 279] on select "bequest mimic battle conquest" at bounding box center [208, 286] width 61 height 15
select select "mimic"
click at [238, 279] on select "bequest mimic battle conquest" at bounding box center [208, 286] width 61 height 15
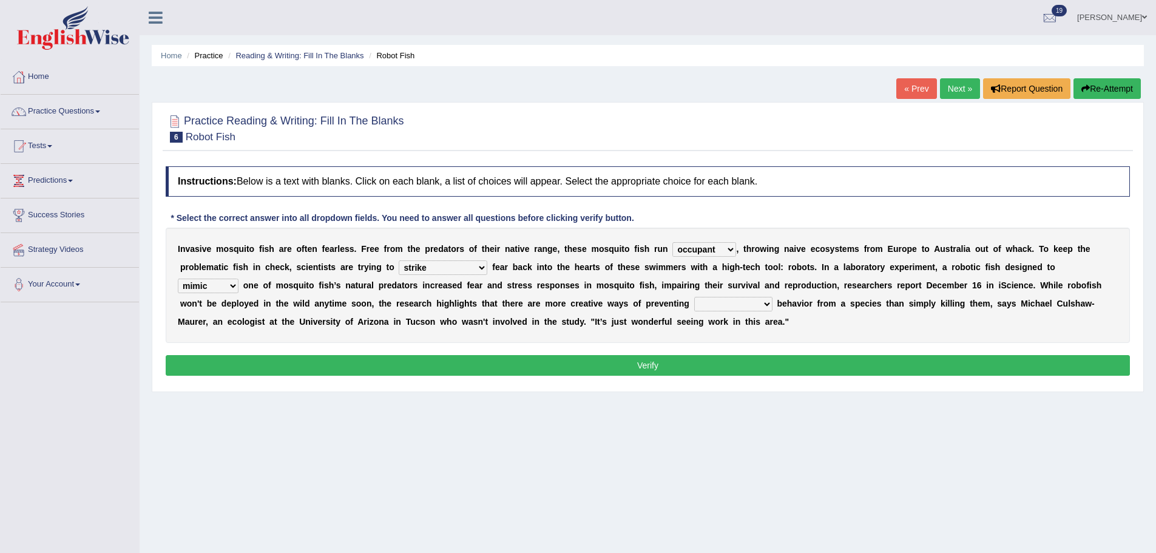
click at [238, 279] on select "bequest mimic battle conquest" at bounding box center [208, 286] width 61 height 15
click at [694, 308] on select "unprivileged unprecedented uncharted unwanted" at bounding box center [733, 304] width 78 height 15
select select "unwanted"
click at [694, 297] on select "unprivileged unprecedented uncharted unwanted" at bounding box center [733, 304] width 78 height 15
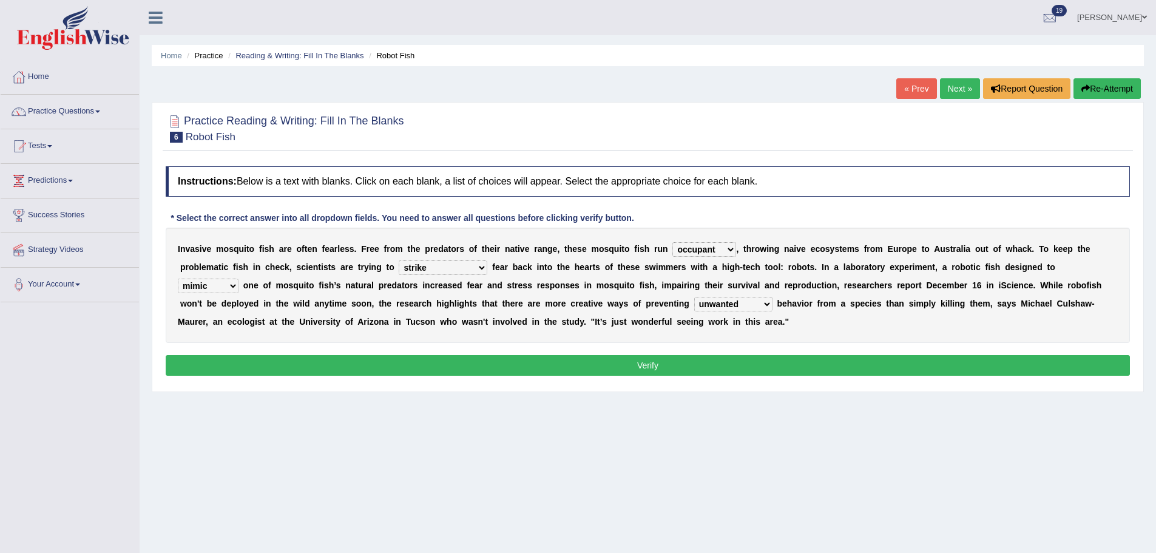
click at [645, 368] on button "Verify" at bounding box center [648, 365] width 964 height 21
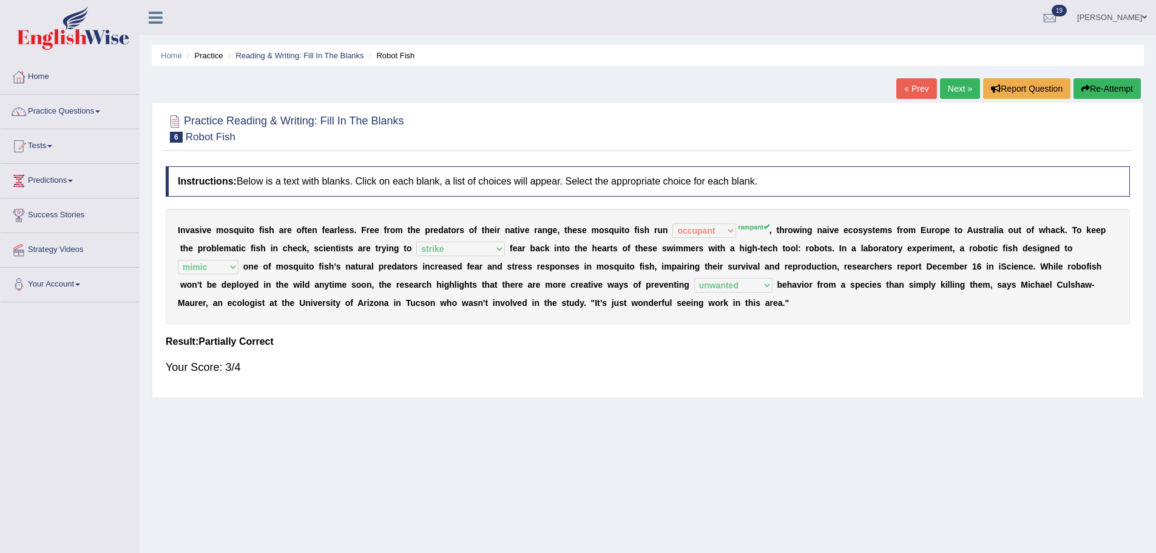
click at [951, 84] on link "Next »" at bounding box center [960, 88] width 40 height 21
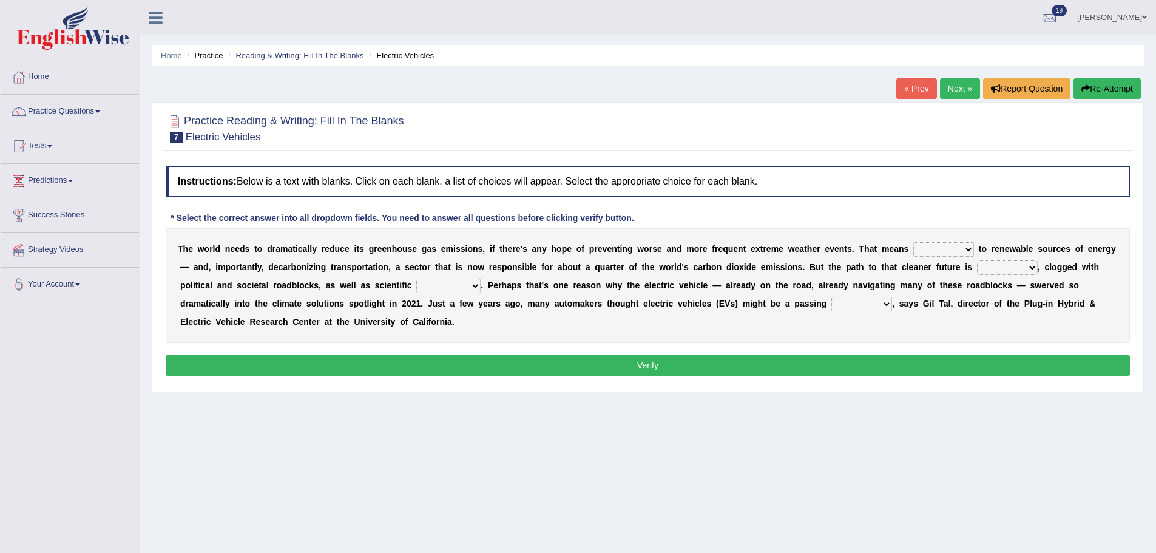
click at [964, 247] on select "grafting drafting crafting shifting" at bounding box center [943, 249] width 61 height 15
select select "shifting"
click at [913, 242] on select "grafting drafting crafting shifting" at bounding box center [943, 249] width 61 height 15
click at [1027, 267] on select "daunting daunted daunt dauntless" at bounding box center [1007, 267] width 61 height 15
select select "daunting"
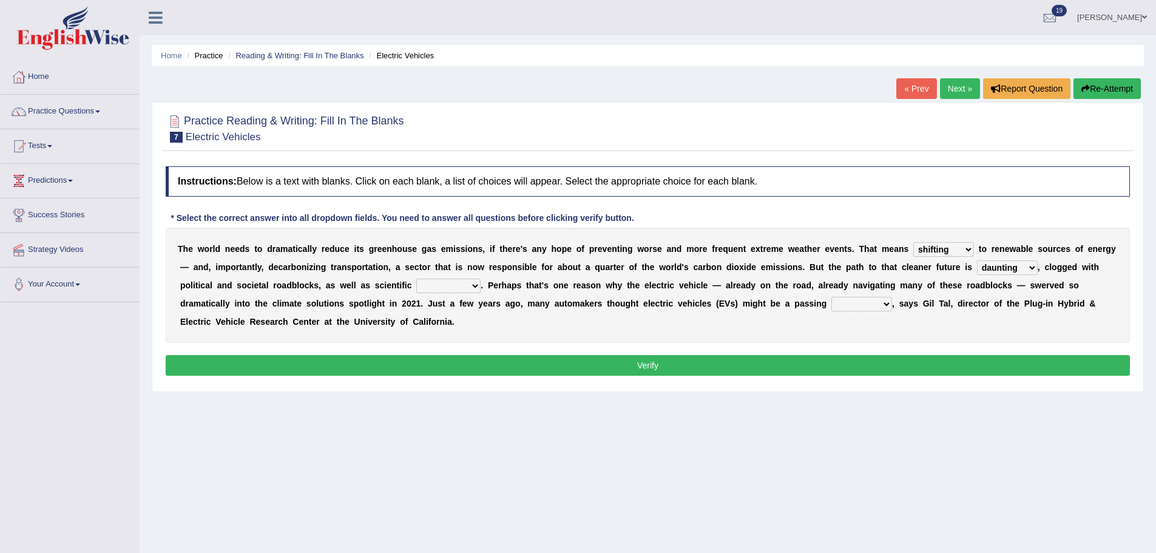
click at [977, 260] on select "daunting daunted daunt dauntless" at bounding box center [1007, 267] width 61 height 15
click at [474, 286] on select "spectacles obstacles tentacles receptacles" at bounding box center [448, 286] width 64 height 15
click at [416, 279] on select "spectacles obstacles tentacles receptacles" at bounding box center [448, 286] width 64 height 15
click at [477, 288] on select "spectacles obstacles tentacles receptacles" at bounding box center [448, 286] width 64 height 15
click at [481, 290] on div "T h e w o r l d n e e d s t o d r a m a t i c a l l y r e d u c e i t s g r e e…" at bounding box center [648, 285] width 964 height 115
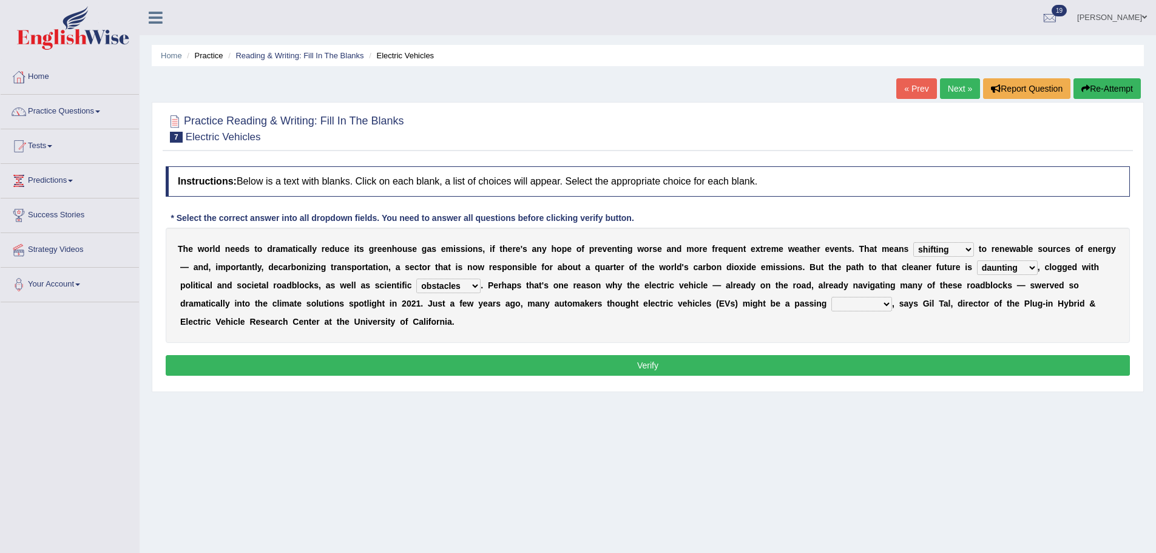
click at [471, 283] on select "spectacles obstacles tentacles receptacles" at bounding box center [448, 286] width 64 height 15
select select "spectacles"
click at [416, 279] on select "spectacles obstacles tentacles receptacles" at bounding box center [448, 286] width 64 height 15
click at [888, 303] on select "fad gad tad lad" at bounding box center [861, 304] width 61 height 15
select select "gad"
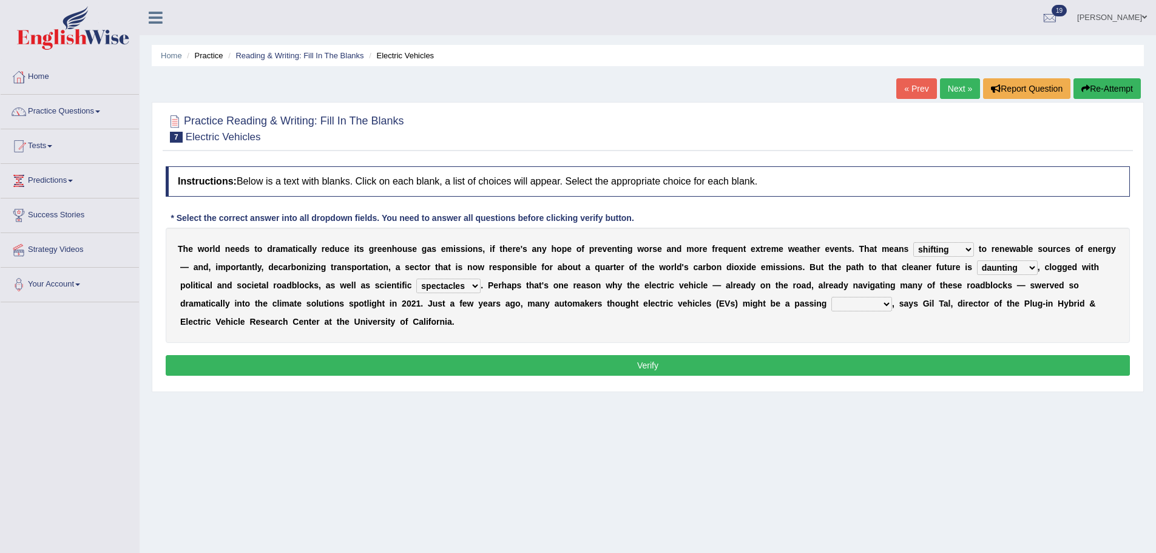
click at [831, 297] on select "fad gad tad lad" at bounding box center [861, 304] width 61 height 15
click at [825, 363] on button "Verify" at bounding box center [648, 365] width 964 height 21
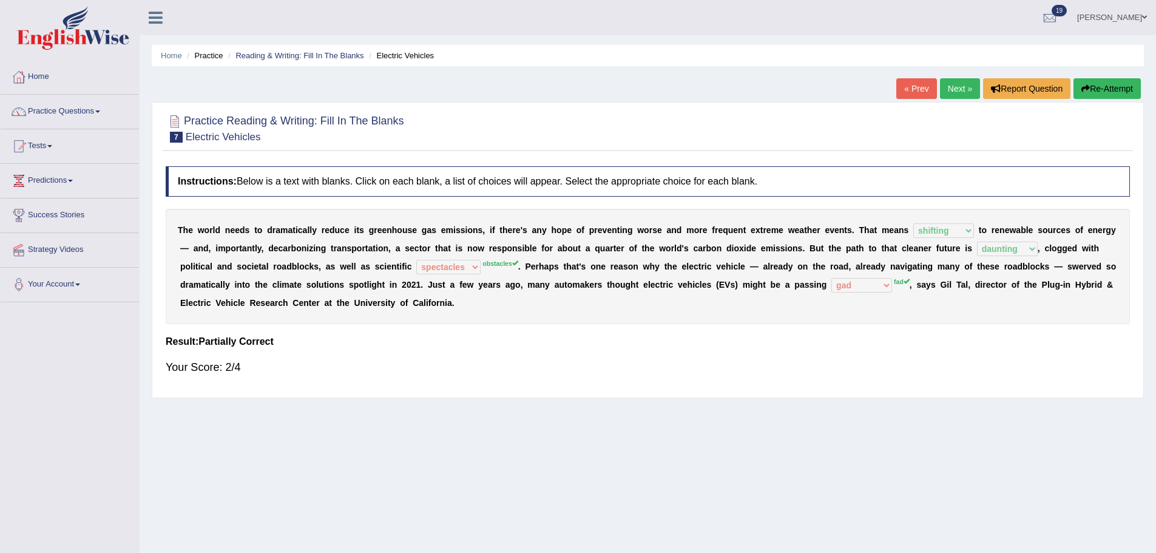
click at [950, 94] on link "Next »" at bounding box center [960, 88] width 40 height 21
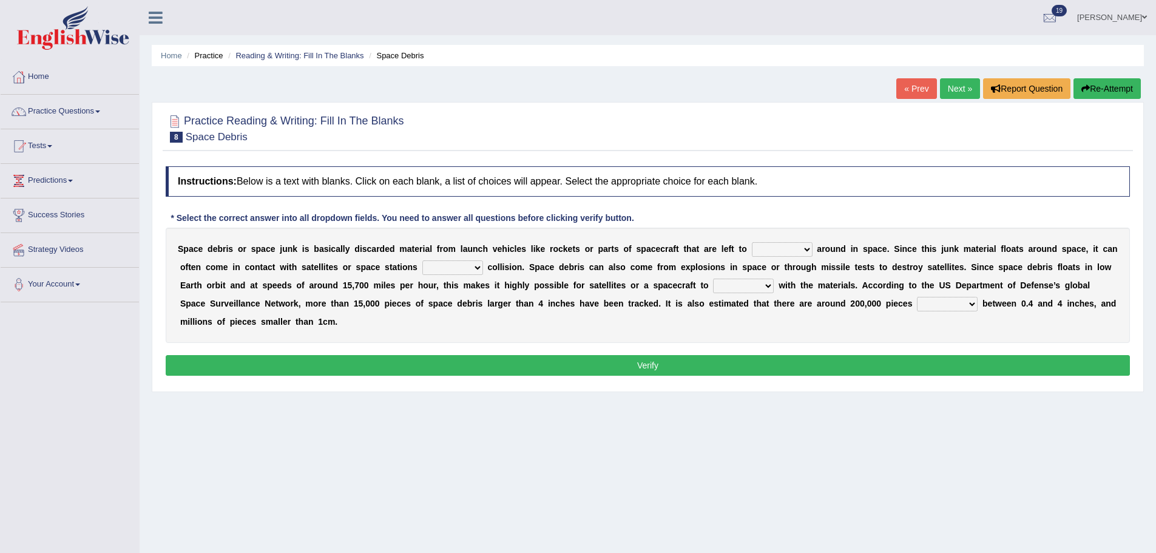
click at [801, 248] on select "twist center roam loll" at bounding box center [782, 249] width 61 height 15
select select "roam"
click at [752, 242] on select "twist center roam loll" at bounding box center [782, 249] width 61 height 15
click at [476, 266] on select "risks risk risked risking" at bounding box center [452, 267] width 61 height 15
select select "risking"
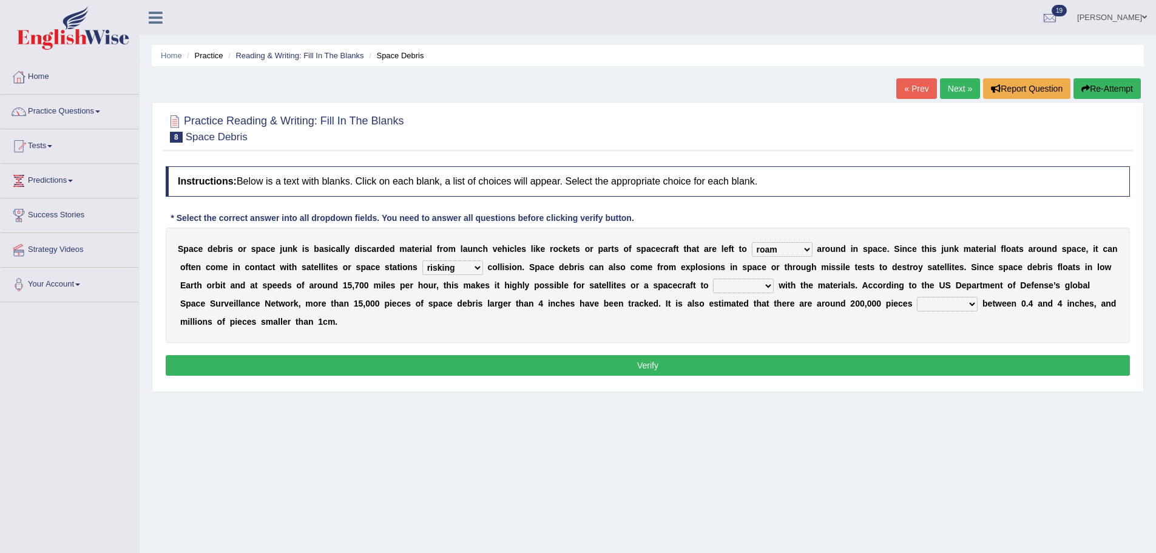
click at [422, 260] on select "risks risk risked risking" at bounding box center [452, 267] width 61 height 15
click at [471, 269] on select "risks risk risked risking" at bounding box center [452, 267] width 61 height 15
click at [476, 268] on select "risks risk risked risking" at bounding box center [452, 267] width 61 height 15
click at [764, 285] on select "collect collate collide collocate" at bounding box center [743, 286] width 61 height 15
select select "collide"
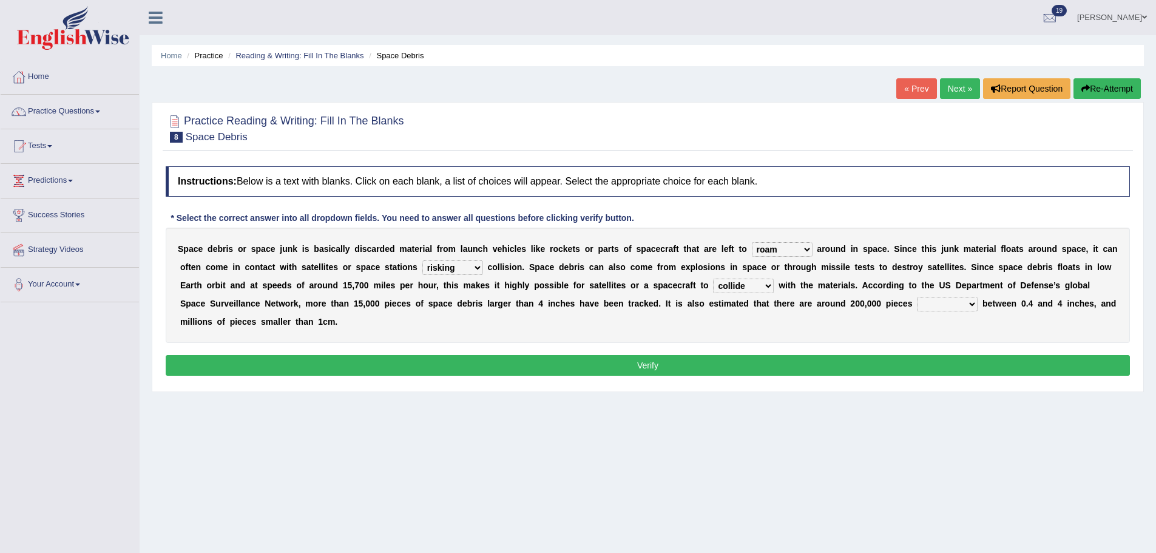
click at [713, 279] on select "collect collate collide collocate" at bounding box center [743, 286] width 61 height 15
click at [764, 292] on select "collect collate collide collocate" at bounding box center [743, 286] width 61 height 15
click at [768, 291] on select "collect collate collide collocate" at bounding box center [743, 286] width 61 height 15
click at [972, 302] on select "sized sizing size sizes" at bounding box center [947, 304] width 61 height 15
select select "sized"
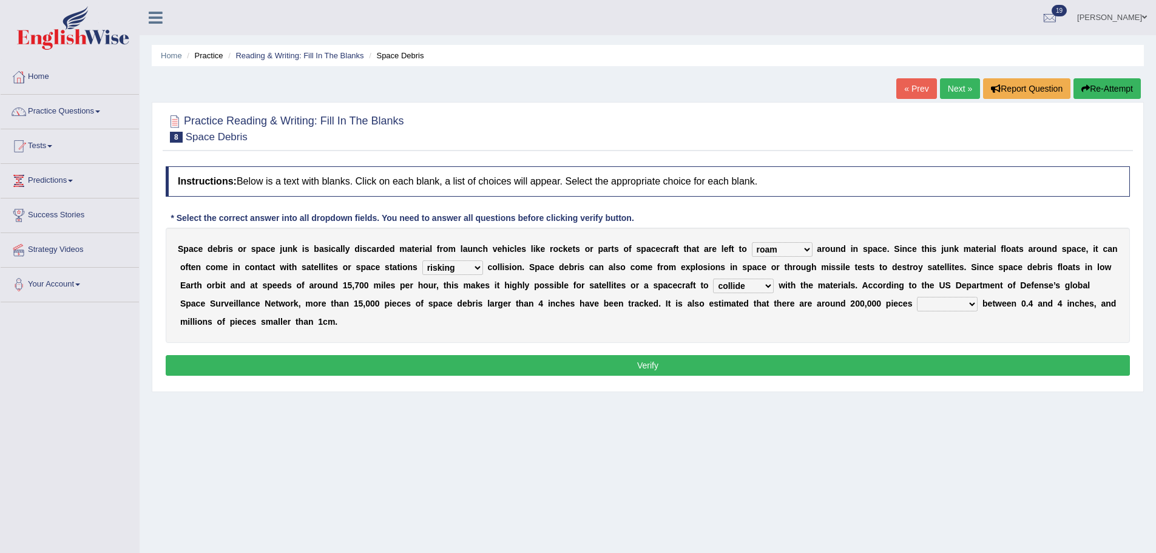
click at [917, 297] on select "sized sizing size sizes" at bounding box center [947, 304] width 61 height 15
click at [476, 262] on select "risks risk risked risking" at bounding box center [452, 267] width 61 height 15
select select "risked"
click at [422, 260] on select "risks risk risked risking" at bounding box center [452, 267] width 61 height 15
click at [971, 306] on select "sized sizing size sizes" at bounding box center [947, 304] width 61 height 15
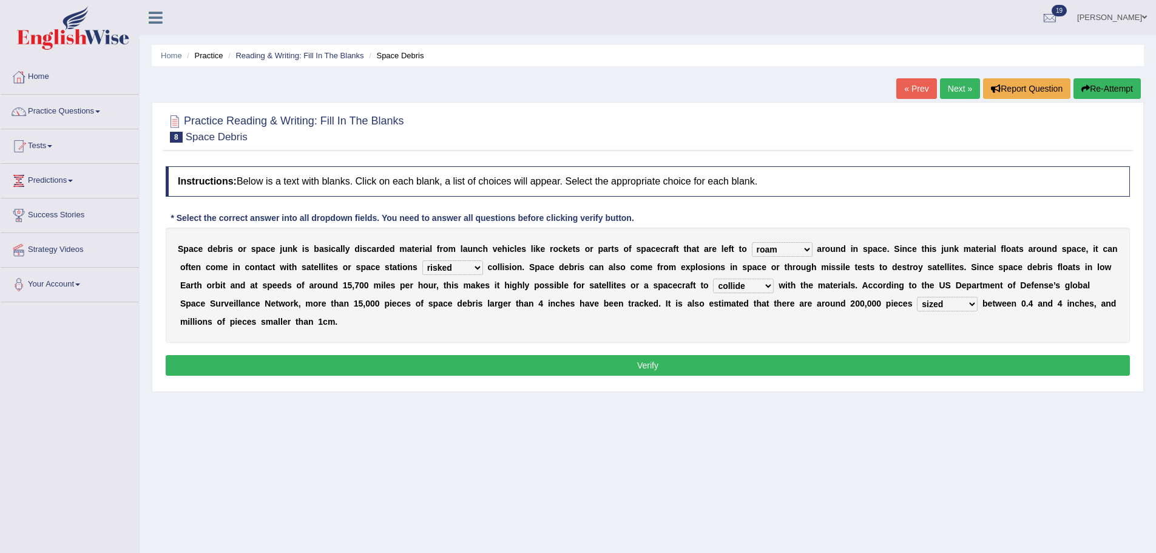
click at [971, 306] on select "sized sizing size sizes" at bounding box center [947, 304] width 61 height 15
click at [914, 360] on button "Verify" at bounding box center [648, 365] width 964 height 21
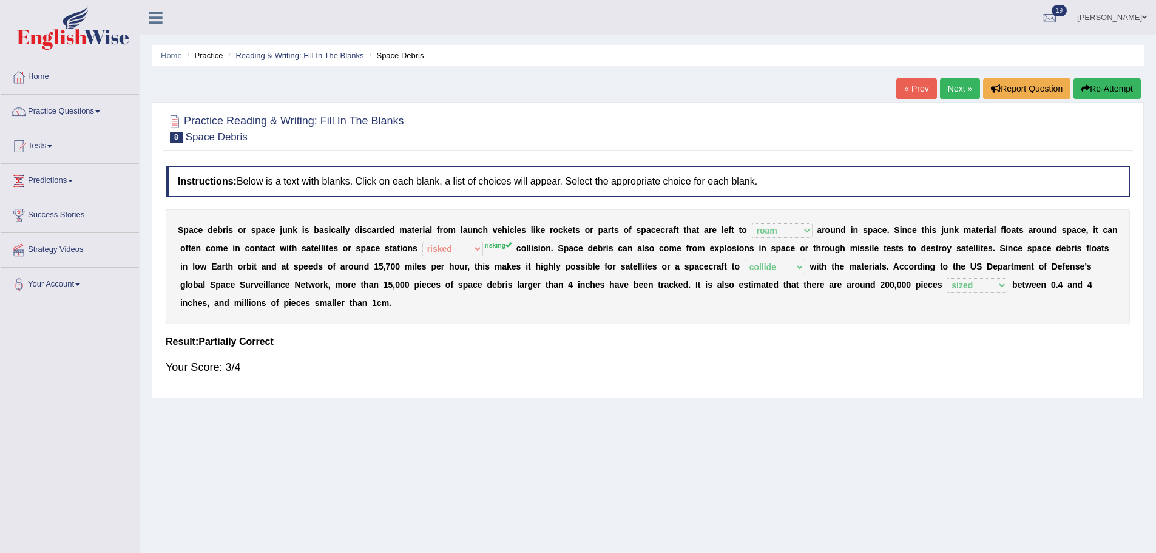
click at [950, 92] on link "Next »" at bounding box center [960, 88] width 40 height 21
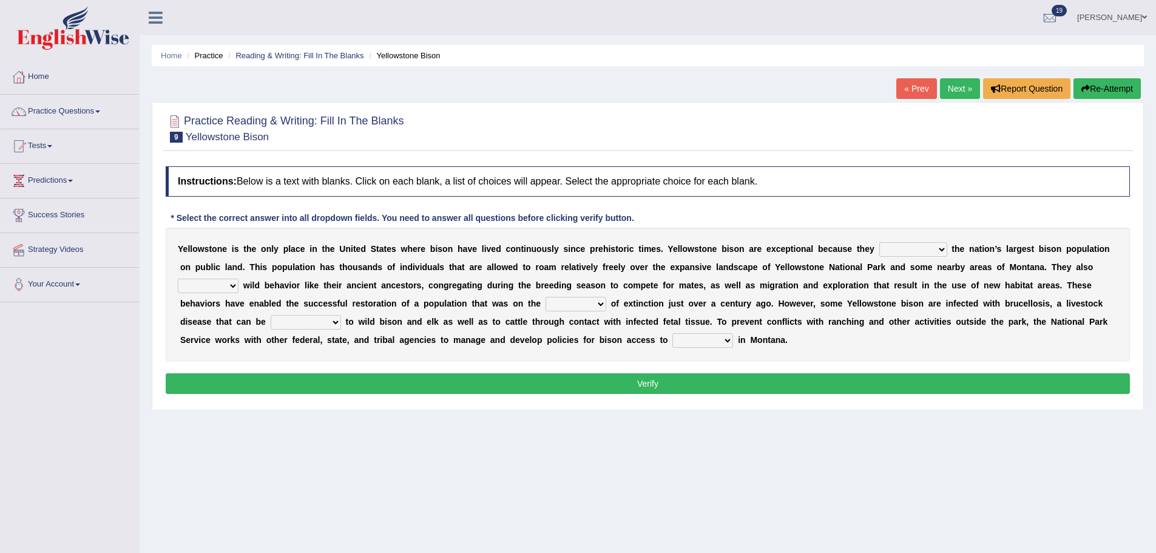
click at [936, 248] on select "congregate comprise consist compromise" at bounding box center [913, 249] width 68 height 15
click at [902, 204] on div "Instructions: Below is a text with blanks. Click on each blank, a list of choic…" at bounding box center [648, 281] width 970 height 243
click at [794, 249] on b "i" at bounding box center [795, 249] width 2 height 10
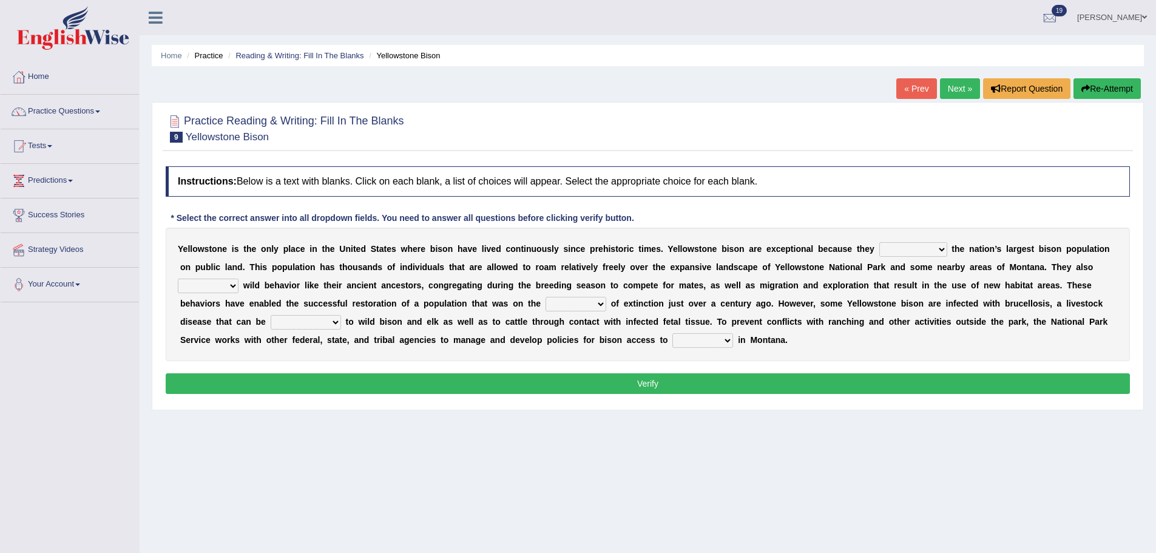
click at [794, 249] on b "i" at bounding box center [795, 249] width 2 height 10
click at [940, 248] on select "congregate comprise consist compromise" at bounding box center [913, 249] width 68 height 15
select select "consist"
click at [879, 242] on select "congregate comprise consist compromise" at bounding box center [913, 249] width 68 height 15
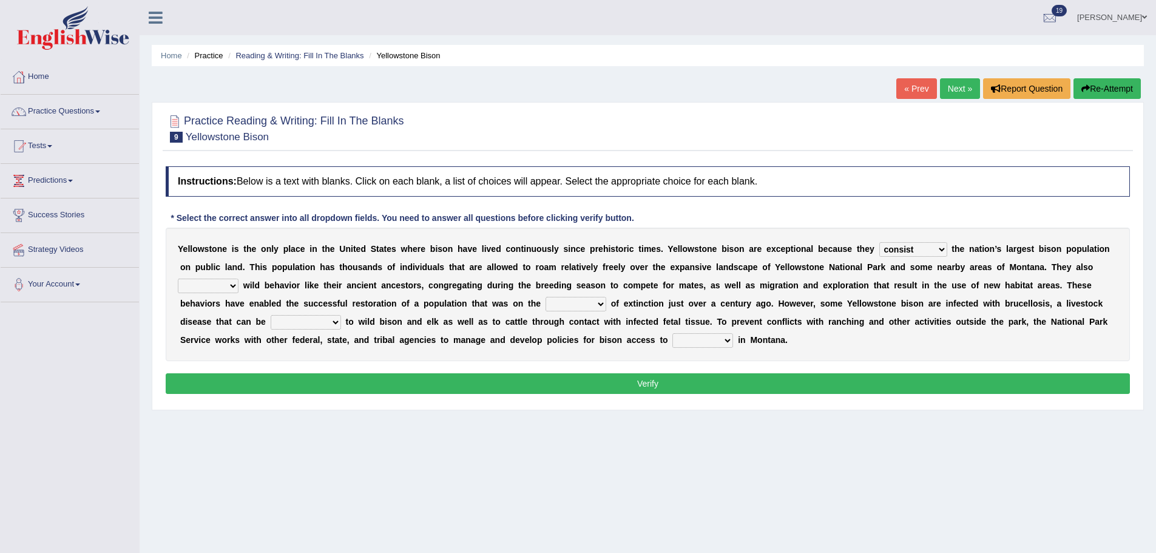
click at [228, 280] on select "exhibit disregard resist encourage" at bounding box center [208, 286] width 61 height 15
click at [178, 279] on select "exhibit disregard resist encourage" at bounding box center [208, 286] width 61 height 15
click at [228, 281] on select "exhibit disregard resist encourage" at bounding box center [208, 286] width 61 height 15
click at [178, 279] on select "exhibit disregard resist encourage" at bounding box center [208, 286] width 61 height 15
click at [234, 285] on select "exhibit disregard resist encourage" at bounding box center [208, 286] width 61 height 15
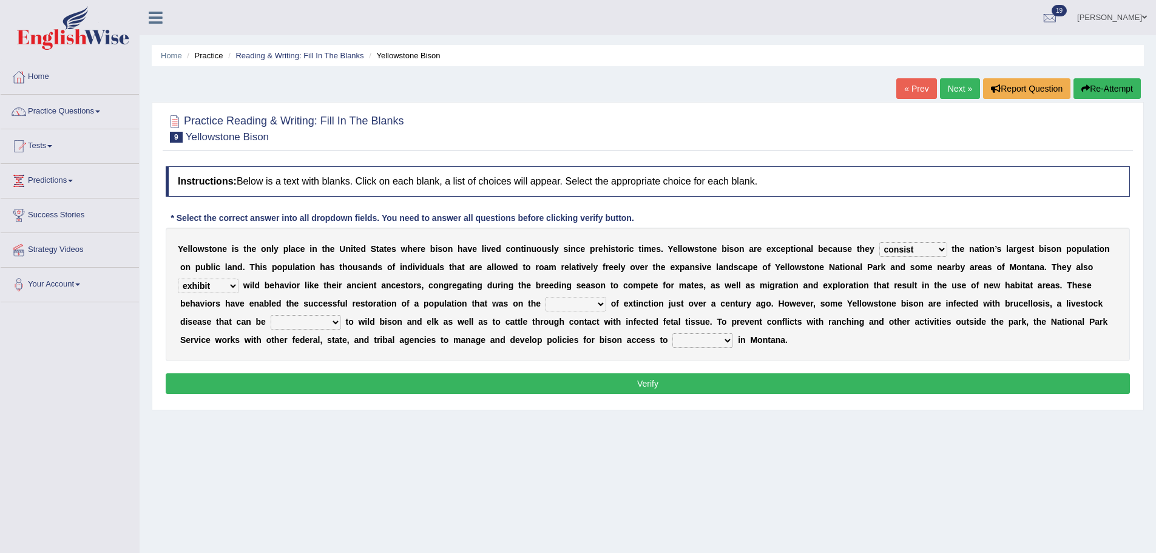
click at [178, 279] on select "exhibit disregard resist encourage" at bounding box center [208, 286] width 61 height 15
click at [229, 282] on select "exhibit disregard resist encourage" at bounding box center [208, 286] width 61 height 15
select select "exhibit"
click at [178, 279] on select "exhibit disregard resist encourage" at bounding box center [208, 286] width 61 height 15
click at [599, 305] on select "brine brink danger brindle" at bounding box center [575, 304] width 61 height 15
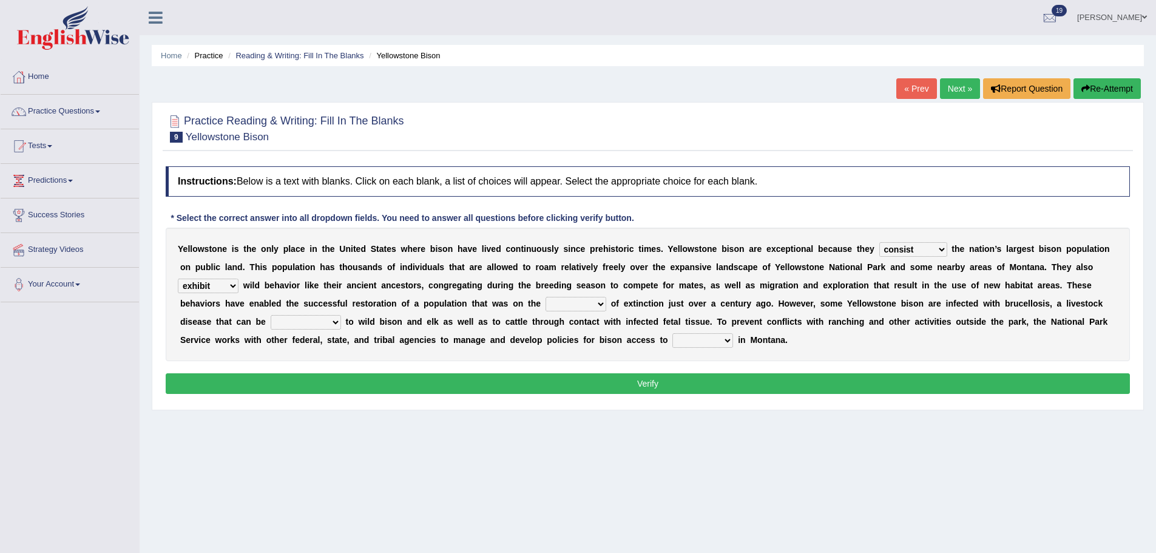
select select "danger"
click at [545, 297] on select "brine brink danger brindle" at bounding box center [575, 304] width 61 height 15
click at [724, 341] on select "habitat habitat habitant food" at bounding box center [702, 340] width 61 height 15
select select "habitat"
click at [672, 333] on select "habitat habitat habitant food" at bounding box center [702, 340] width 61 height 15
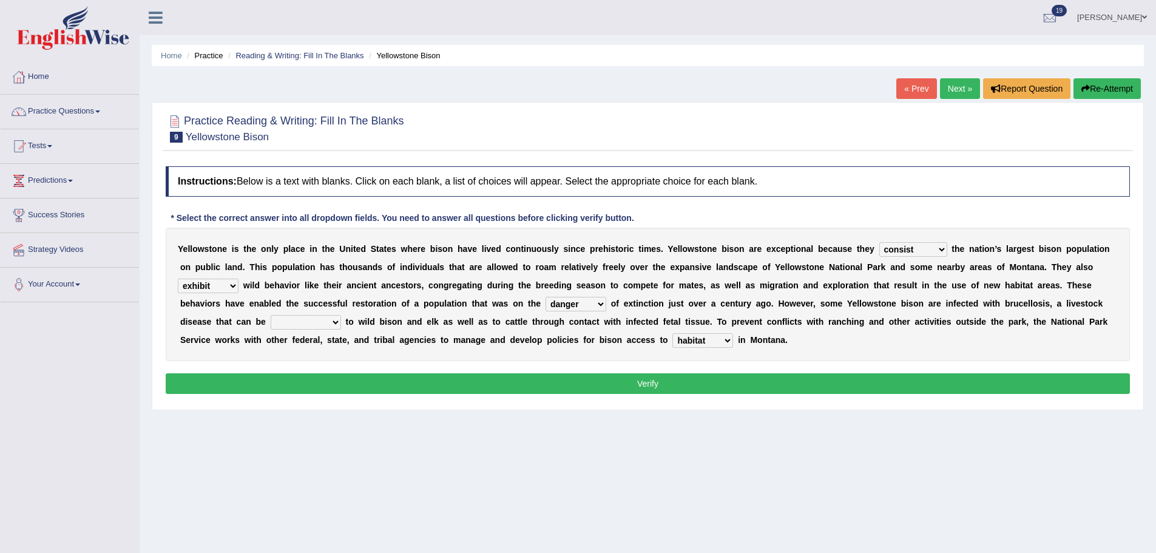
click at [339, 323] on select "transplanted transported transgressed transmitted" at bounding box center [306, 322] width 70 height 15
select select "transported"
click at [271, 315] on select "transplanted transported transgressed transmitted" at bounding box center [306, 322] width 70 height 15
click at [314, 386] on button "Verify" at bounding box center [648, 383] width 964 height 21
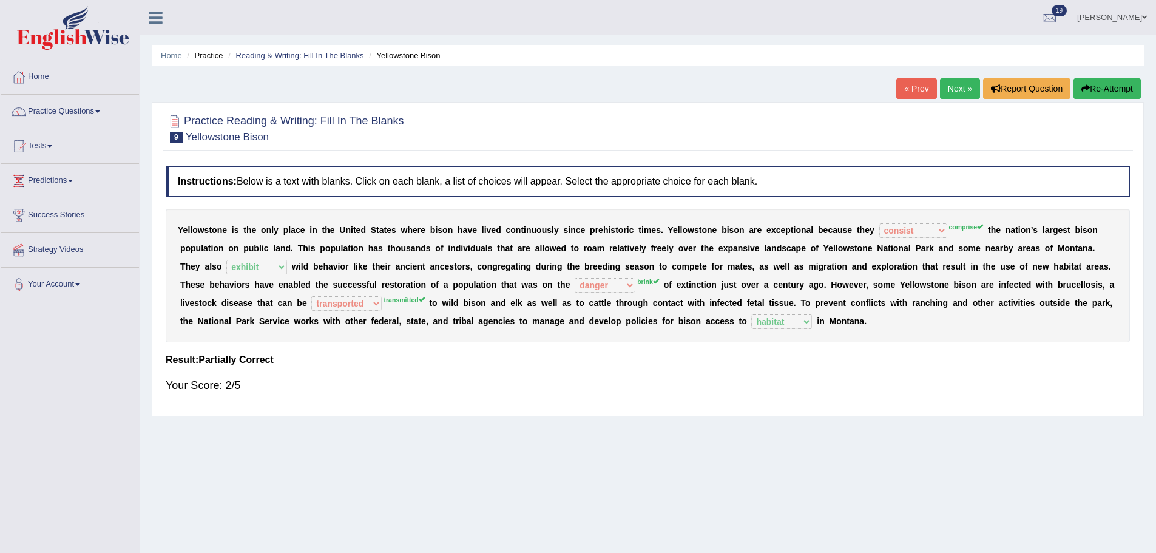
click at [648, 283] on sup "brink" at bounding box center [648, 281] width 22 height 7
drag, startPoint x: 658, startPoint y: 281, endPoint x: 644, endPoint y: 281, distance: 14.0
click at [644, 281] on sup "brink" at bounding box center [648, 281] width 22 height 7
click at [1100, 93] on button "Re-Attempt" at bounding box center [1106, 88] width 67 height 21
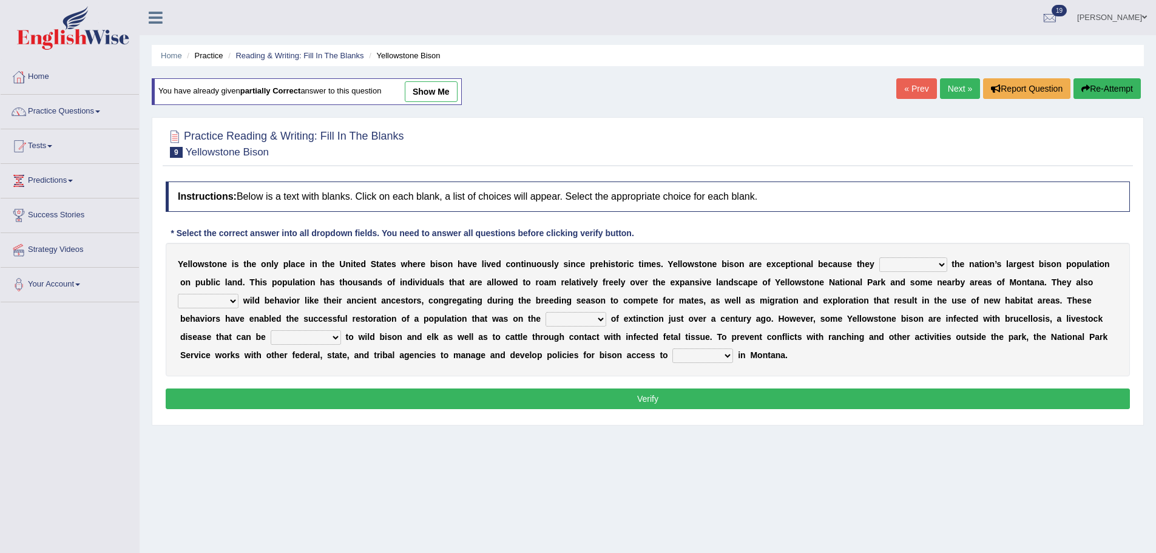
click at [600, 322] on select "brine brink danger brindle" at bounding box center [575, 319] width 61 height 15
click at [957, 87] on link "Next »" at bounding box center [960, 88] width 40 height 21
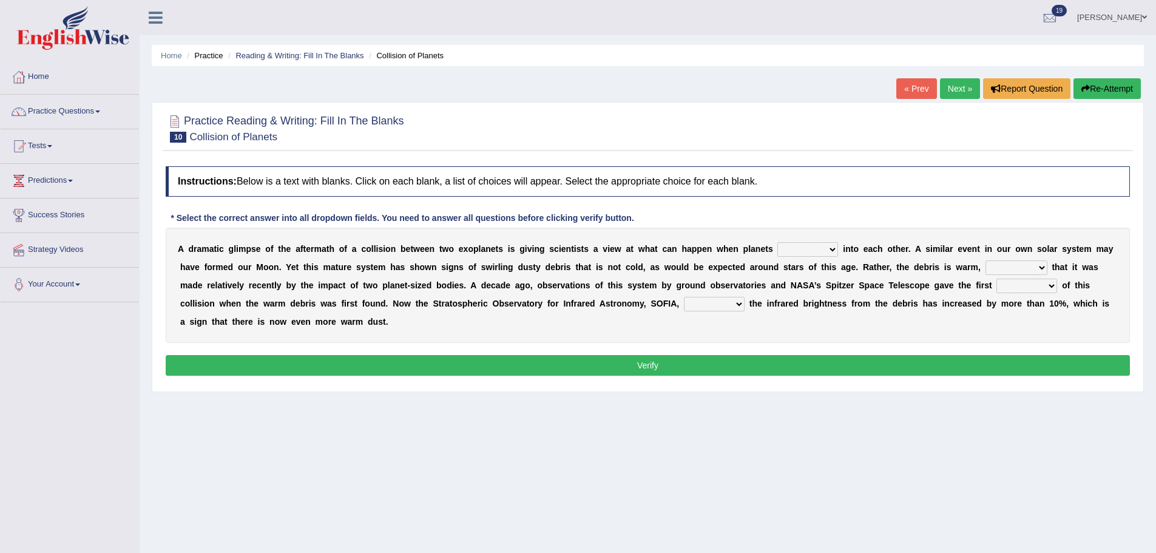
click at [834, 248] on select "crash explore roam implode" at bounding box center [807, 249] width 61 height 15
select select "crash"
click at [777, 242] on select "crash explore roam implode" at bounding box center [807, 249] width 61 height 15
click at [828, 248] on select "crash explore roam implode" at bounding box center [807, 249] width 61 height 15
click at [822, 252] on select "crash explore roam implode" at bounding box center [807, 249] width 61 height 15
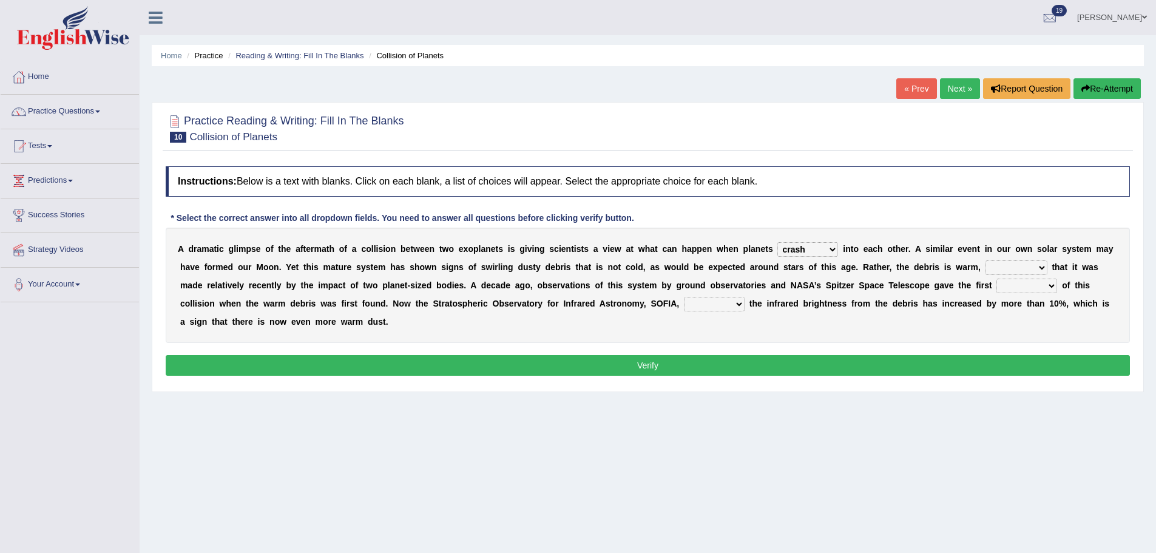
click at [1039, 264] on select "reinforcing sentencing forging conducing" at bounding box center [1016, 267] width 62 height 15
select select "conducing"
click at [985, 260] on select "reinforcing sentencing forging conducing" at bounding box center [1016, 267] width 62 height 15
click at [1054, 288] on select "pints faints hints taints" at bounding box center [1026, 286] width 61 height 15
select select "hints"
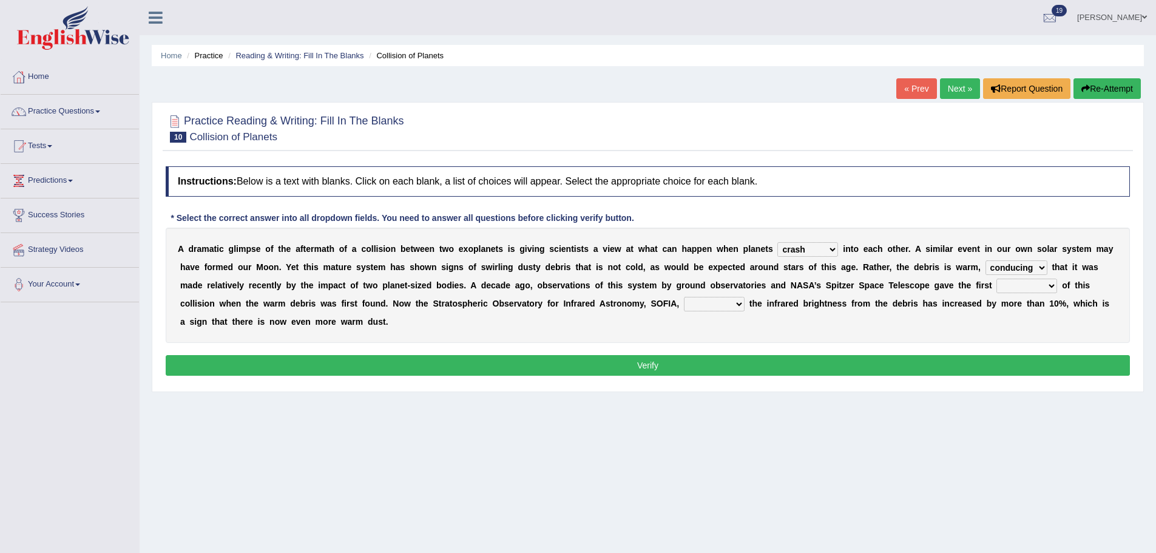
click at [996, 279] on select "pints faints hints taints" at bounding box center [1026, 286] width 61 height 15
click at [1048, 286] on select "pints faints hints taints" at bounding box center [1026, 286] width 61 height 15
click at [736, 301] on select "concealed revealed repealed unsealed" at bounding box center [714, 304] width 61 height 15
select select "revealed"
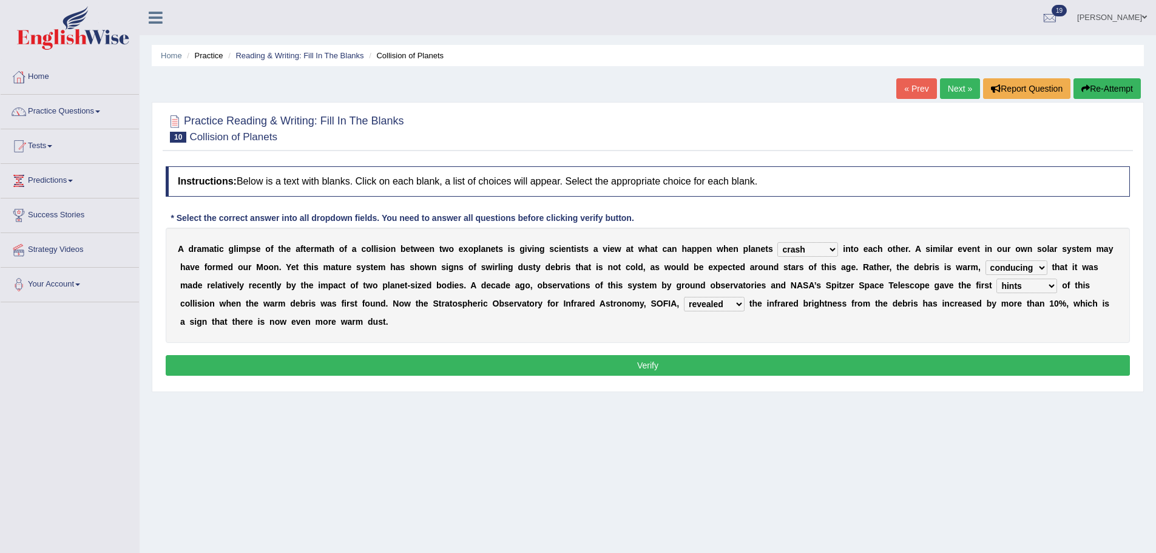
click at [684, 297] on select "concealed revealed repealed unsealed" at bounding box center [714, 304] width 61 height 15
click at [593, 357] on button "Verify" at bounding box center [648, 365] width 964 height 21
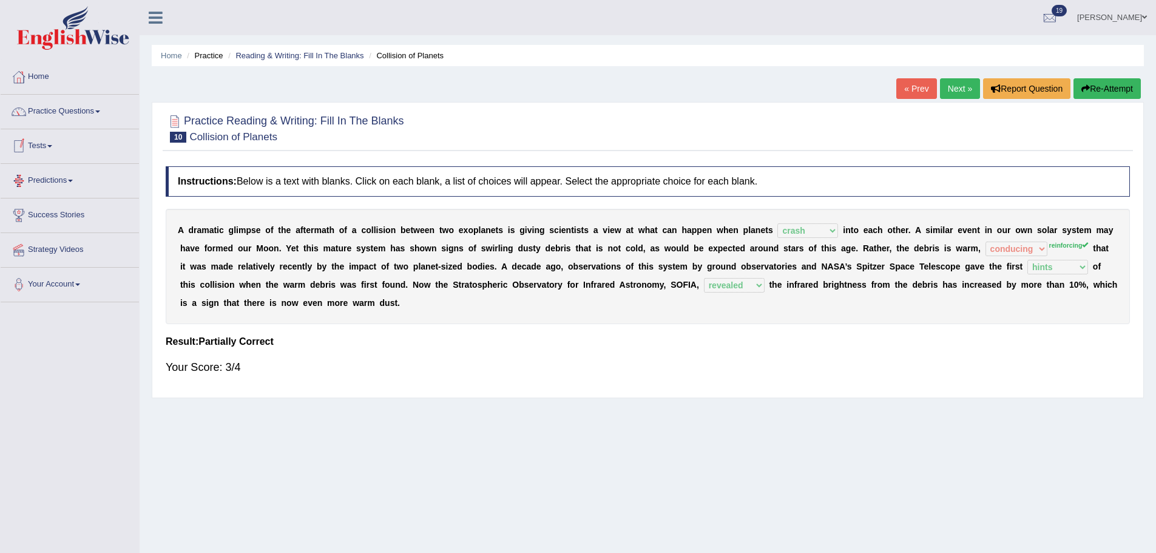
click at [49, 141] on link "Tests" at bounding box center [70, 144] width 138 height 30
click at [84, 112] on link "Practice Questions" at bounding box center [70, 110] width 138 height 30
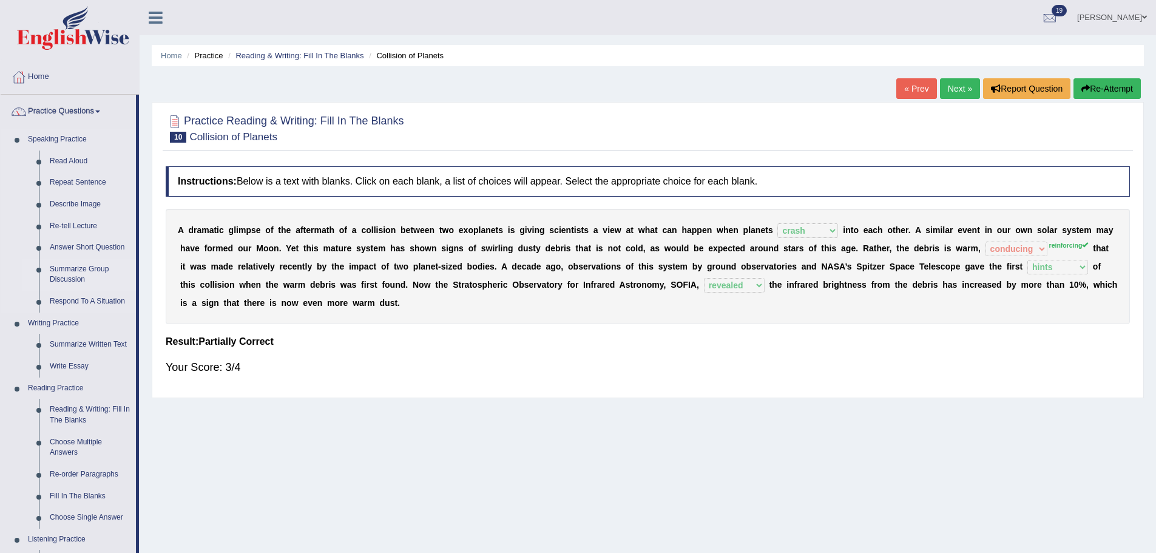
scroll to position [398, 0]
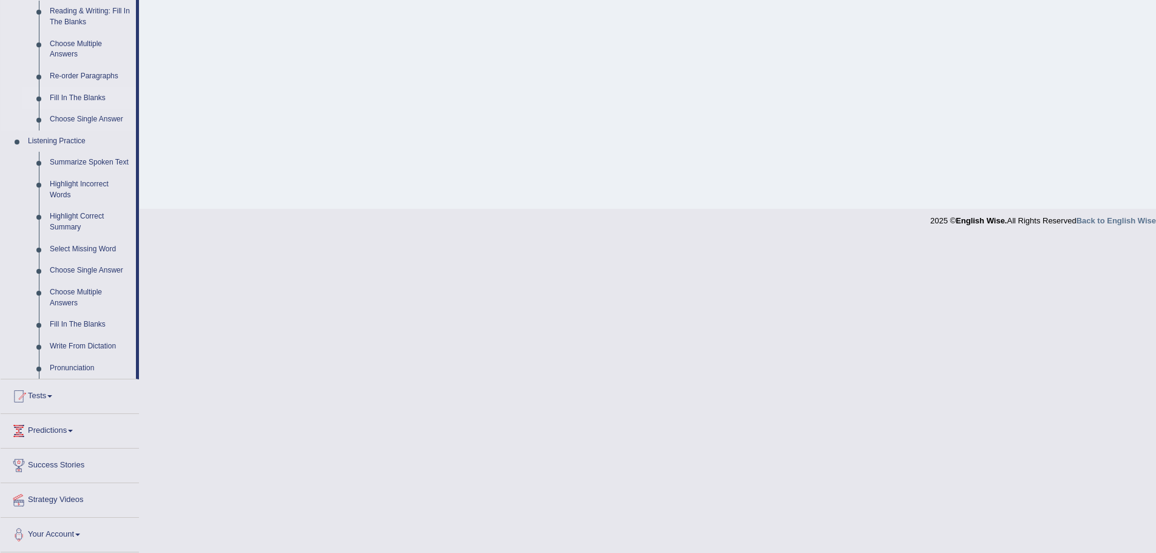
click at [83, 94] on link "Fill In The Blanks" at bounding box center [90, 98] width 92 height 22
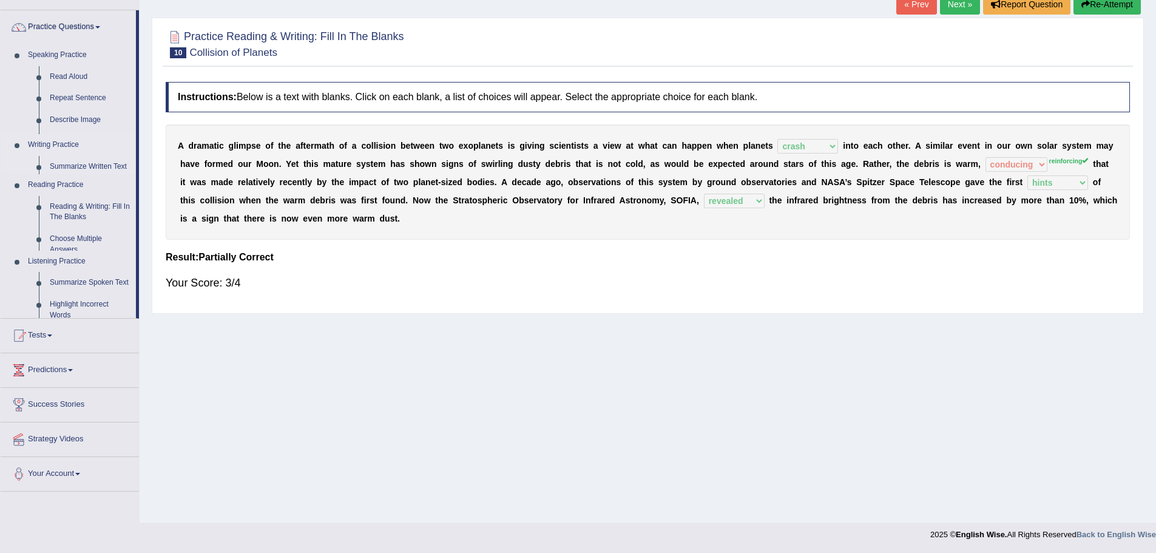
scroll to position [84, 0]
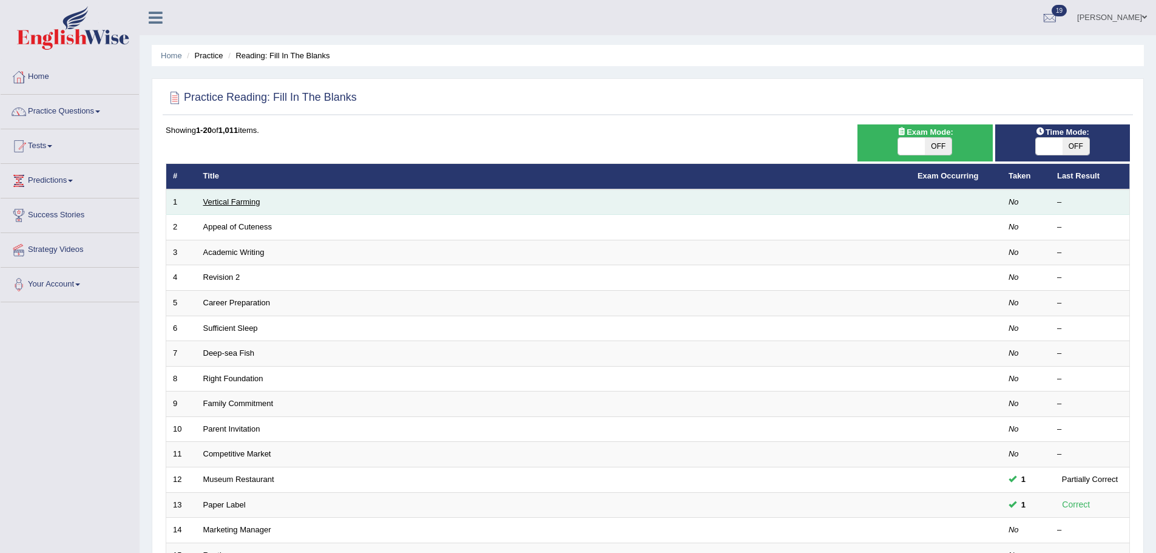
click at [226, 202] on link "Vertical Farming" at bounding box center [231, 201] width 57 height 9
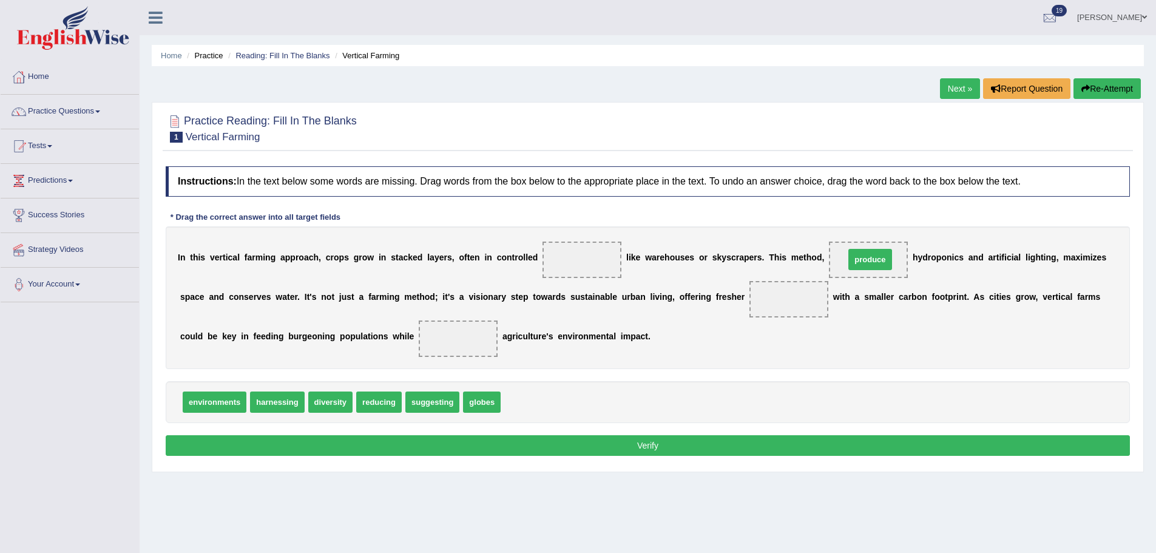
drag, startPoint x: 535, startPoint y: 400, endPoint x: 882, endPoint y: 257, distance: 375.4
drag, startPoint x: 232, startPoint y: 401, endPoint x: 802, endPoint y: 316, distance: 576.6
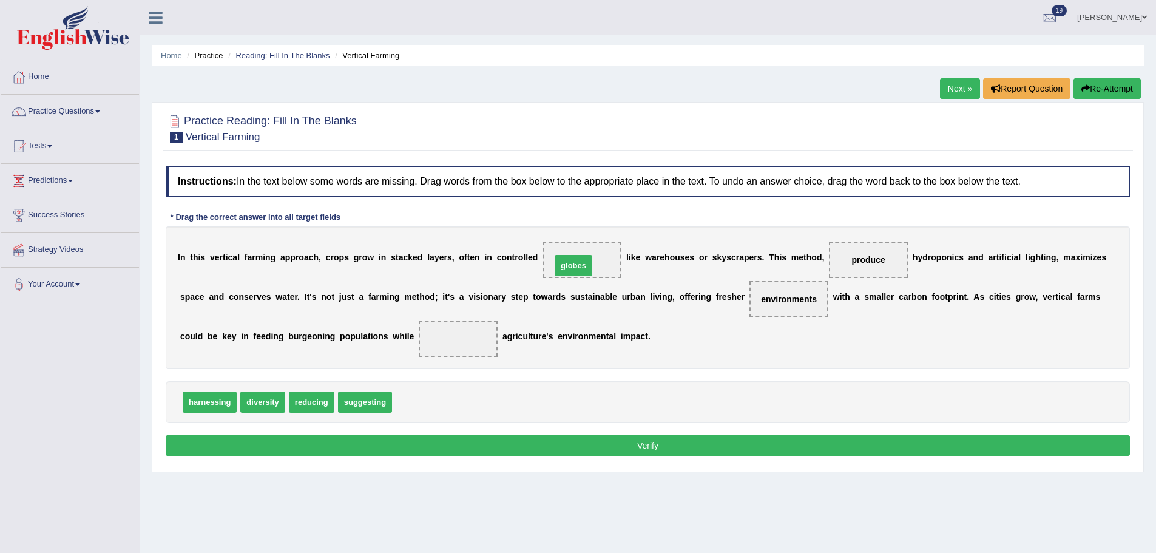
drag, startPoint x: 419, startPoint y: 407, endPoint x: 578, endPoint y: 270, distance: 209.5
drag, startPoint x: 201, startPoint y: 402, endPoint x: 462, endPoint y: 339, distance: 267.7
click at [474, 444] on button "Verify" at bounding box center [648, 445] width 964 height 21
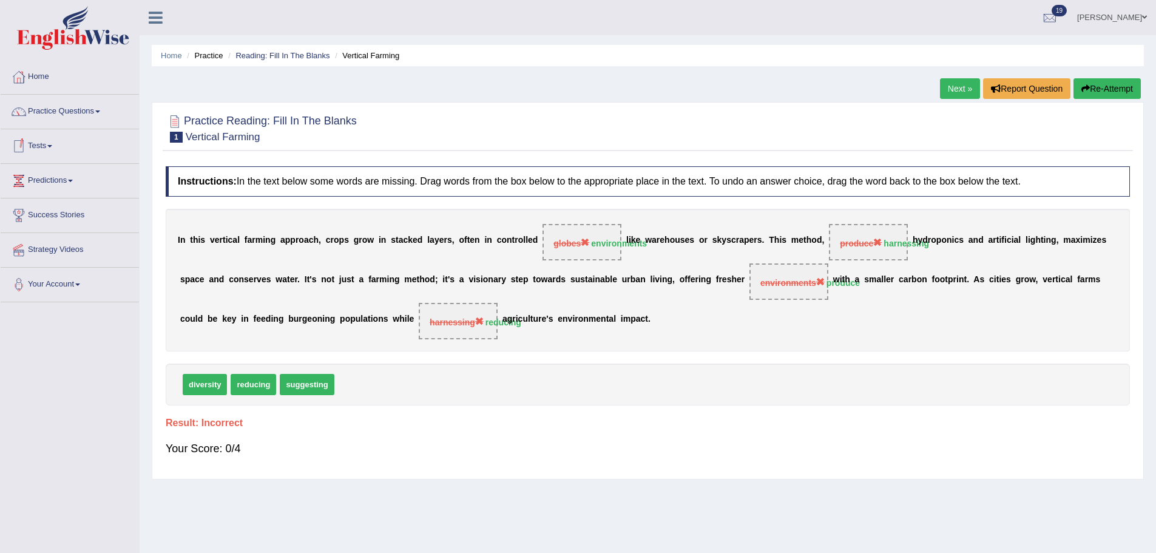
click at [1105, 87] on button "Re-Attempt" at bounding box center [1106, 88] width 67 height 21
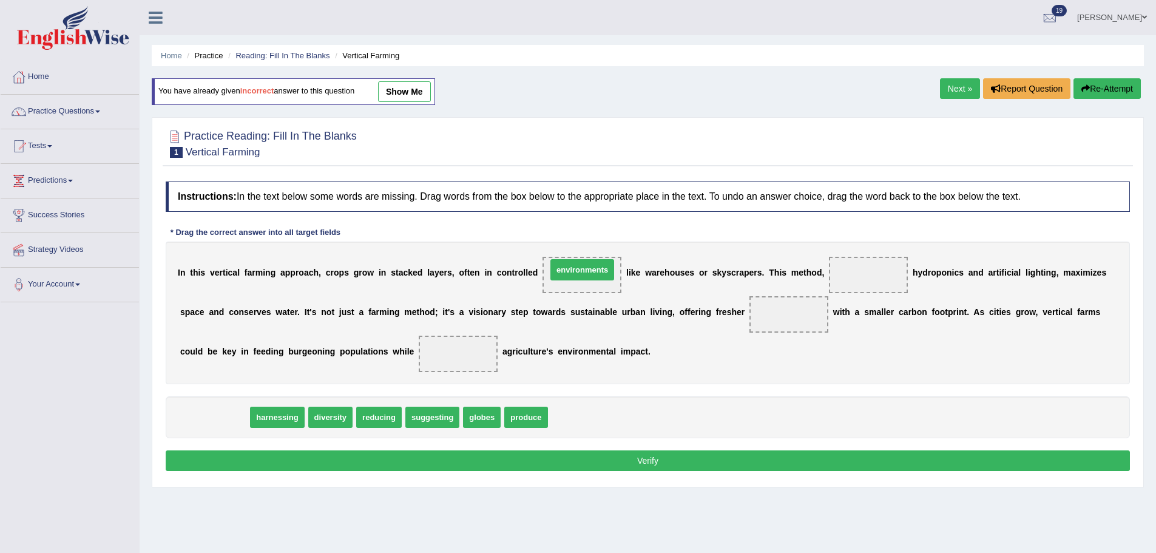
drag, startPoint x: 221, startPoint y: 416, endPoint x: 589, endPoint y: 268, distance: 396.7
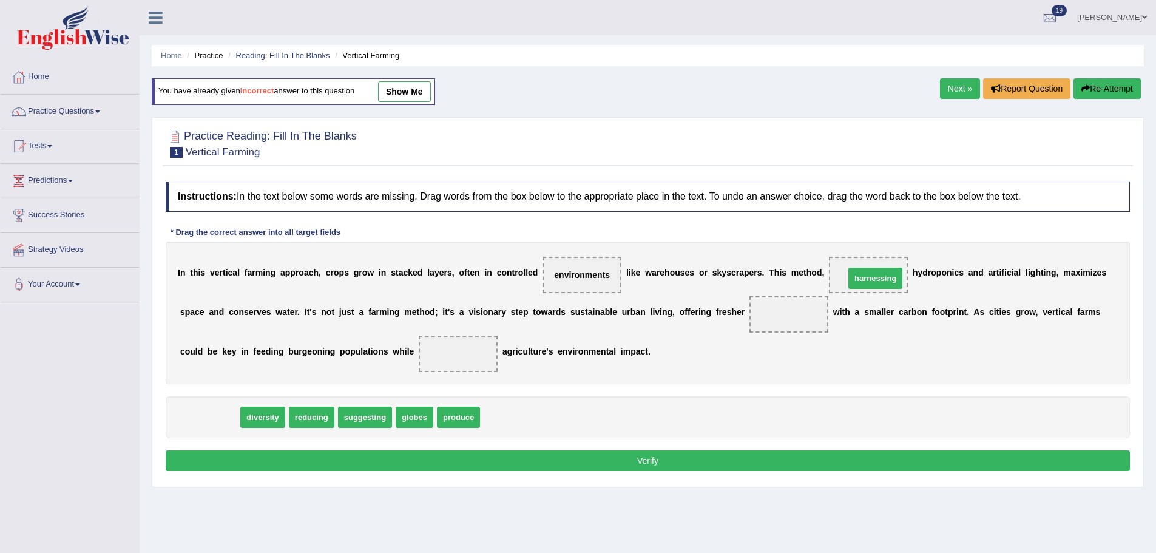
drag, startPoint x: 209, startPoint y: 414, endPoint x: 875, endPoint y: 275, distance: 680.0
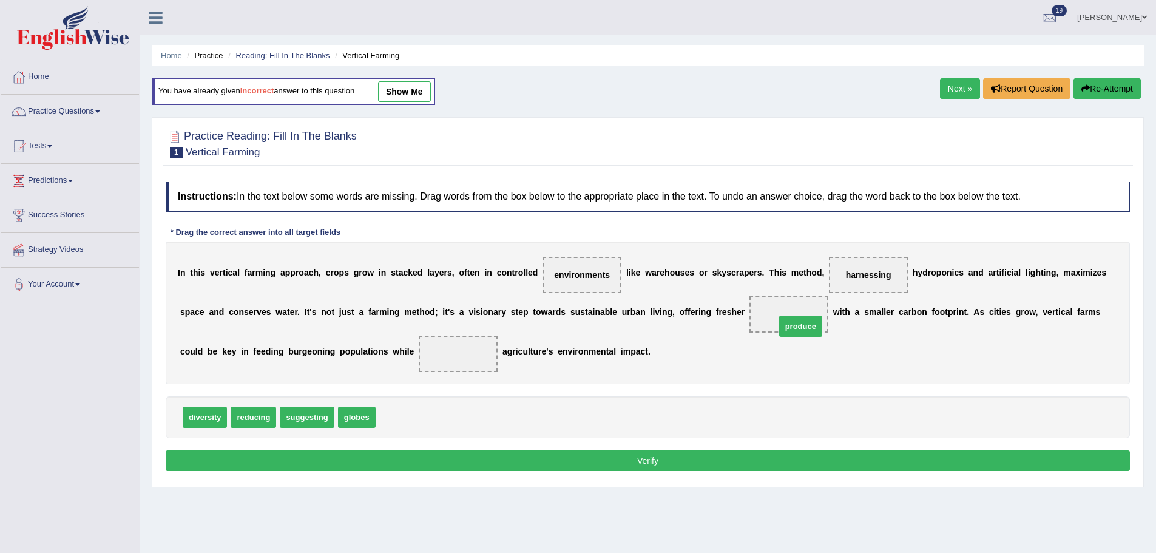
drag, startPoint x: 398, startPoint y: 420, endPoint x: 798, endPoint y: 329, distance: 410.1
drag, startPoint x: 250, startPoint y: 413, endPoint x: 475, endPoint y: 364, distance: 230.3
click at [408, 456] on button "Verify" at bounding box center [648, 460] width 964 height 21
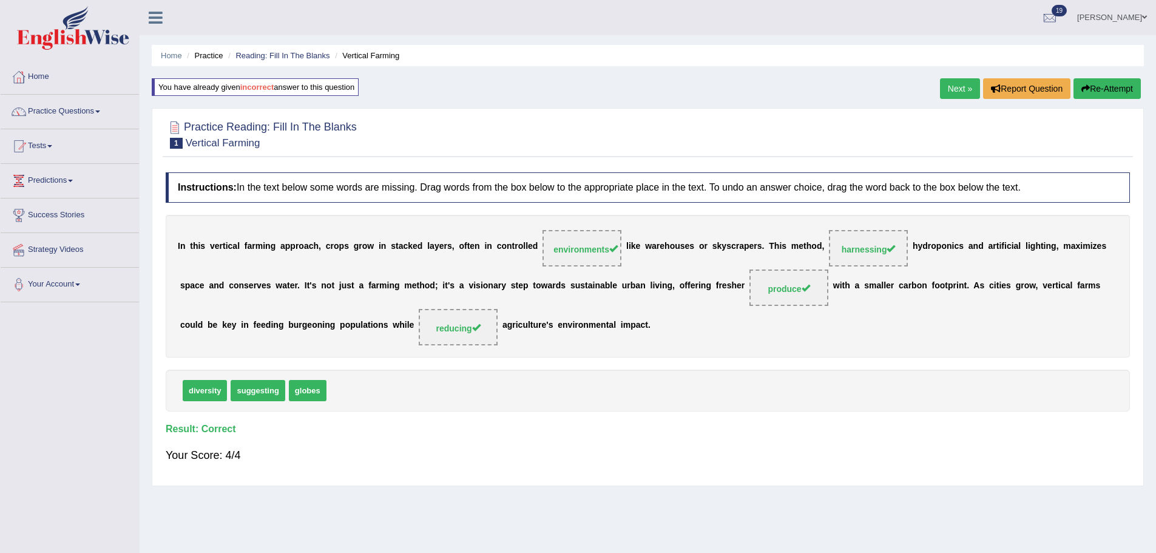
click at [959, 90] on link "Next »" at bounding box center [960, 88] width 40 height 21
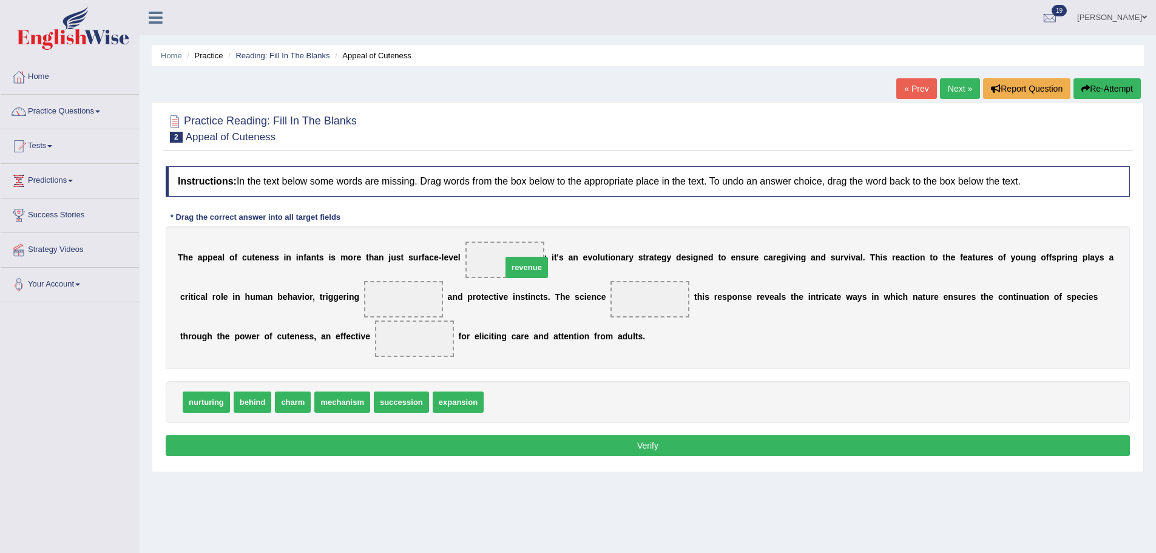
drag, startPoint x: 505, startPoint y: 399, endPoint x: 523, endPoint y: 265, distance: 135.9
drag, startPoint x: 356, startPoint y: 402, endPoint x: 424, endPoint y: 345, distance: 88.3
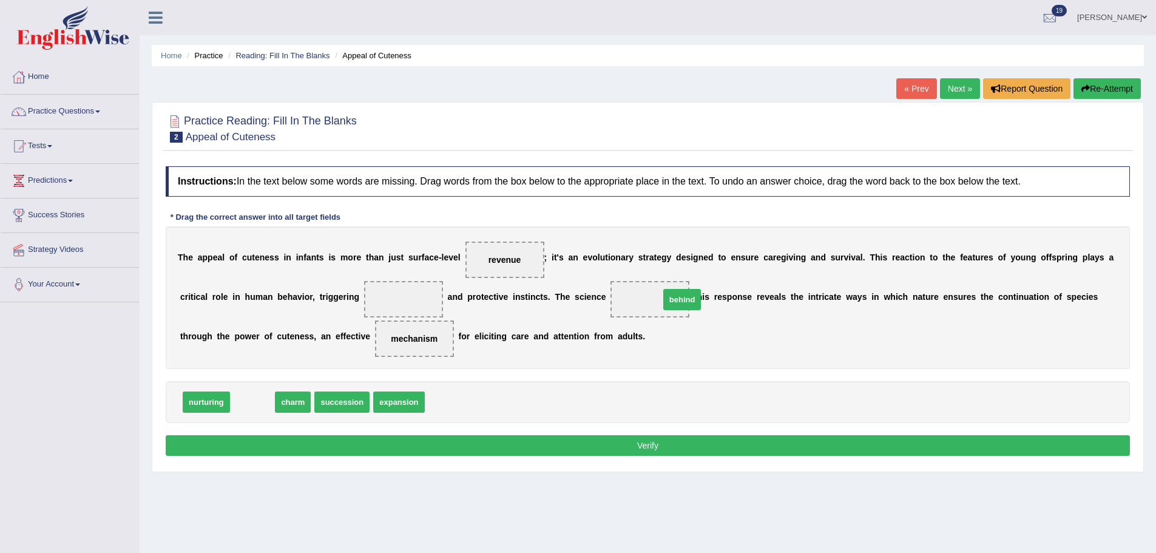
drag, startPoint x: 254, startPoint y: 403, endPoint x: 683, endPoint y: 300, distance: 441.7
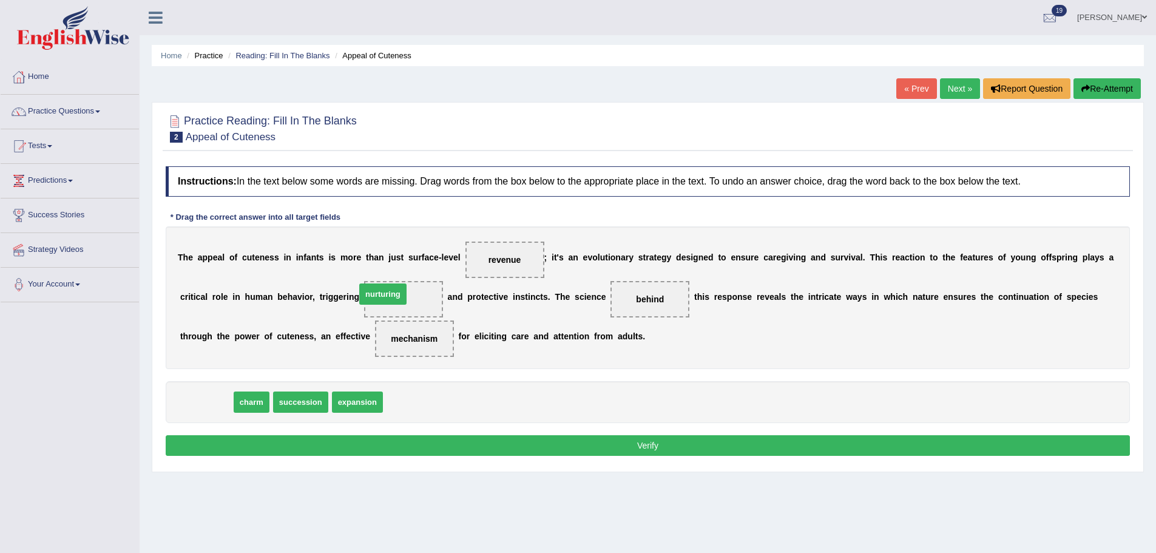
drag, startPoint x: 208, startPoint y: 403, endPoint x: 386, endPoint y: 295, distance: 208.0
click at [615, 444] on button "Verify" at bounding box center [648, 445] width 964 height 21
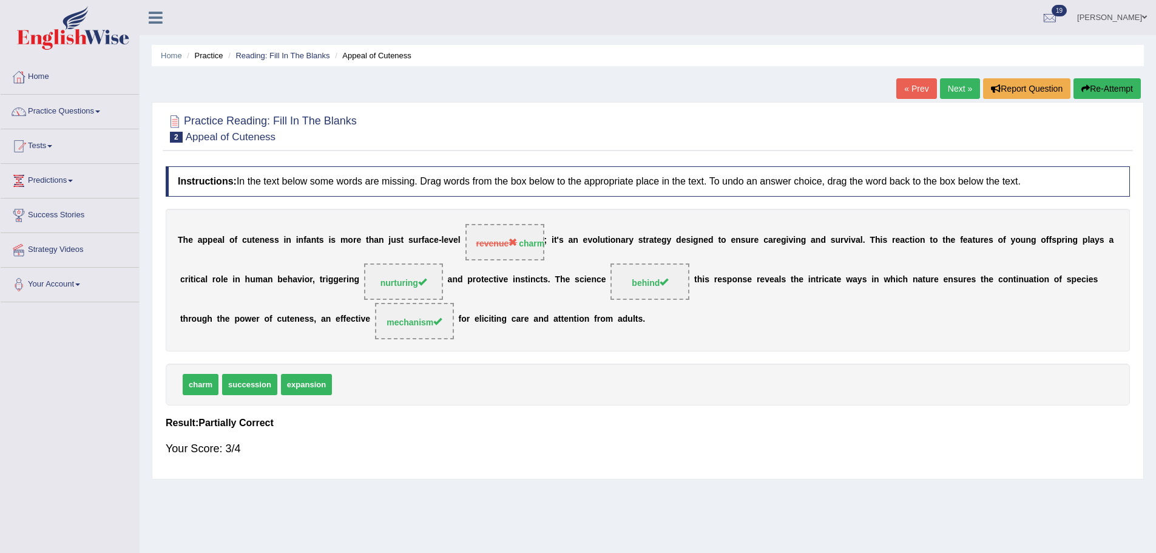
click at [956, 84] on link "Next »" at bounding box center [960, 88] width 40 height 21
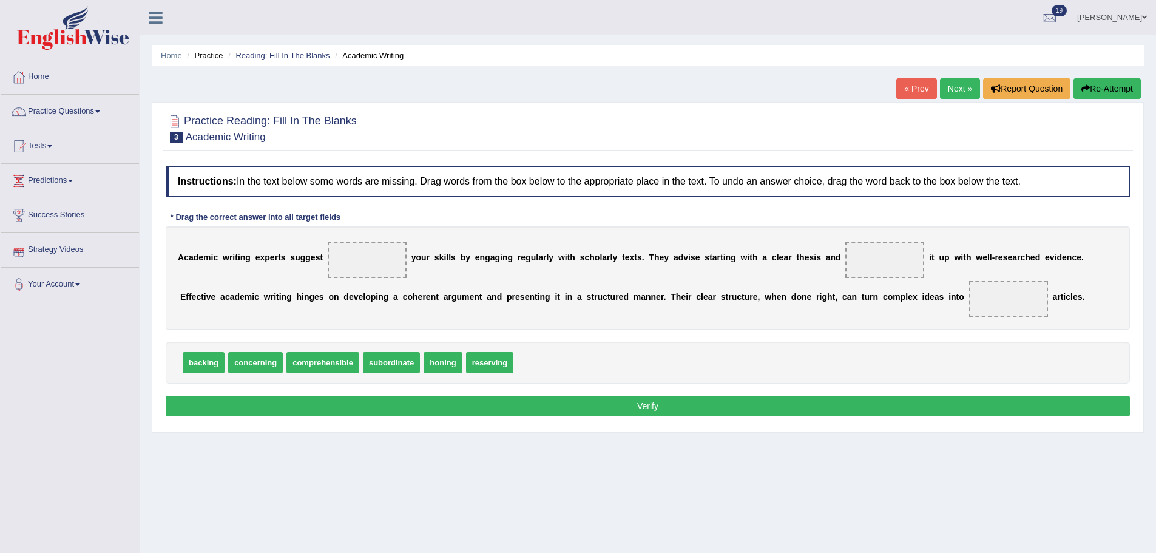
click at [394, 360] on span "subordinate" at bounding box center [391, 362] width 57 height 21
drag, startPoint x: 393, startPoint y: 365, endPoint x: 947, endPoint y: 271, distance: 561.8
click at [902, 269] on span at bounding box center [884, 259] width 79 height 36
drag, startPoint x: 1000, startPoint y: 297, endPoint x: 886, endPoint y: 260, distance: 119.5
drag, startPoint x: 212, startPoint y: 365, endPoint x: 911, endPoint y: 272, distance: 705.1
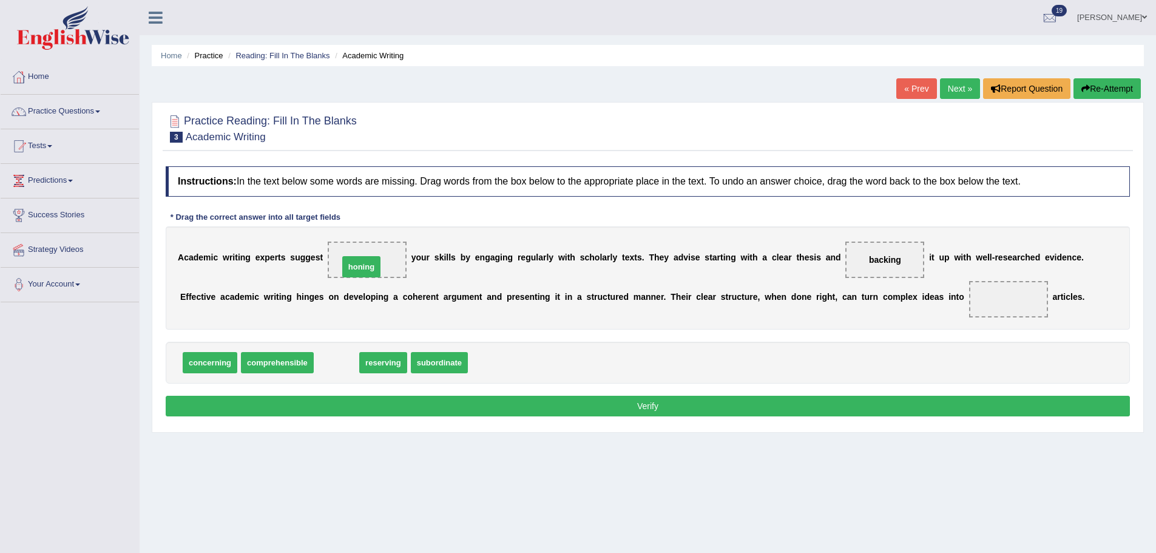
drag, startPoint x: 342, startPoint y: 359, endPoint x: 367, endPoint y: 263, distance: 99.0
click at [413, 366] on span "subordinate" at bounding box center [396, 362] width 57 height 21
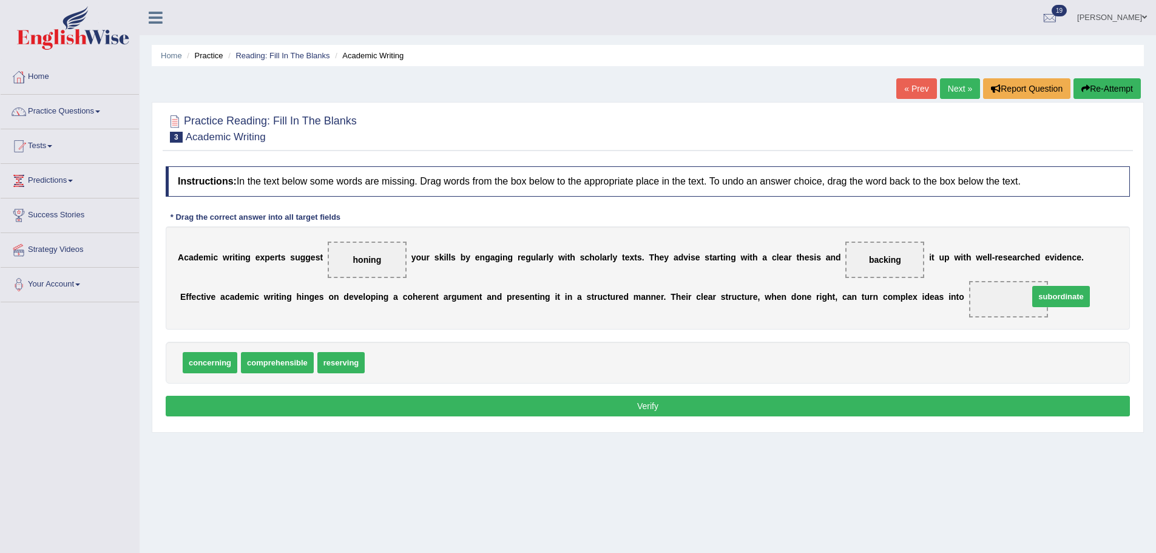
drag, startPoint x: 413, startPoint y: 366, endPoint x: 1076, endPoint y: 300, distance: 667.1
click at [936, 413] on button "Verify" at bounding box center [648, 406] width 964 height 21
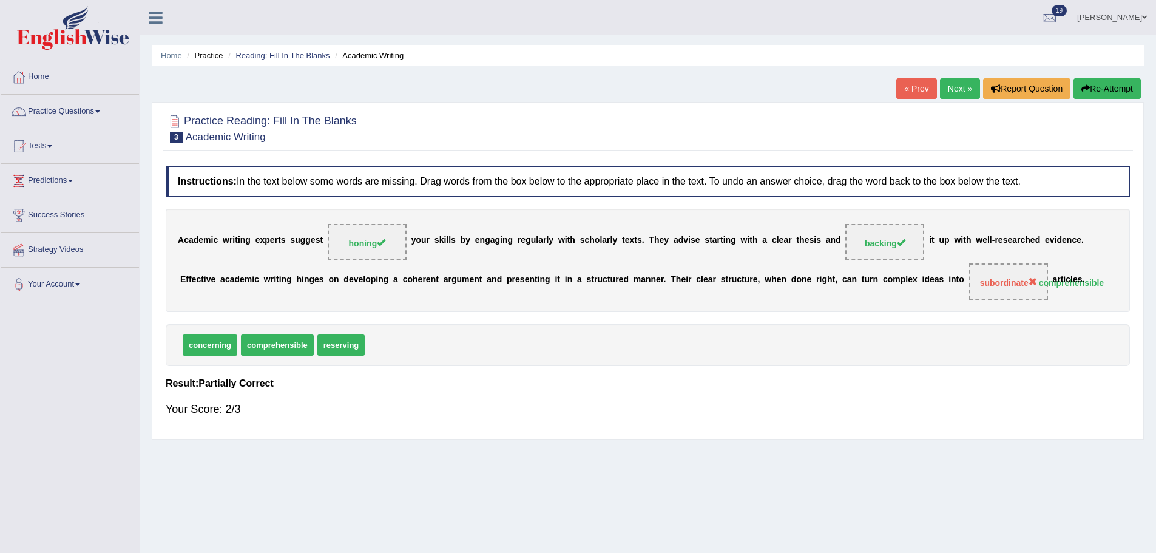
click at [961, 87] on link "Next »" at bounding box center [960, 88] width 40 height 21
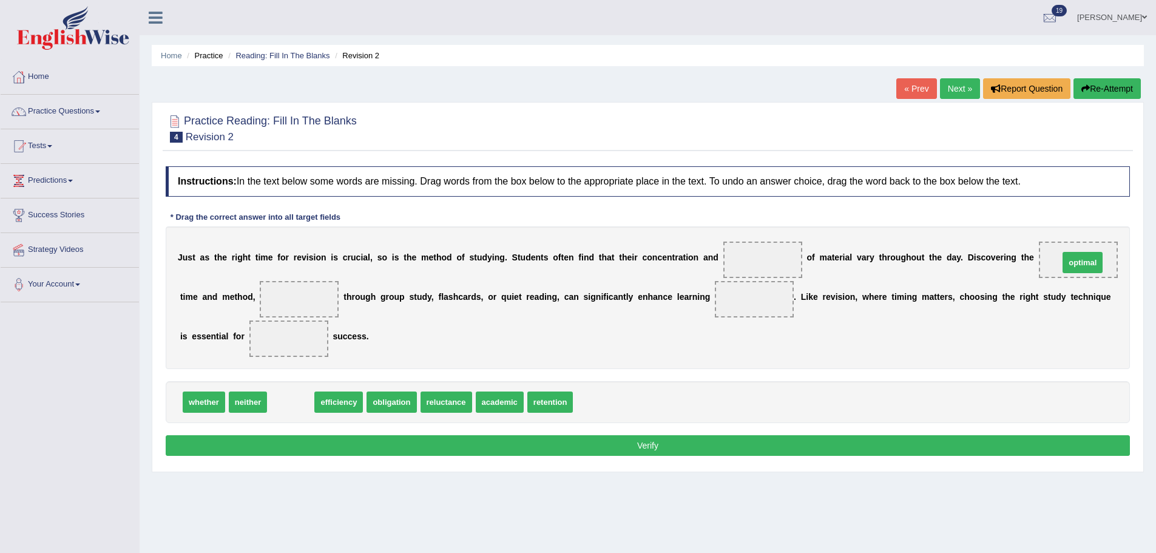
drag, startPoint x: 294, startPoint y: 399, endPoint x: 1086, endPoint y: 260, distance: 804.0
drag, startPoint x: 1086, startPoint y: 260, endPoint x: 1051, endPoint y: 402, distance: 146.9
drag, startPoint x: 298, startPoint y: 401, endPoint x: 311, endPoint y: 304, distance: 97.9
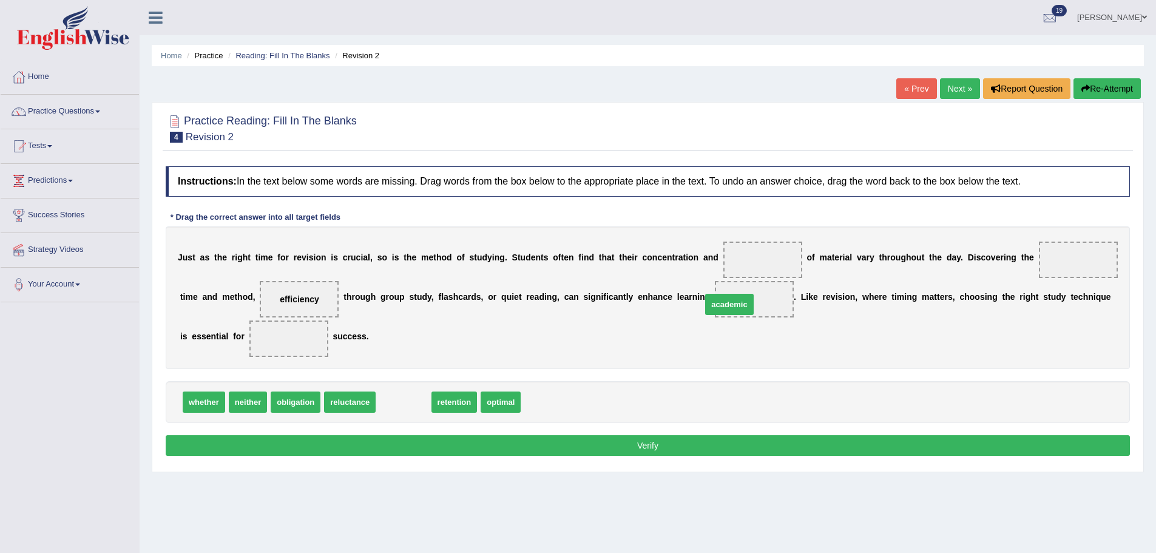
drag, startPoint x: 413, startPoint y: 403, endPoint x: 750, endPoint y: 304, distance: 351.7
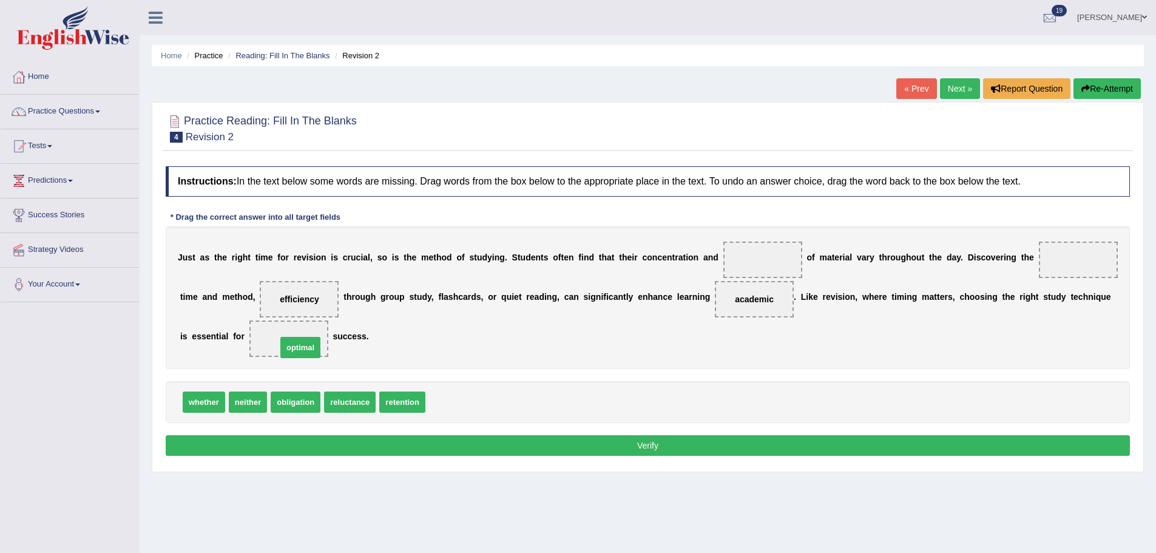
drag, startPoint x: 454, startPoint y: 400, endPoint x: 305, endPoint y: 345, distance: 158.4
drag, startPoint x: 213, startPoint y: 402, endPoint x: 302, endPoint y: 302, distance: 133.7
drag, startPoint x: 412, startPoint y: 400, endPoint x: 1106, endPoint y: 257, distance: 708.2
drag, startPoint x: 299, startPoint y: 403, endPoint x: 336, endPoint y: 378, distance: 44.6
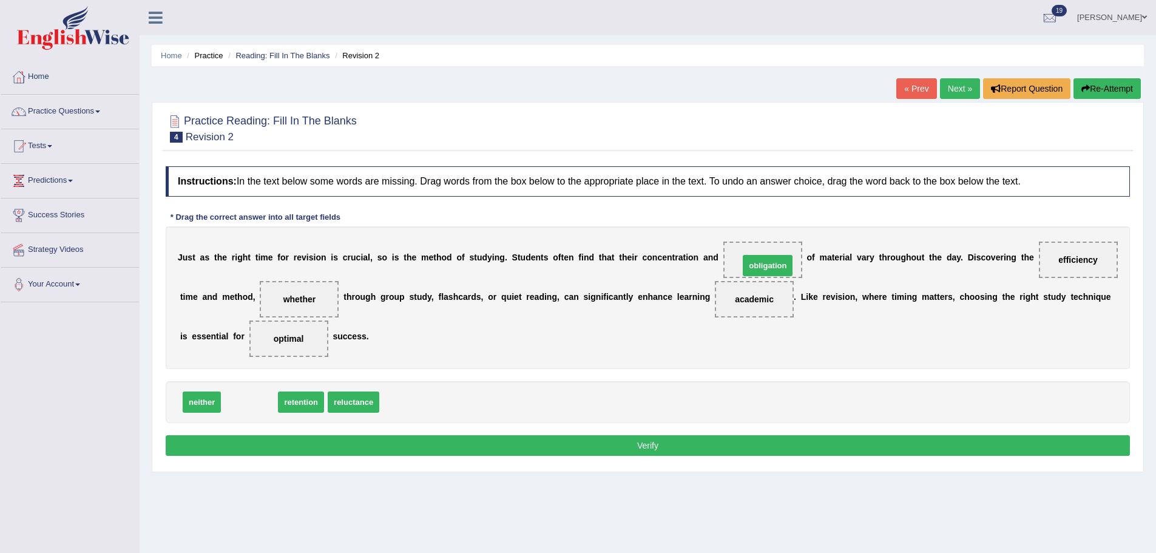
drag, startPoint x: 255, startPoint y: 409, endPoint x: 773, endPoint y: 272, distance: 535.9
click at [727, 448] on button "Verify" at bounding box center [648, 445] width 964 height 21
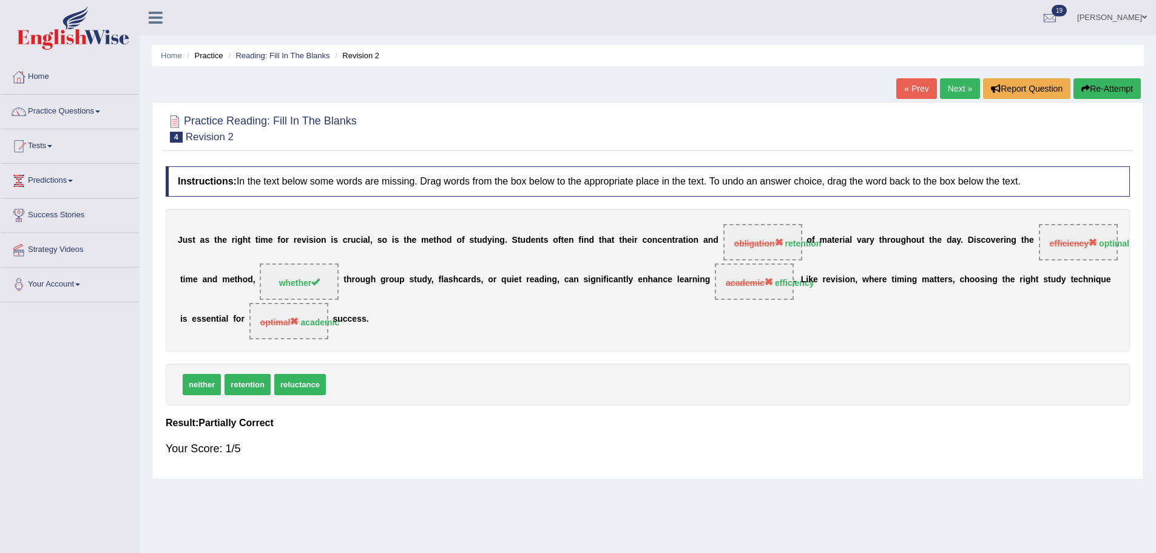
click at [1119, 80] on button "Re-Attempt" at bounding box center [1106, 88] width 67 height 21
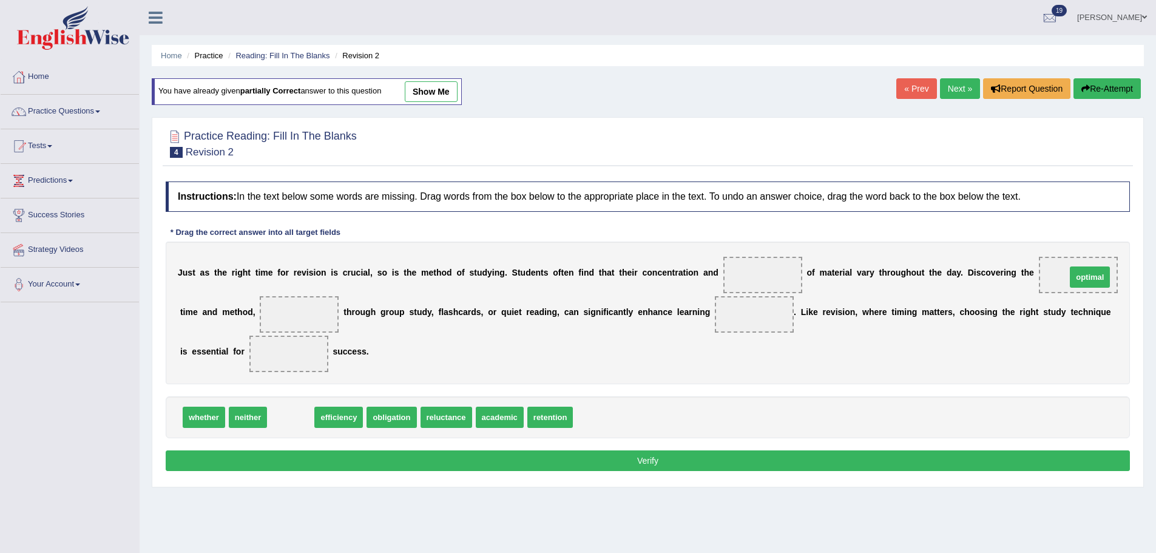
drag, startPoint x: 300, startPoint y: 419, endPoint x: 1098, endPoint y: 279, distance: 810.7
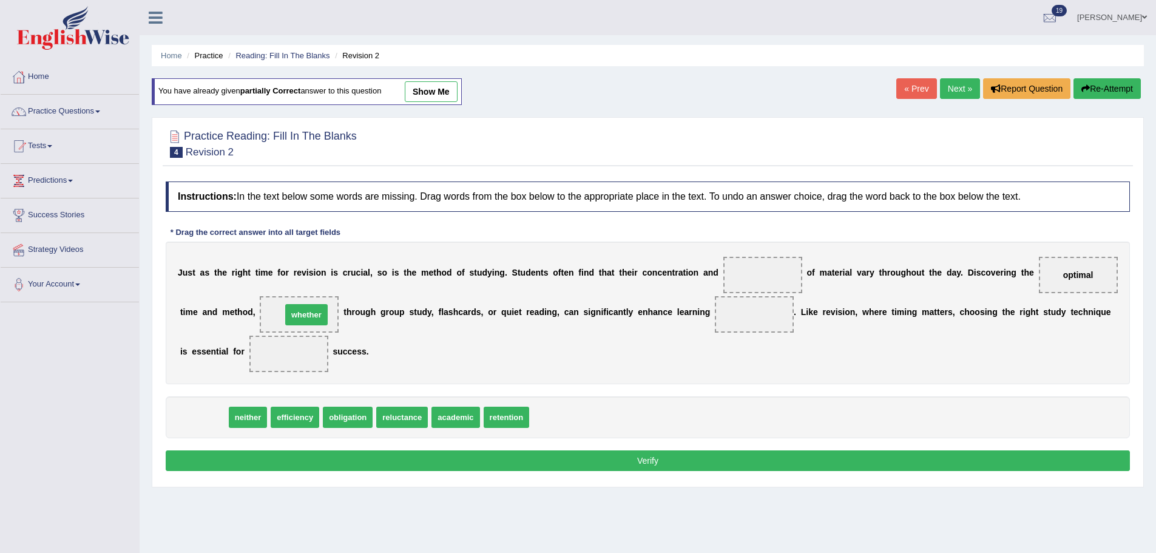
drag, startPoint x: 199, startPoint y: 418, endPoint x: 302, endPoint y: 315, distance: 145.4
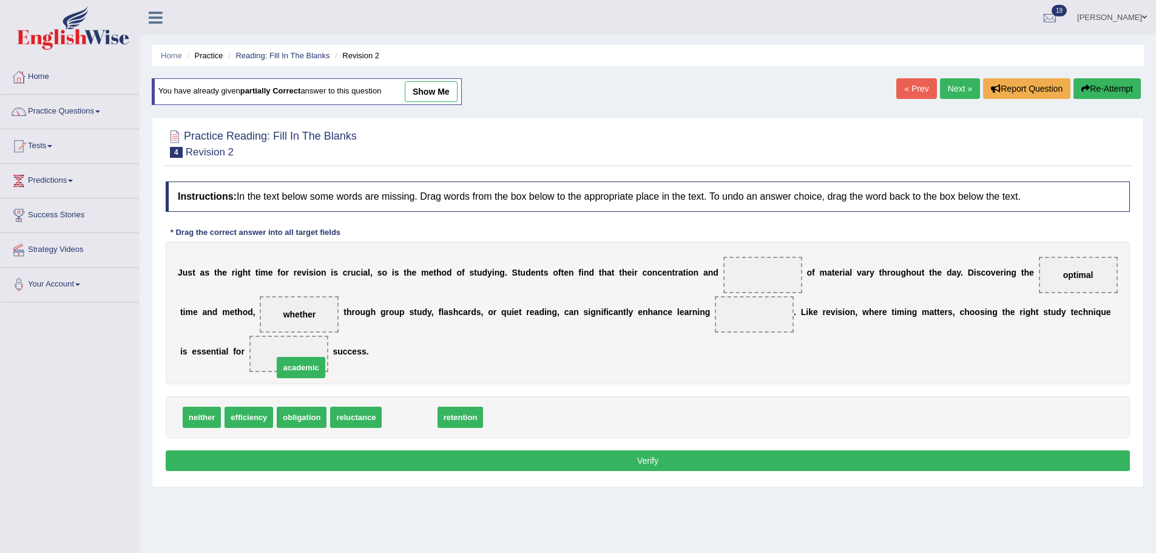
drag, startPoint x: 408, startPoint y: 416, endPoint x: 296, endPoint y: 364, distance: 123.8
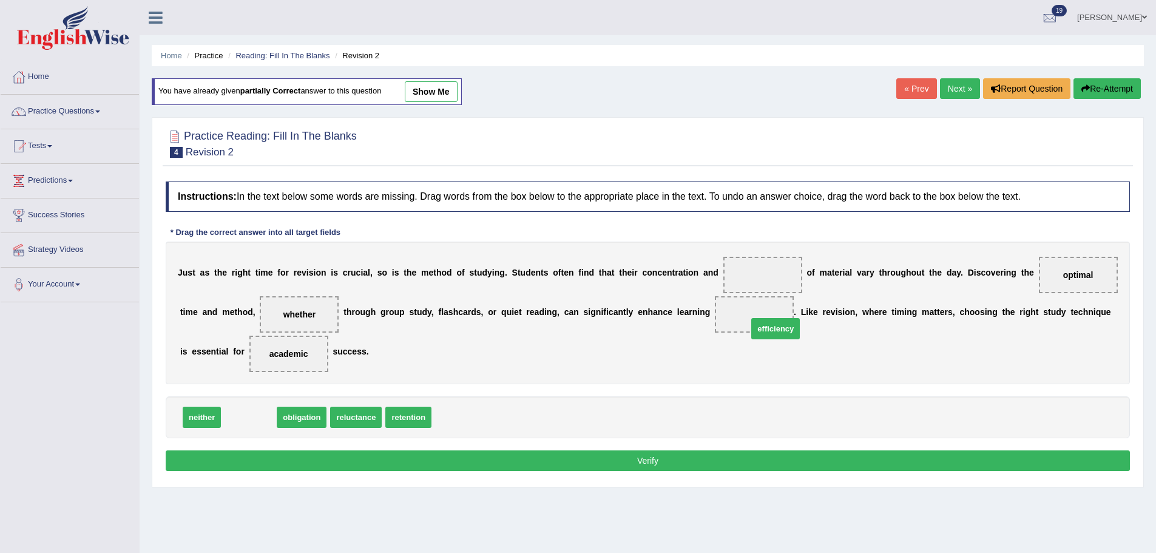
drag, startPoint x: 262, startPoint y: 413, endPoint x: 786, endPoint y: 323, distance: 531.8
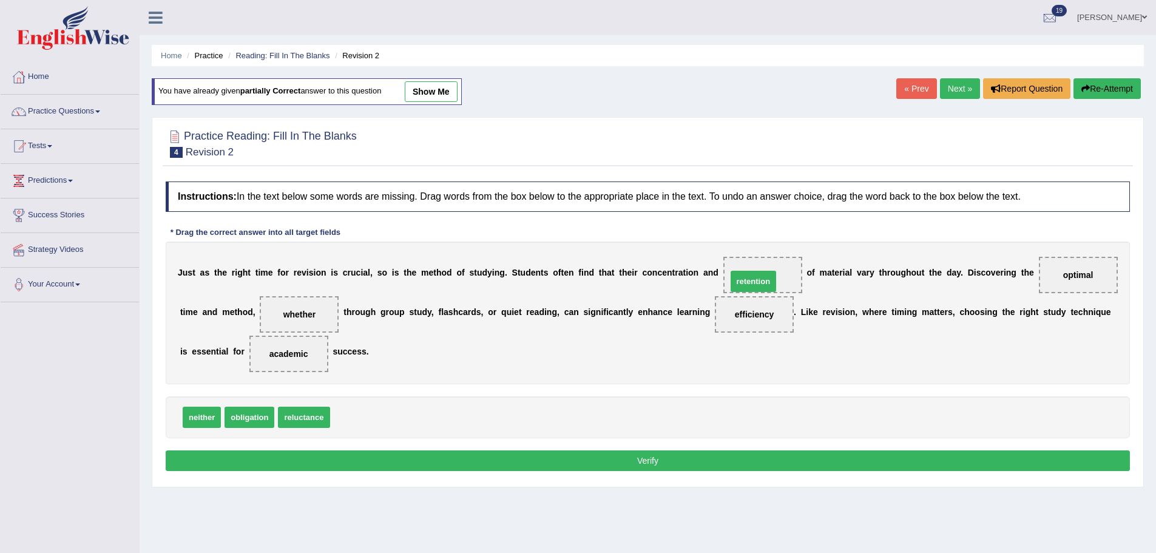
drag, startPoint x: 373, startPoint y: 420, endPoint x: 770, endPoint y: 285, distance: 419.4
click at [732, 472] on div "Instructions: In the text below some words are missing. Drag words from the box…" at bounding box center [648, 327] width 970 height 305
click at [736, 467] on button "Verify" at bounding box center [648, 460] width 964 height 21
